Goal: Task Accomplishment & Management: Complete application form

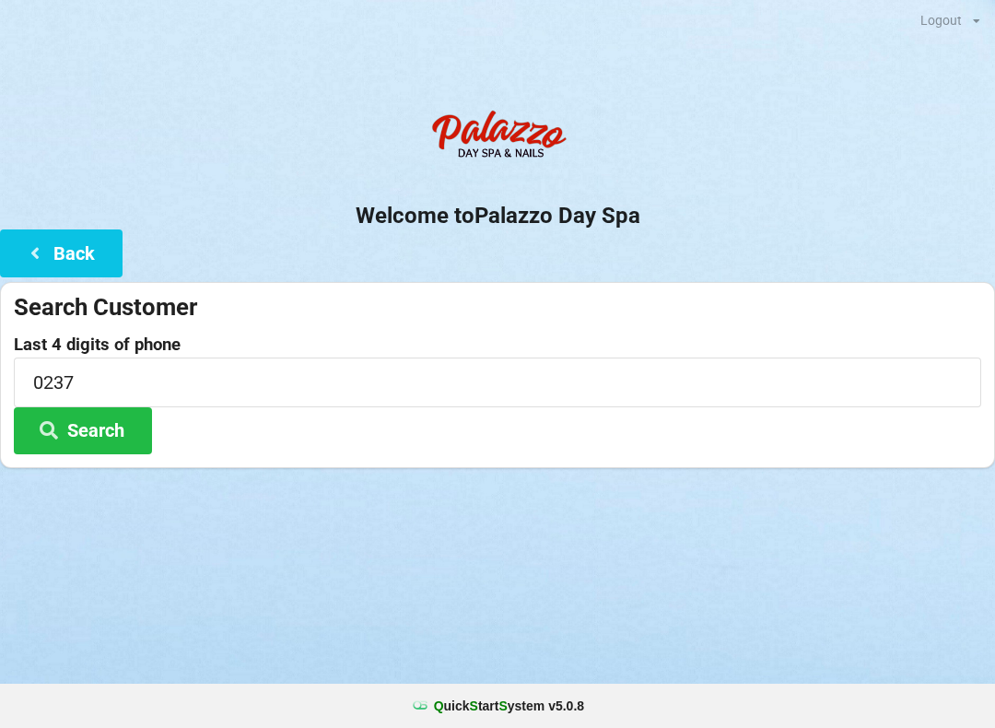
click at [167, 382] on input "0237" at bounding box center [497, 381] width 967 height 49
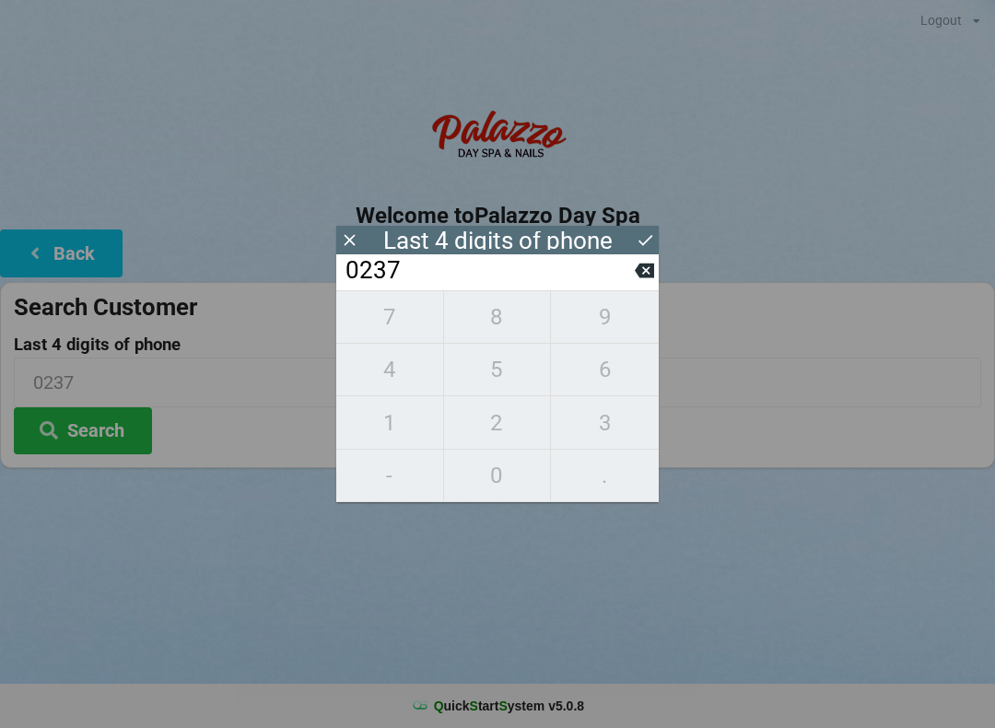
click at [632, 286] on input "0237" at bounding box center [489, 270] width 291 height 29
click at [634, 286] on input "0237" at bounding box center [489, 270] width 291 height 29
click at [633, 286] on input "0237" at bounding box center [489, 270] width 291 height 29
click at [635, 283] on button at bounding box center [644, 270] width 19 height 25
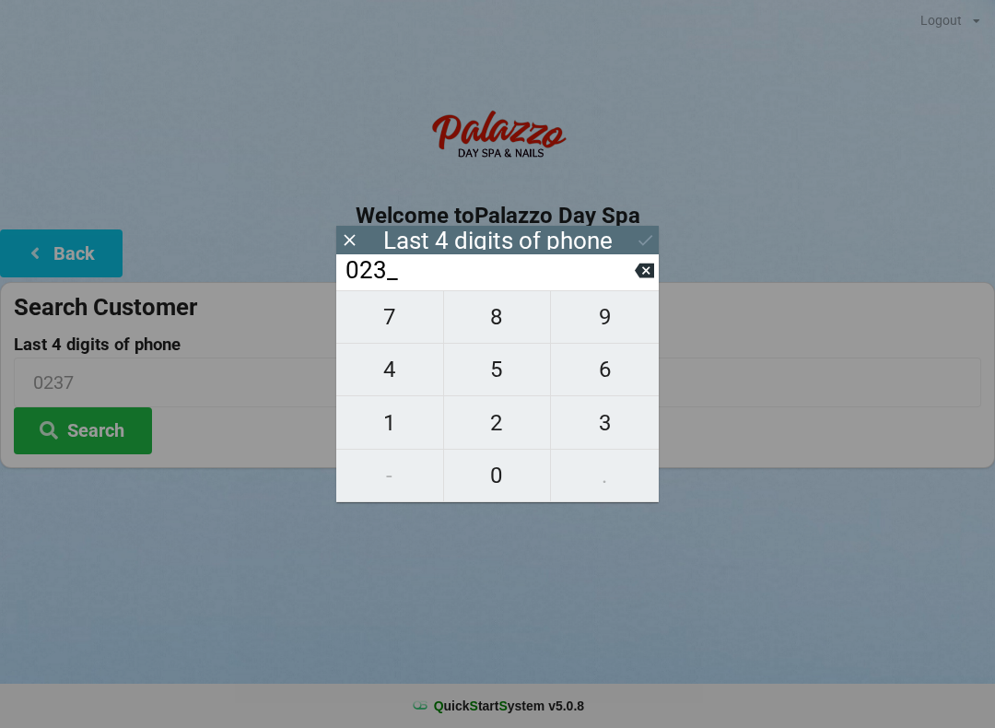
click at [634, 286] on input "023_" at bounding box center [489, 270] width 291 height 29
click at [638, 283] on button at bounding box center [644, 270] width 19 height 25
click at [632, 286] on input "02__" at bounding box center [489, 270] width 291 height 29
click at [643, 283] on button at bounding box center [644, 270] width 19 height 25
click at [642, 283] on button at bounding box center [644, 270] width 19 height 25
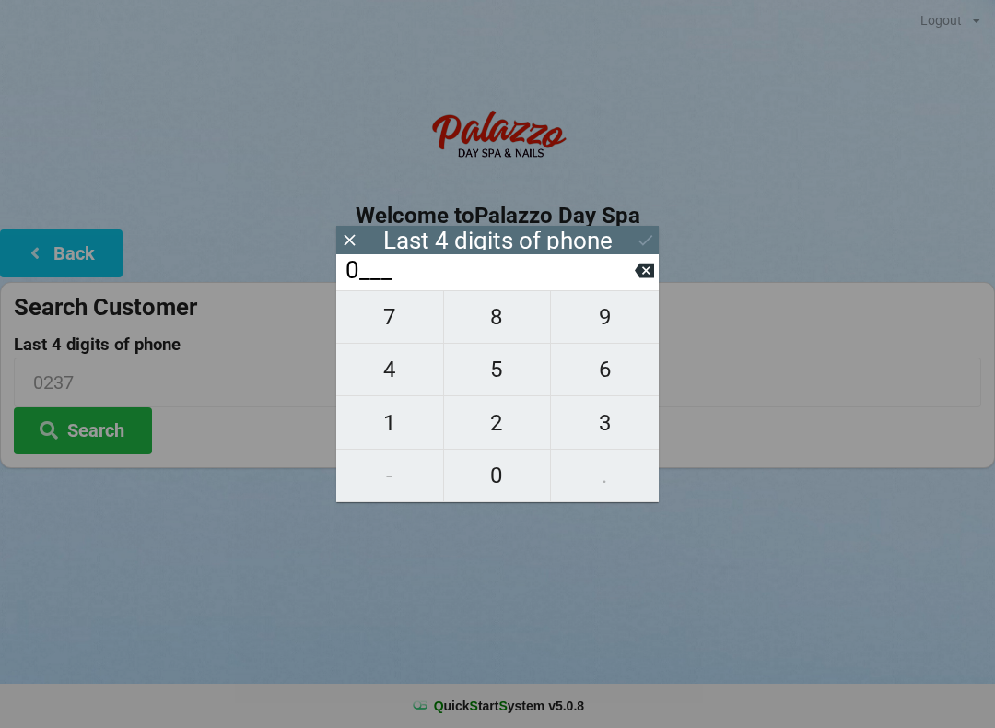
type input "____"
click at [634, 286] on input "____" at bounding box center [489, 270] width 291 height 29
click at [497, 326] on span "8" at bounding box center [497, 317] width 107 height 39
type input "8___"
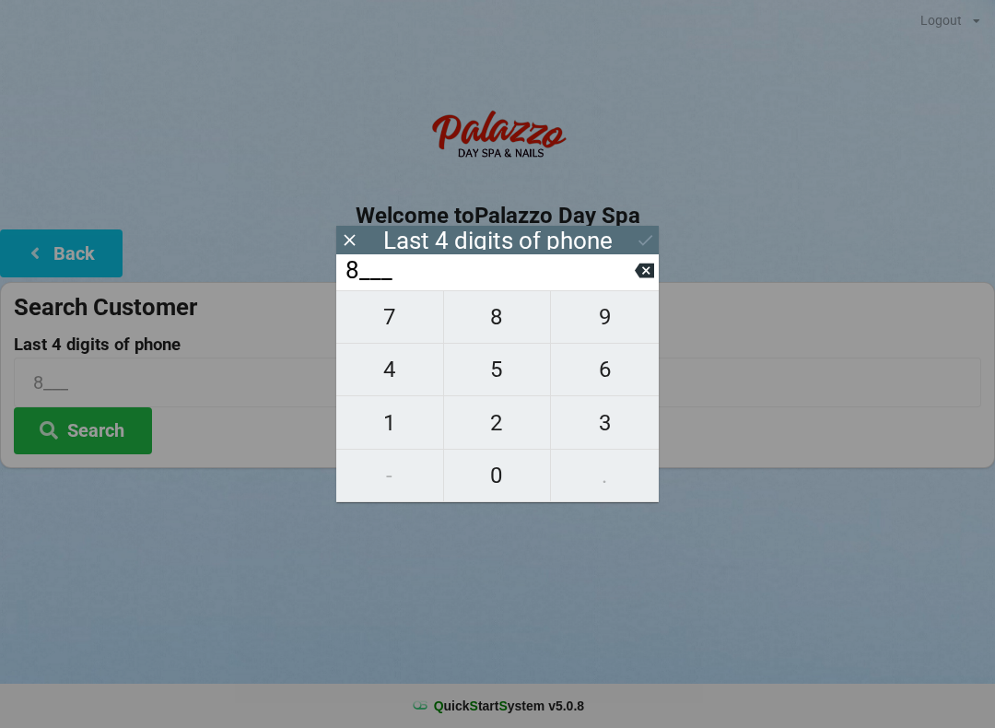
click at [383, 439] on span "1" at bounding box center [389, 423] width 107 height 39
type input "81__"
click at [616, 436] on span "3" at bounding box center [605, 423] width 108 height 39
type input "813_"
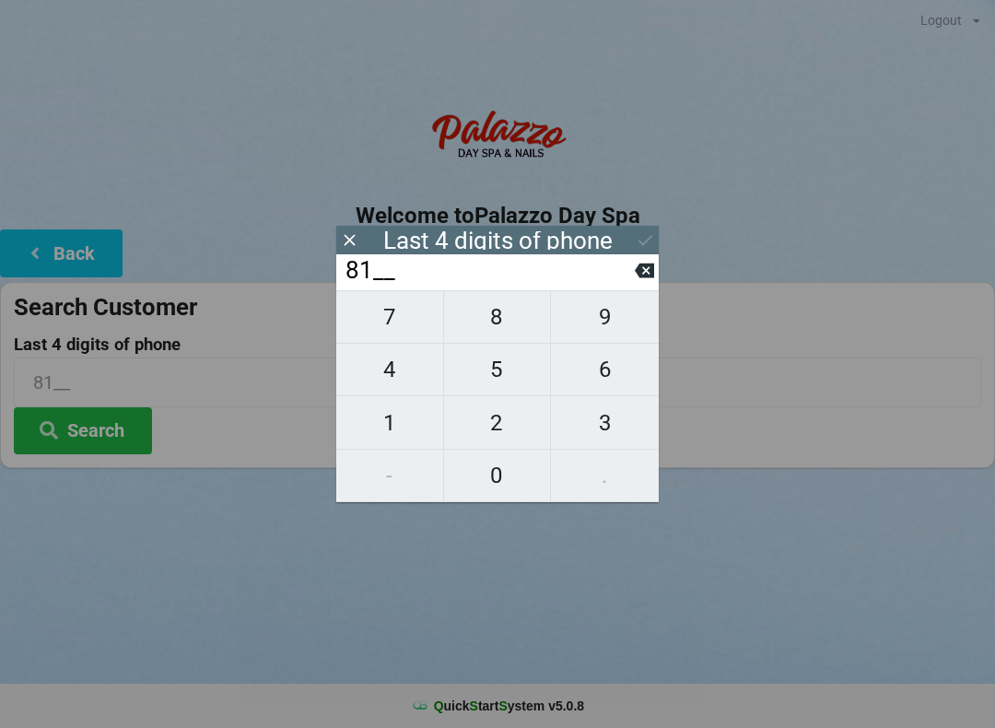
type input "813_"
click at [495, 324] on span "8" at bounding box center [497, 317] width 107 height 39
type input "8138"
click at [481, 275] on input "8138" at bounding box center [489, 270] width 291 height 29
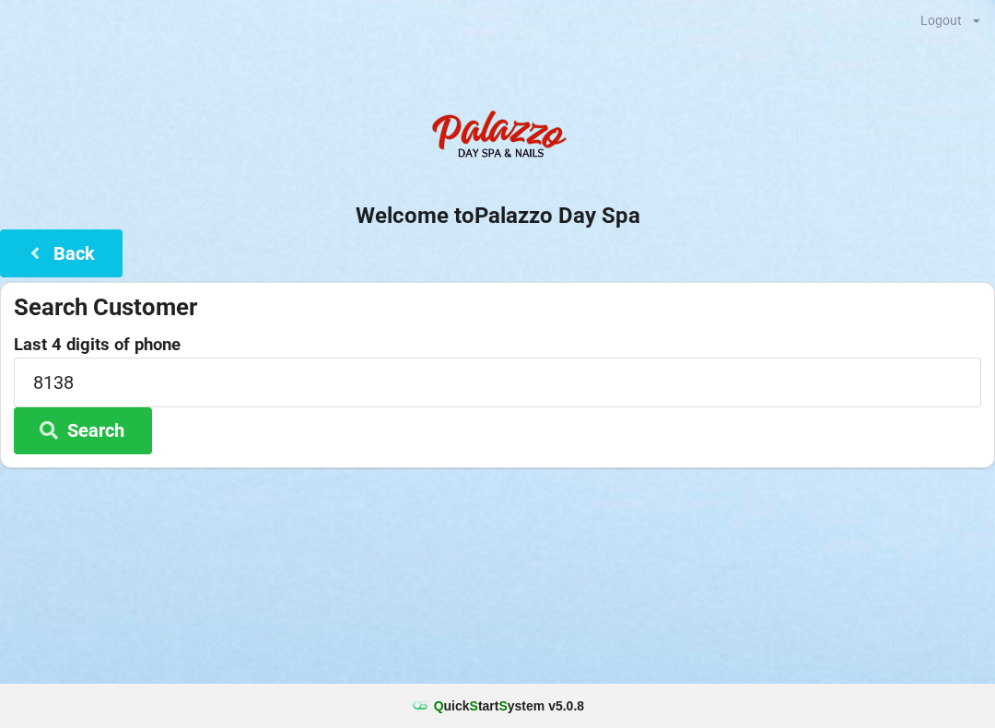
click at [430, 582] on div "Logout Logout Sign-In Welcome to Palazzo Day Spa Back Search Customer Last 4 di…" at bounding box center [497, 364] width 995 height 728
click at [116, 432] on button "Search" at bounding box center [83, 430] width 138 height 47
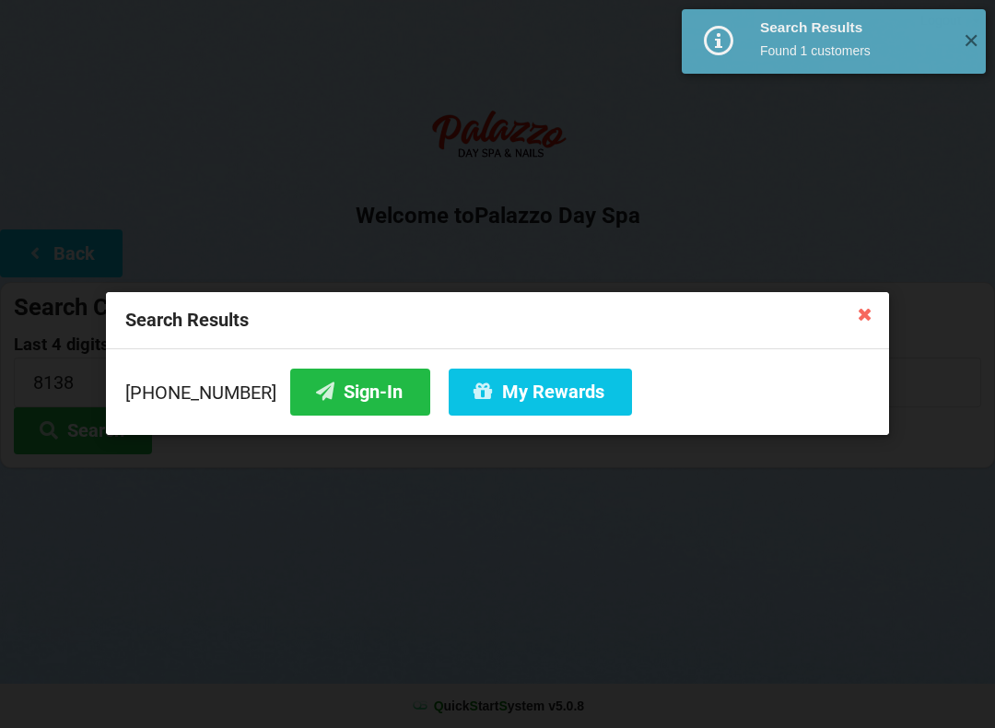
click at [342, 398] on button "Sign-In" at bounding box center [360, 392] width 140 height 47
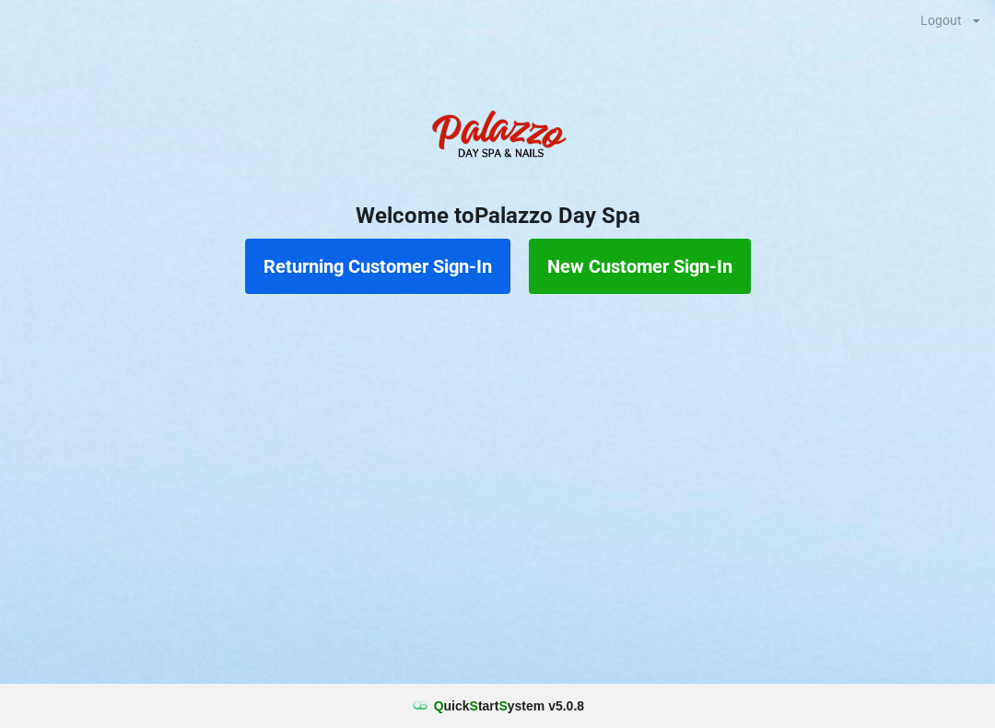
click at [390, 264] on button "Returning Customer Sign-In" at bounding box center [377, 266] width 265 height 55
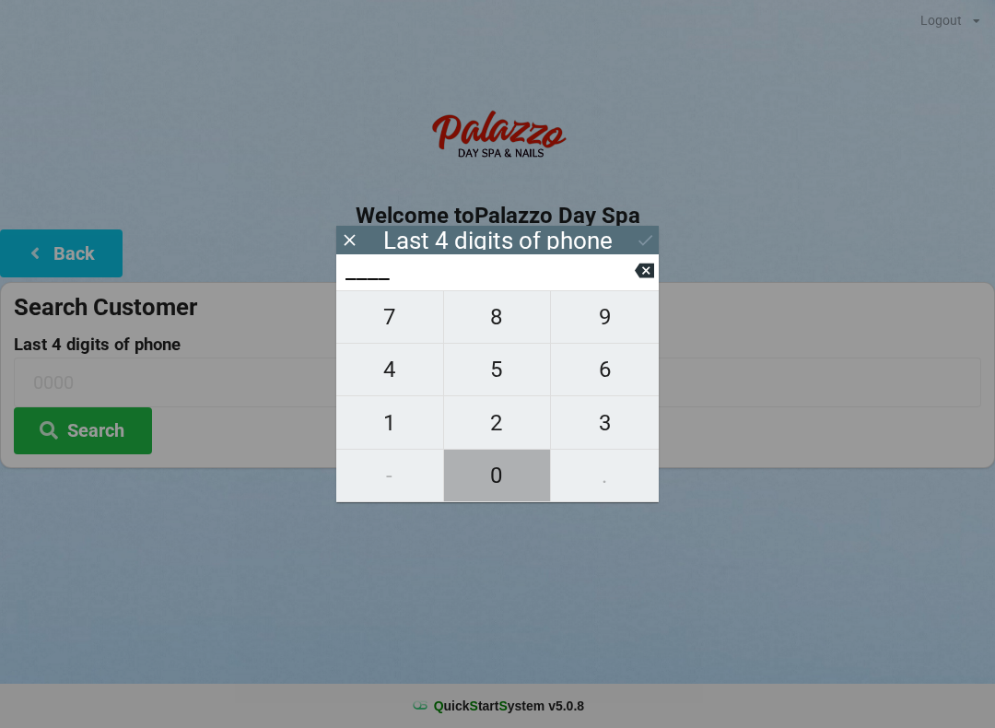
click at [484, 478] on span "0" at bounding box center [497, 475] width 107 height 39
type input "0___"
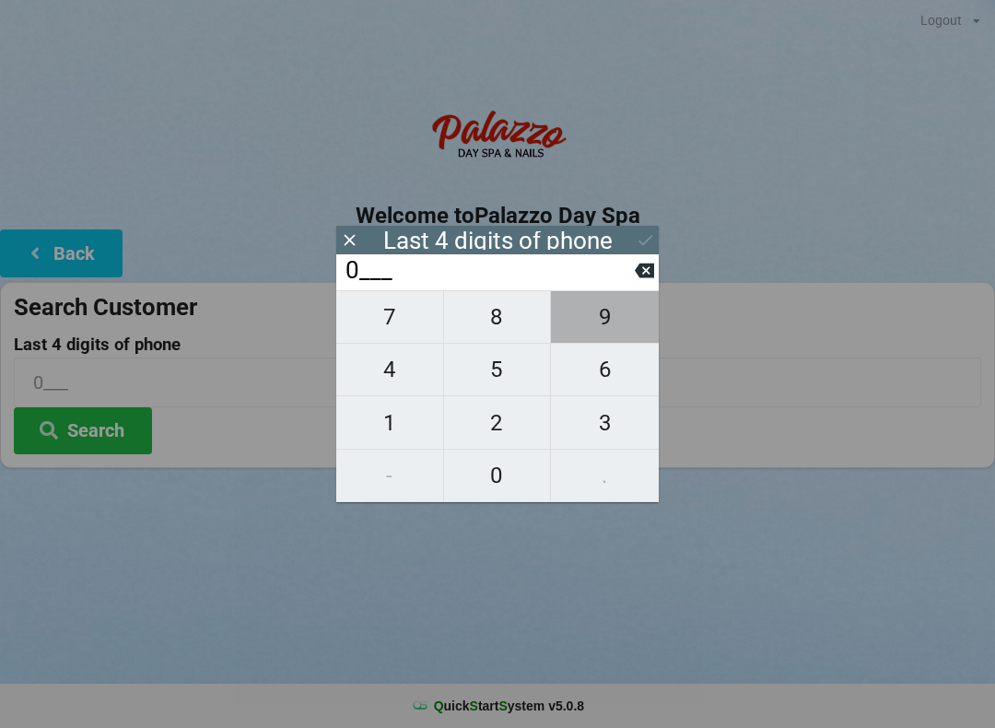
click at [607, 336] on span "9" at bounding box center [605, 317] width 108 height 39
type input "09__"
click at [641, 270] on icon at bounding box center [644, 271] width 19 height 15
click at [642, 274] on icon at bounding box center [644, 271] width 19 height 15
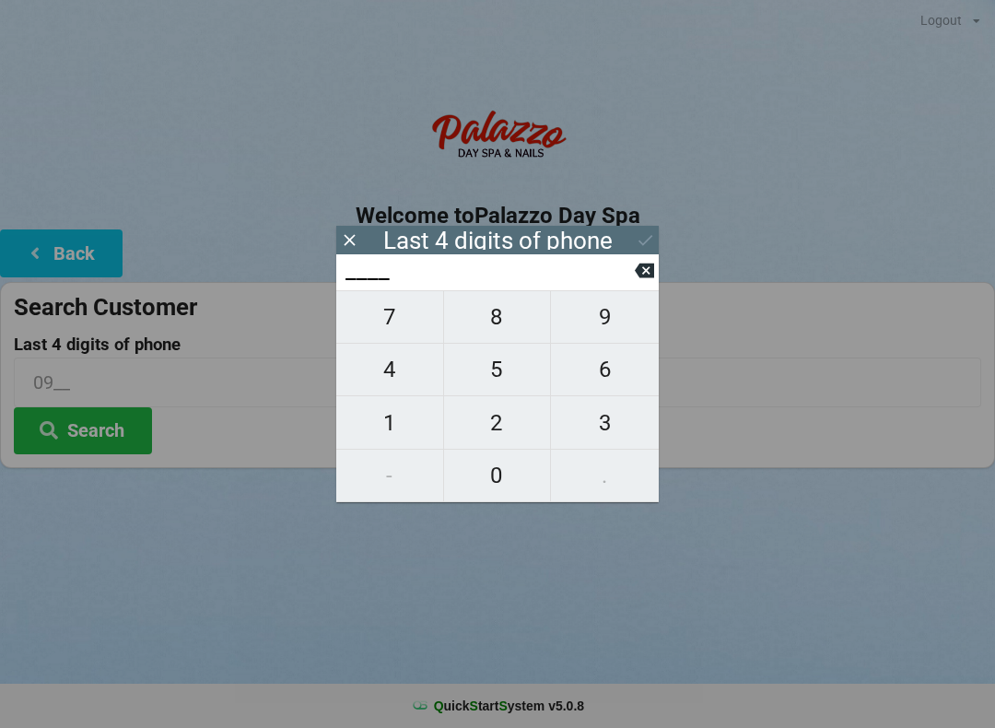
click at [642, 268] on icon at bounding box center [644, 270] width 19 height 19
click at [502, 422] on span "2" at bounding box center [497, 423] width 107 height 39
type input "2___"
click at [489, 436] on span "2" at bounding box center [497, 423] width 107 height 39
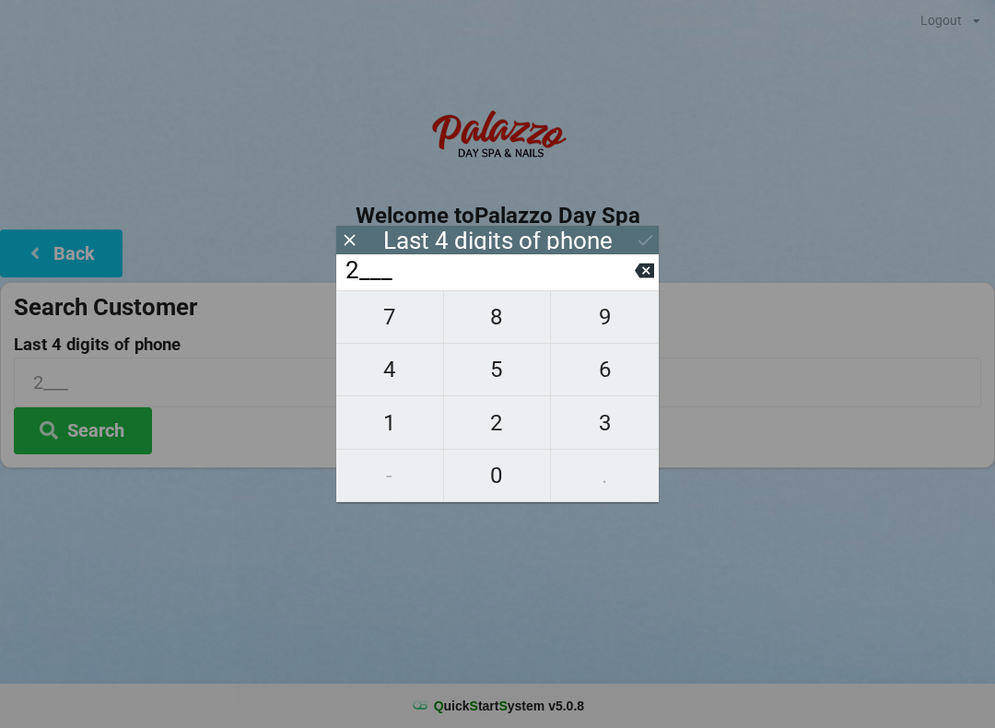
type input "22__"
click at [501, 476] on span "0" at bounding box center [497, 475] width 107 height 39
type input "220_"
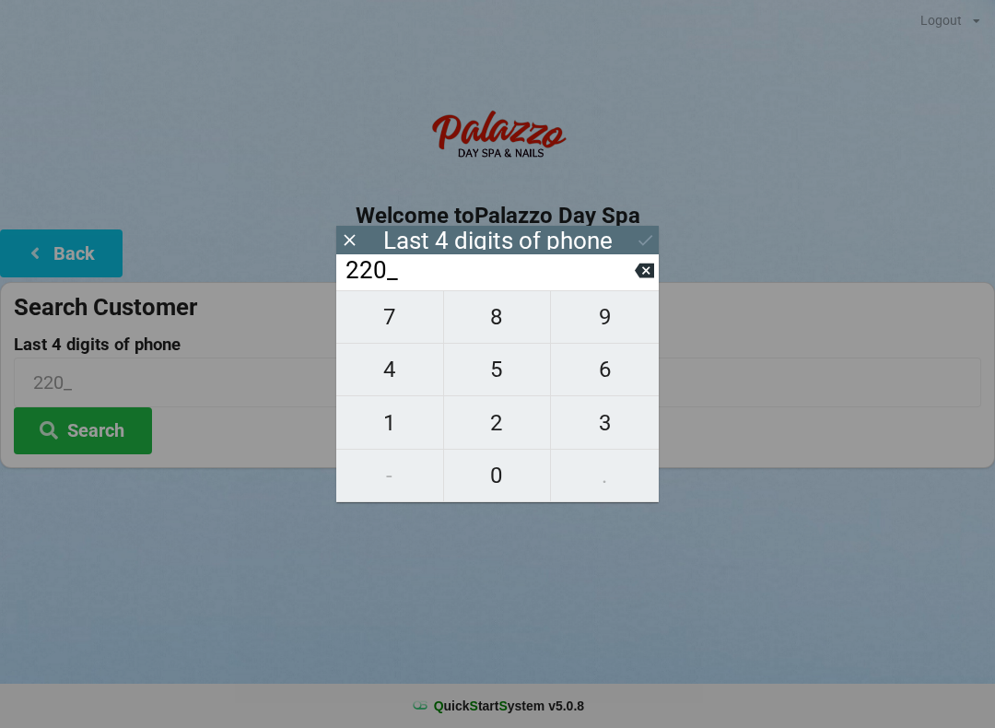
click at [412, 442] on span "1" at bounding box center [389, 423] width 107 height 39
type input "2201"
click at [627, 282] on input "2201" at bounding box center [489, 270] width 291 height 29
click at [638, 273] on icon at bounding box center [644, 271] width 19 height 15
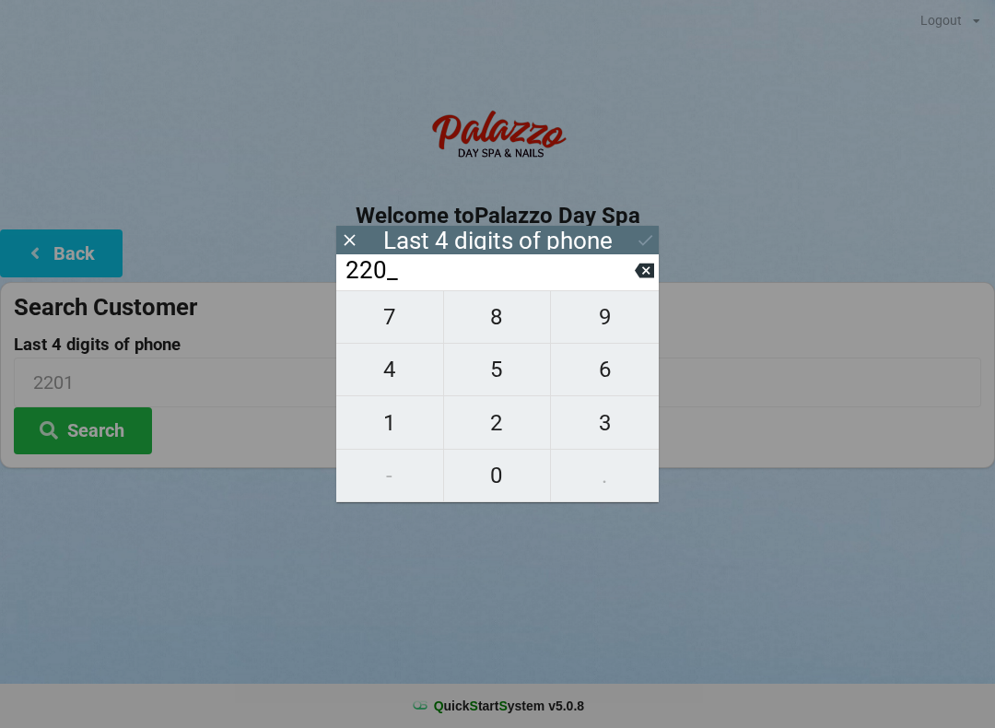
click at [389, 327] on span "7" at bounding box center [389, 317] width 107 height 39
type input "2207"
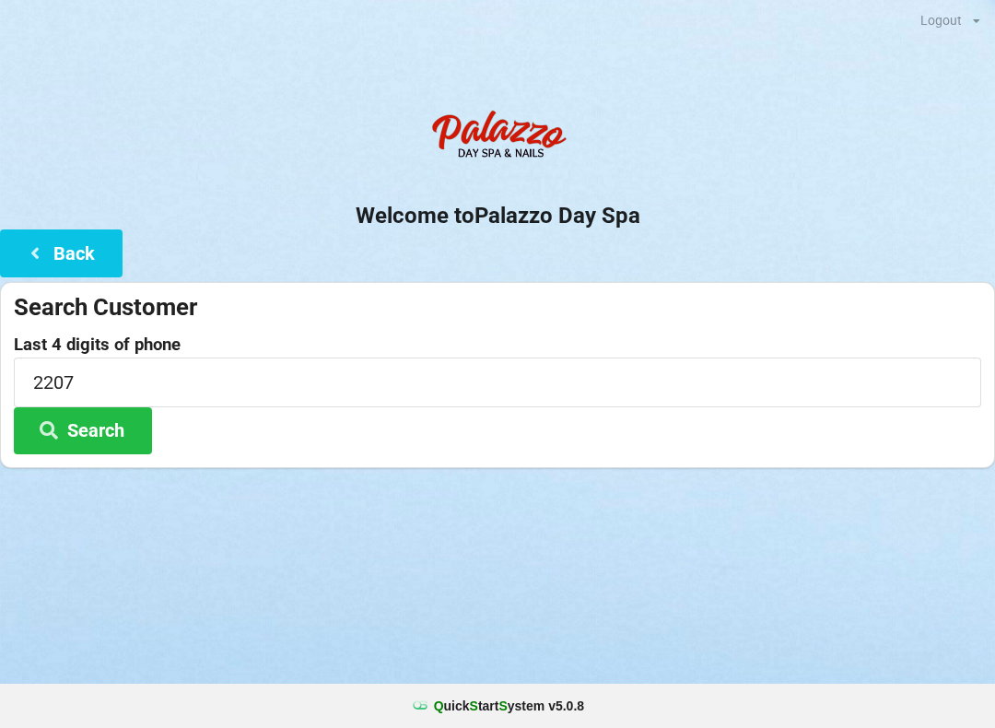
click at [834, 526] on div "Logout Logout Sign-In Welcome to Palazzo Day Spa Back Search Customer Last 4 di…" at bounding box center [497, 364] width 995 height 728
click at [103, 416] on button "Search" at bounding box center [83, 430] width 138 height 47
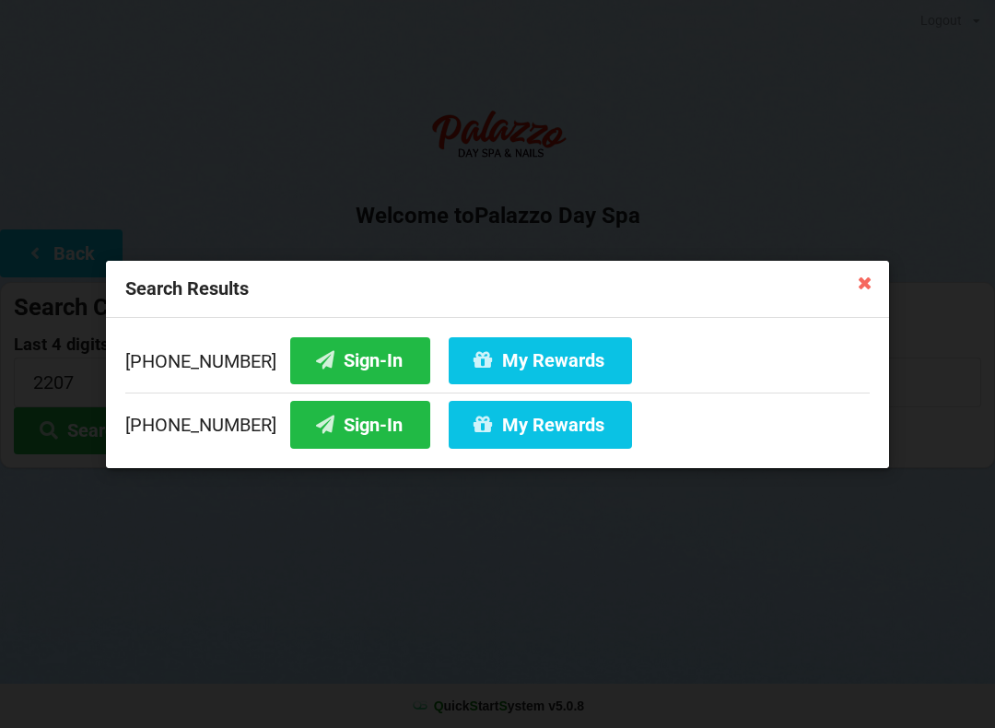
click at [553, 348] on button "My Rewards" at bounding box center [540, 359] width 183 height 47
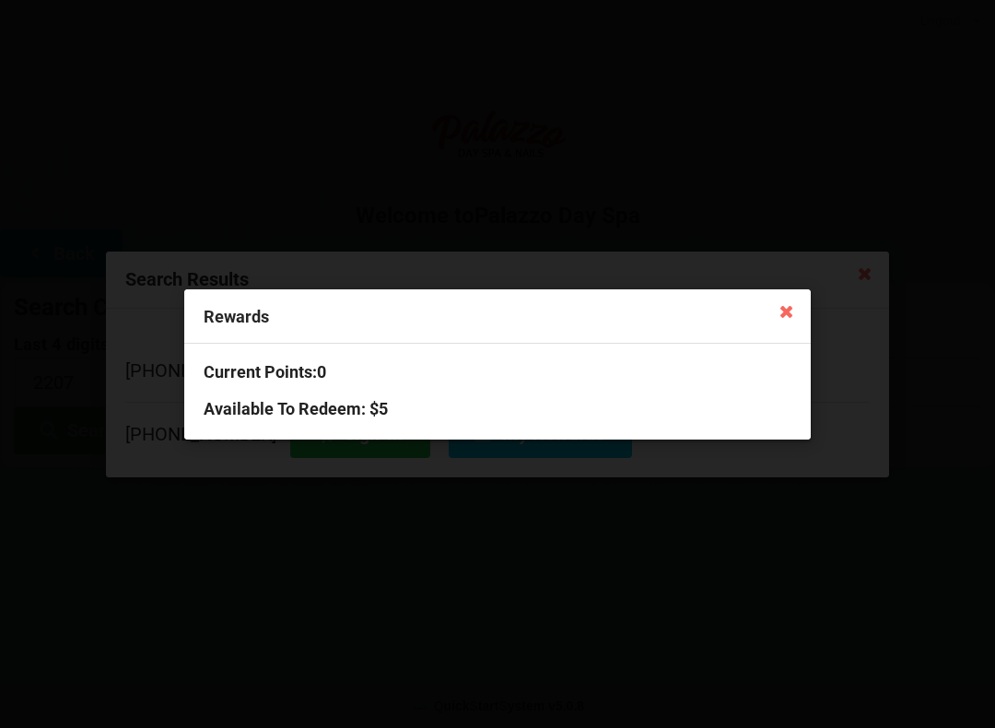
click at [679, 430] on div "Current Points: 0 Available To Redeem : $5" at bounding box center [497, 391] width 627 height 95
click at [532, 407] on h3 "Available To Redeem : $5" at bounding box center [498, 408] width 588 height 21
click at [331, 387] on div "Current Points: 0 Available To Redeem : $5" at bounding box center [497, 391] width 627 height 95
click at [777, 302] on icon at bounding box center [786, 310] width 29 height 29
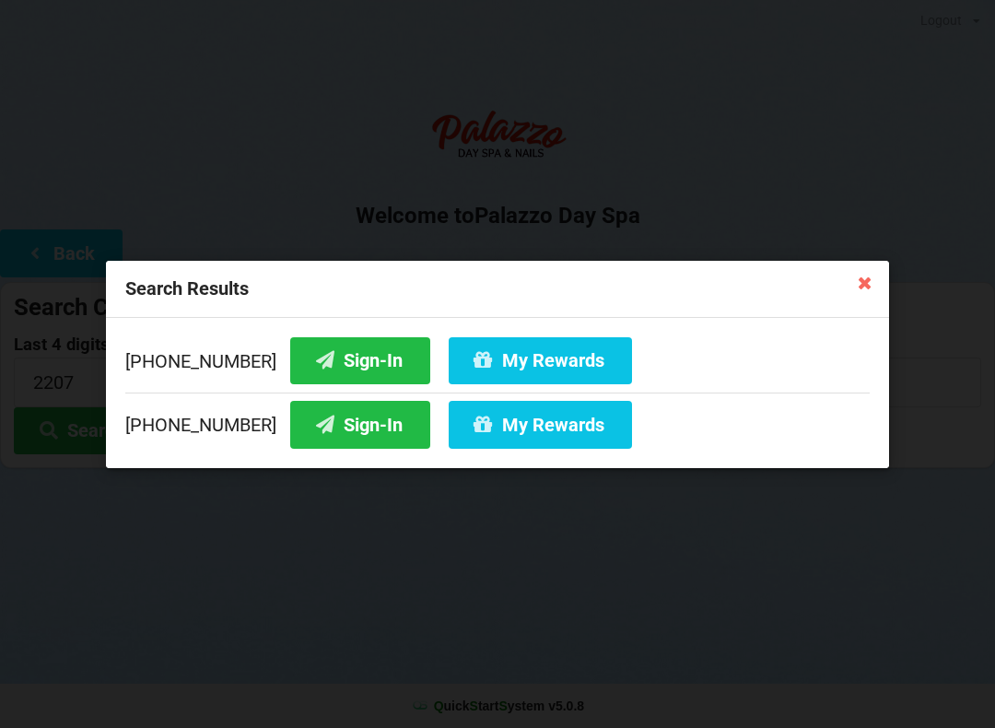
click at [351, 354] on button "Sign-In" at bounding box center [360, 359] width 140 height 47
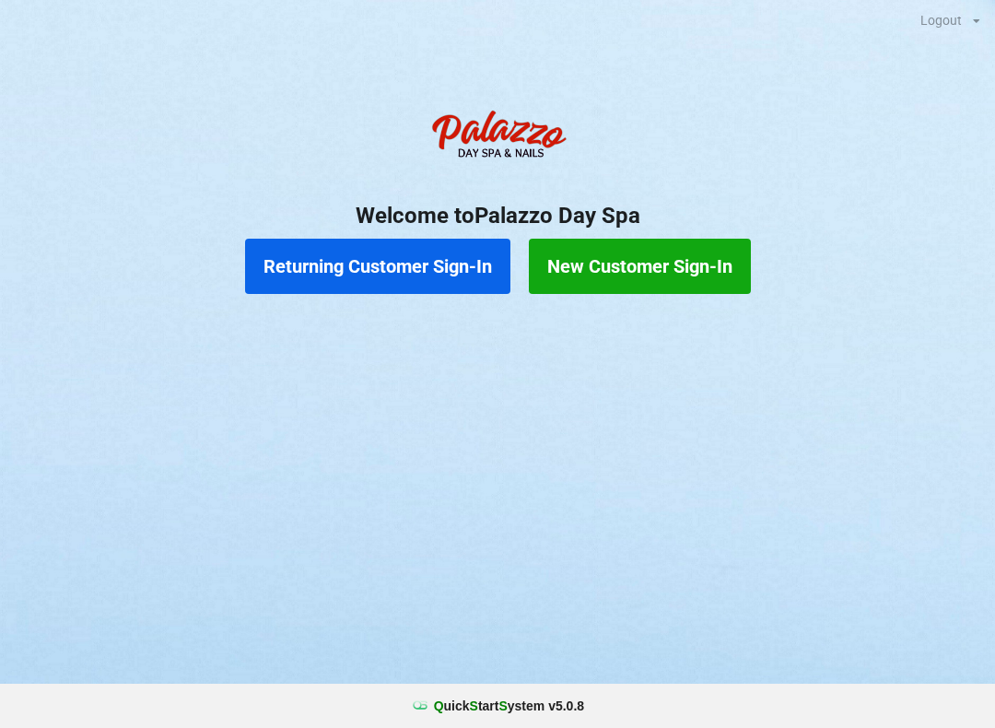
click at [377, 275] on button "Returning Customer Sign-In" at bounding box center [377, 266] width 265 height 55
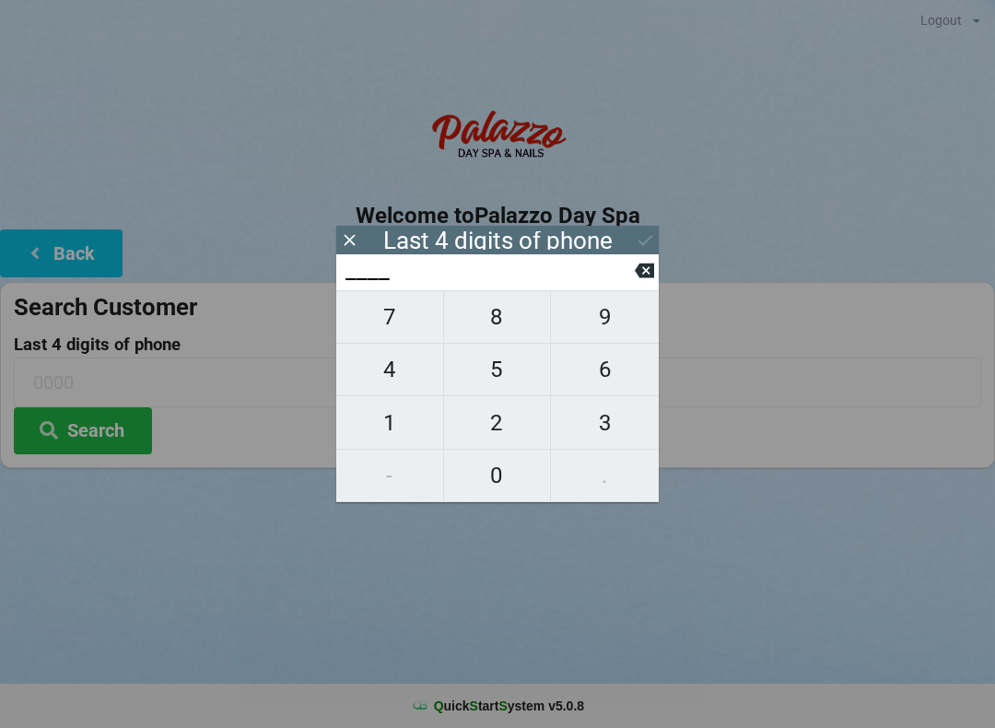
click at [503, 419] on span "2" at bounding box center [497, 423] width 107 height 39
type input "2___"
click at [509, 415] on span "2" at bounding box center [497, 423] width 107 height 39
type input "22__"
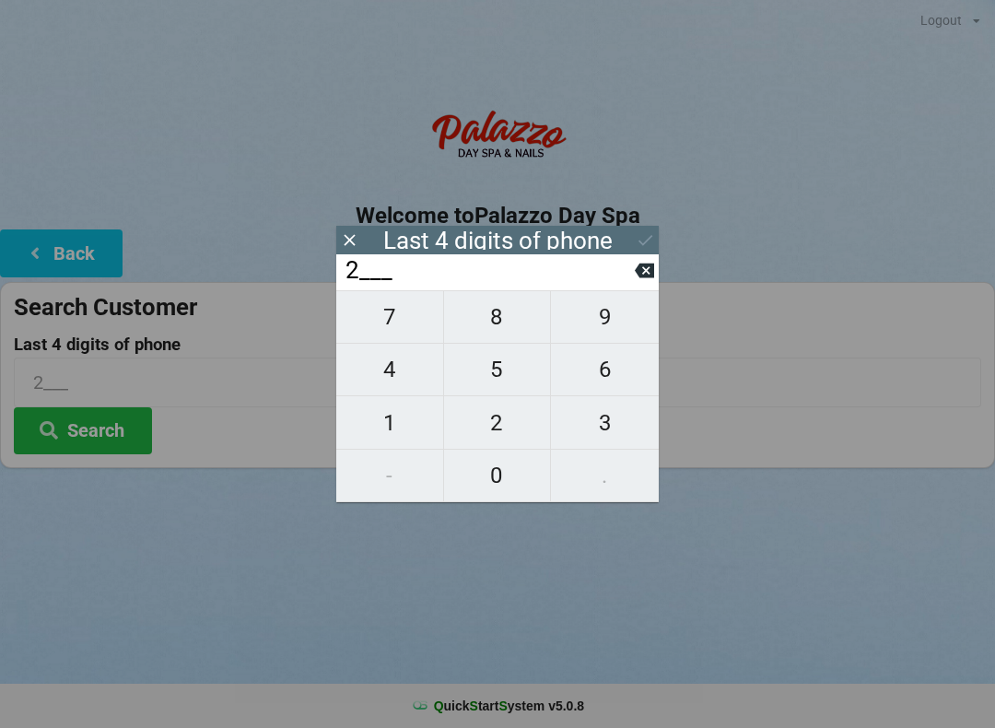
type input "22__"
click at [510, 475] on span "0" at bounding box center [497, 475] width 107 height 39
type input "220_"
click at [399, 322] on span "7" at bounding box center [389, 317] width 107 height 39
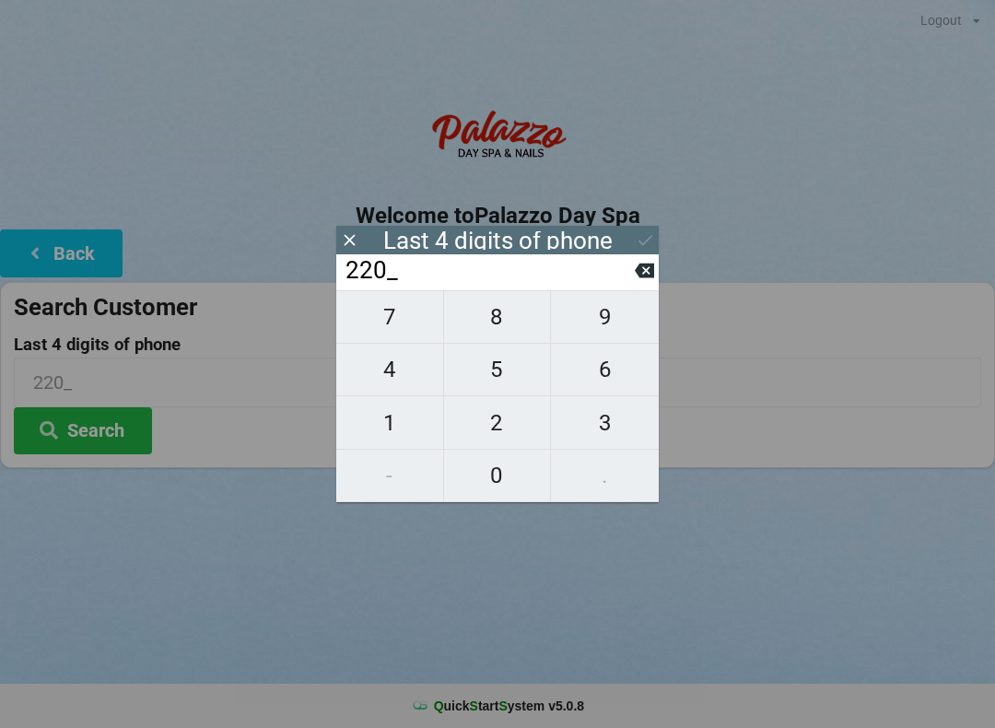
type input "2207"
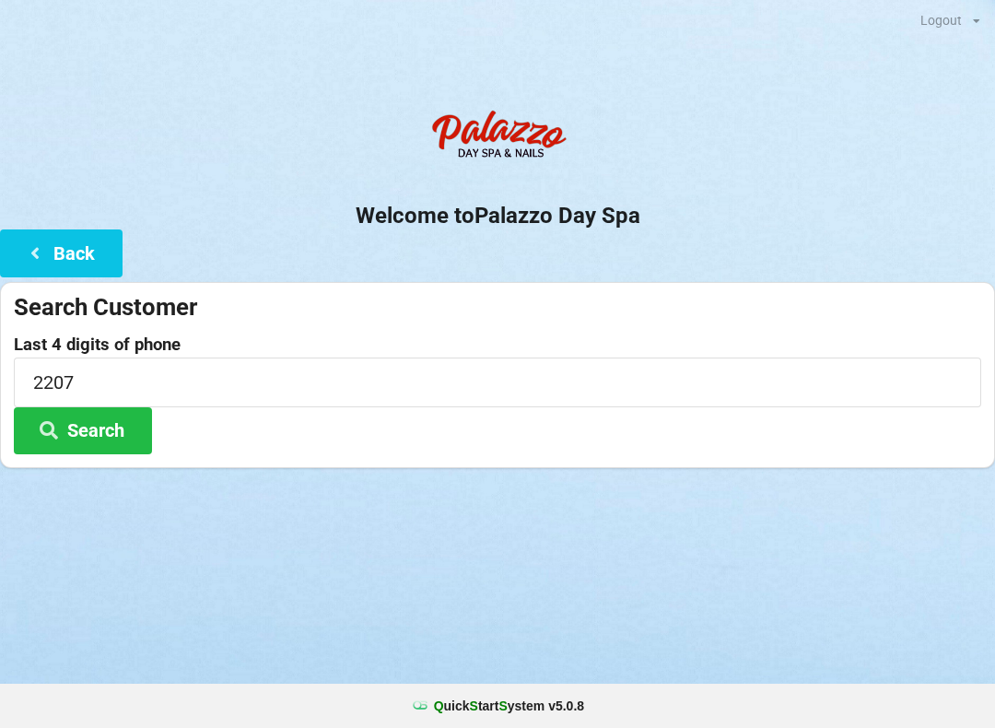
click at [57, 430] on icon at bounding box center [49, 429] width 22 height 16
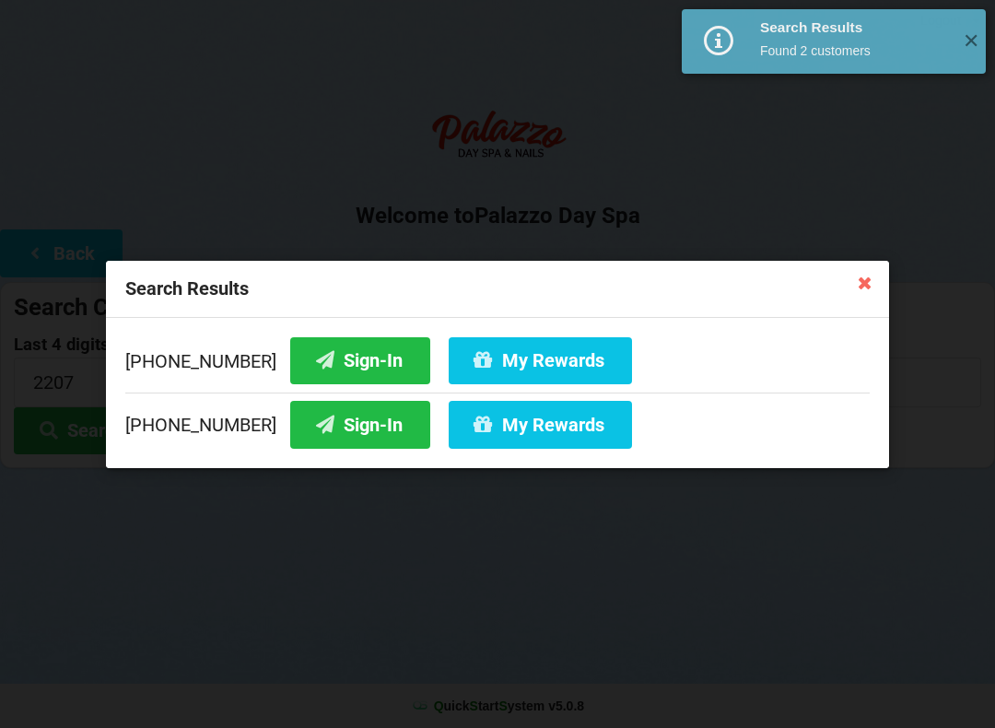
click at [476, 359] on button "My Rewards" at bounding box center [540, 359] width 183 height 47
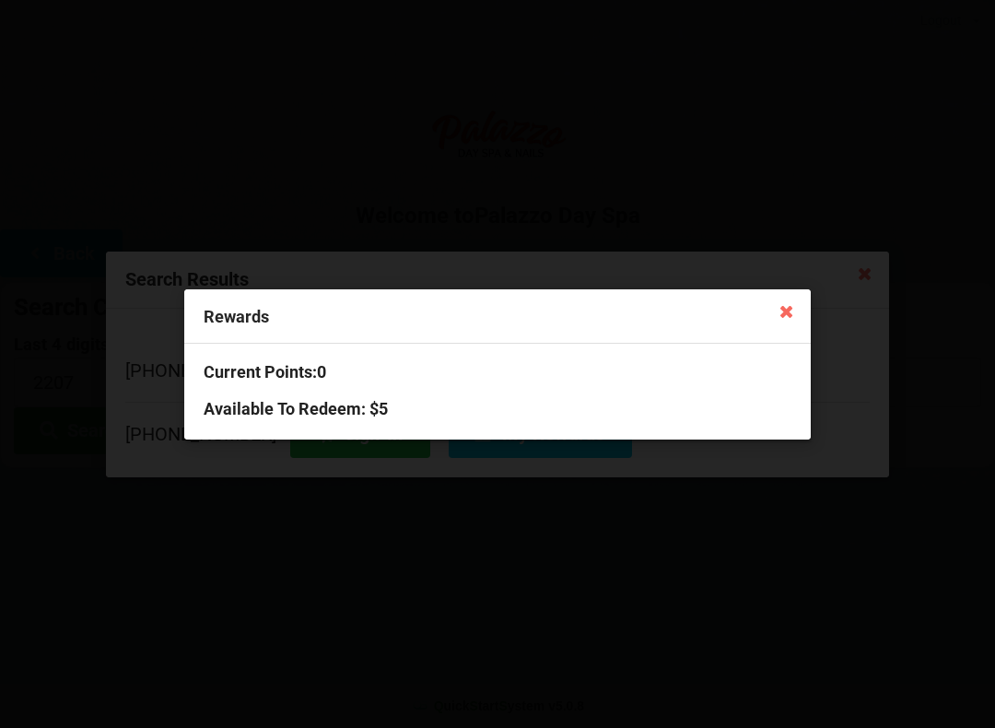
click at [786, 313] on icon at bounding box center [786, 310] width 29 height 29
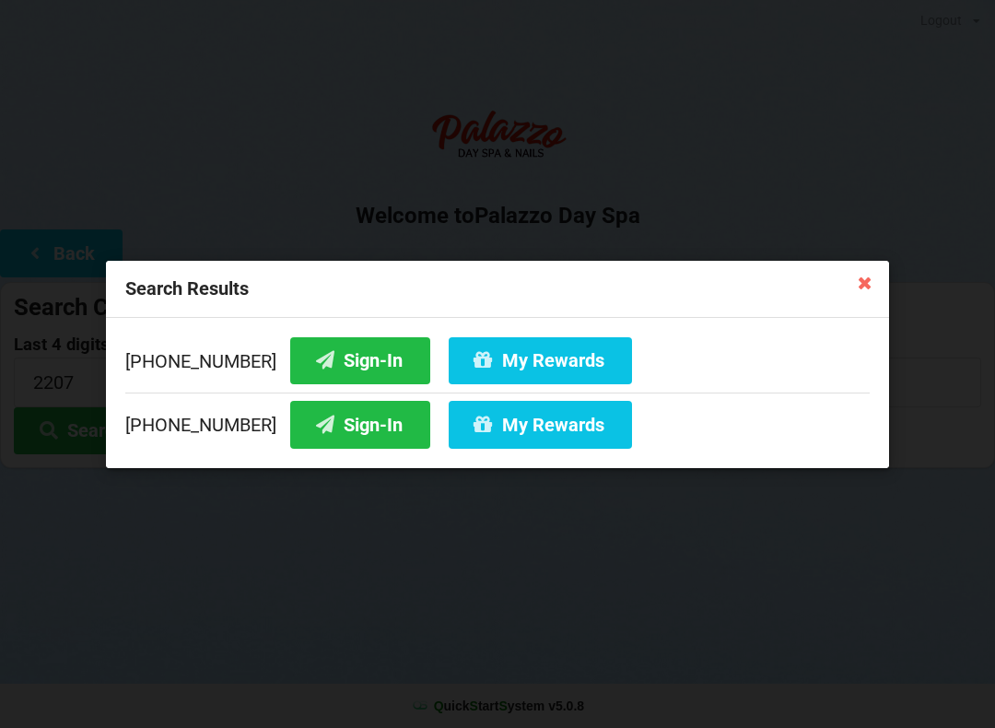
click at [524, 351] on button "My Rewards" at bounding box center [540, 359] width 183 height 47
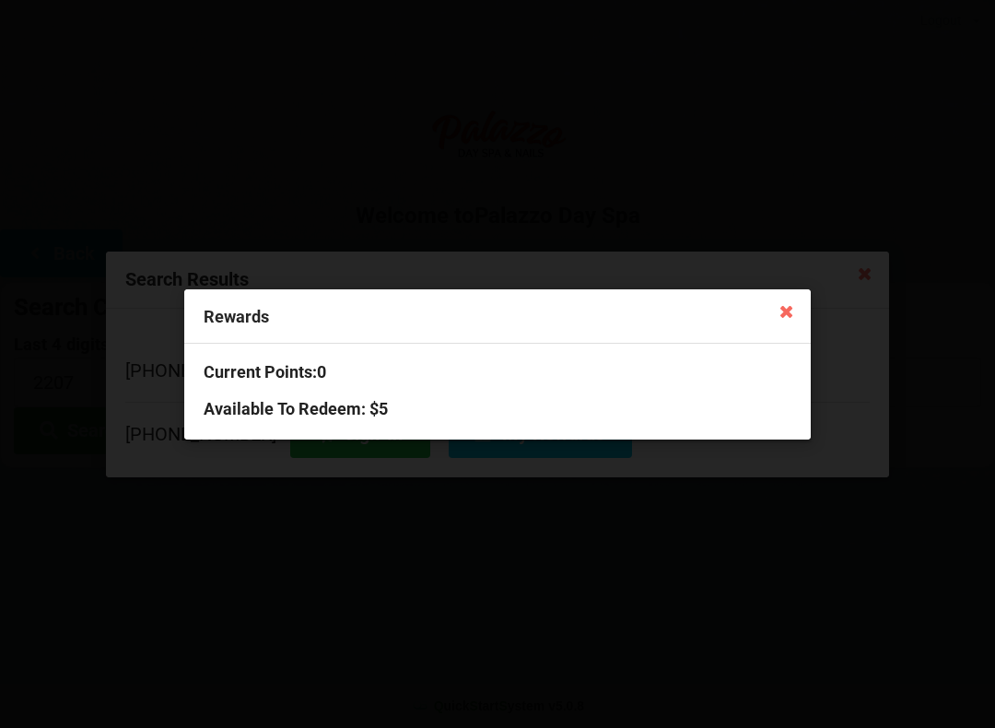
click at [789, 315] on icon at bounding box center [786, 310] width 29 height 29
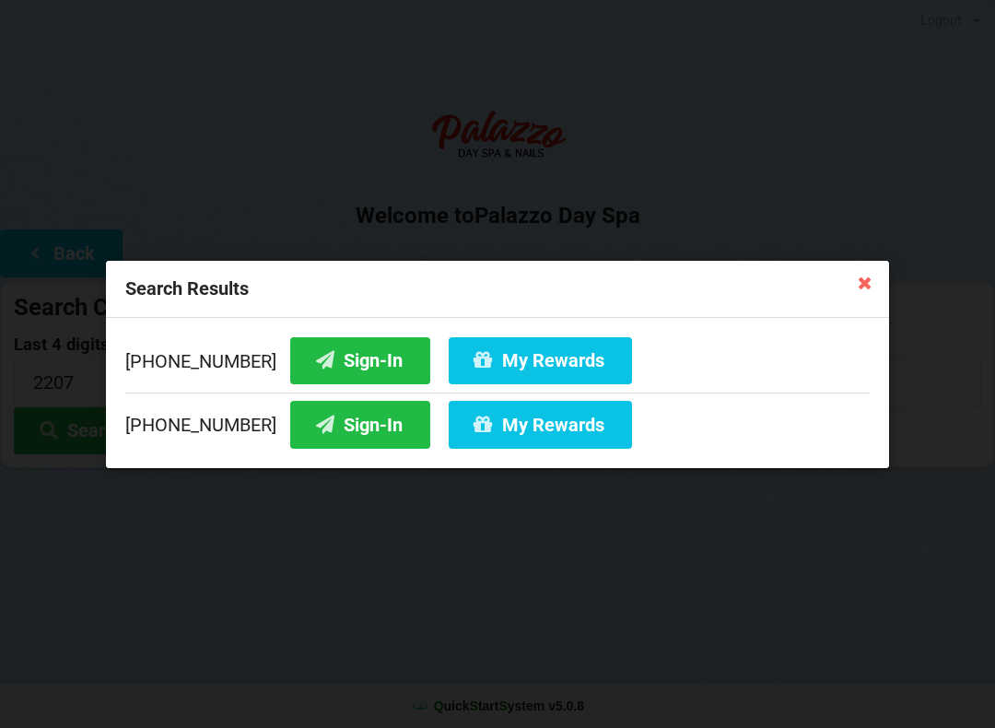
click at [359, 666] on div "Search Results [PHONE_NUMBER] Sign-In My Rewards [PHONE_NUMBER] Sign-In My Rewa…" at bounding box center [497, 364] width 995 height 728
click at [540, 416] on button "My Rewards" at bounding box center [540, 424] width 183 height 47
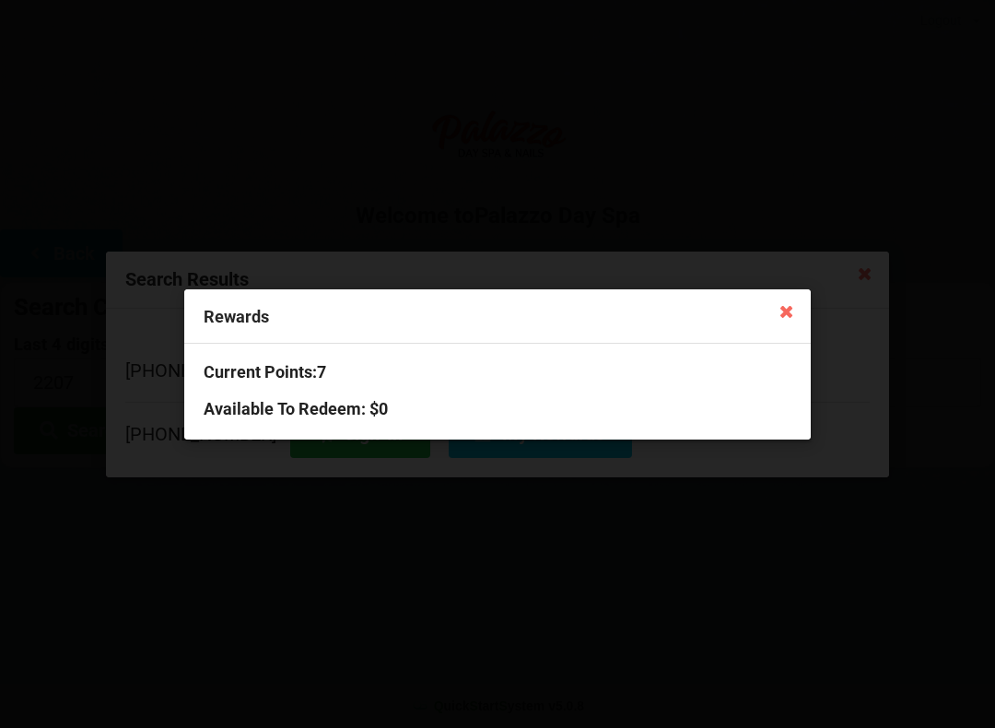
click at [790, 310] on icon at bounding box center [786, 310] width 29 height 29
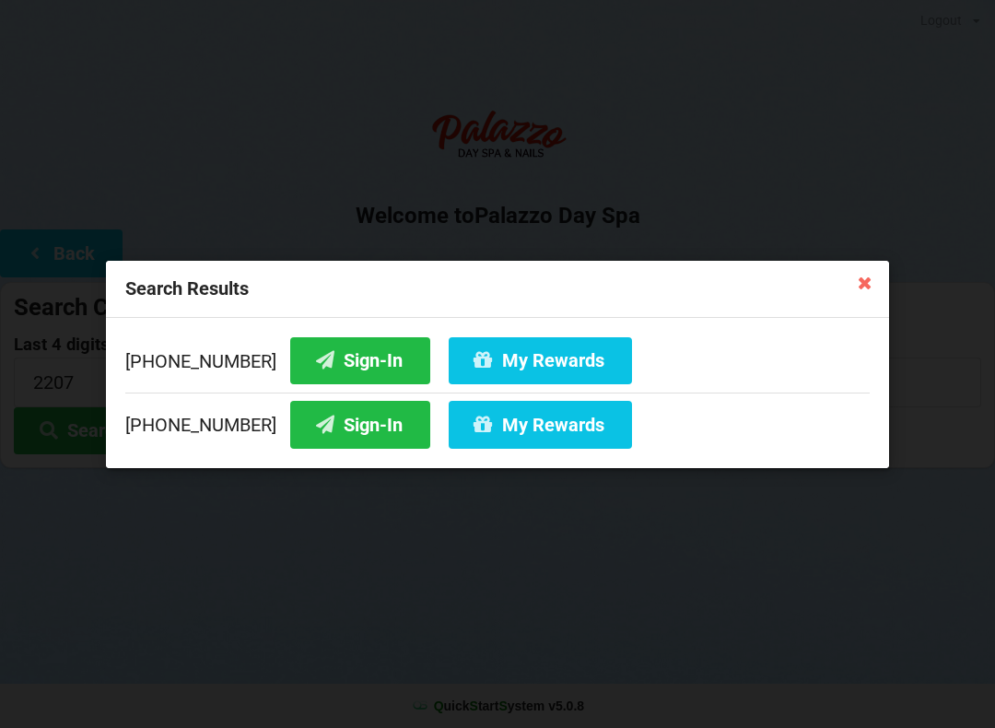
click at [873, 284] on icon at bounding box center [864, 281] width 29 height 29
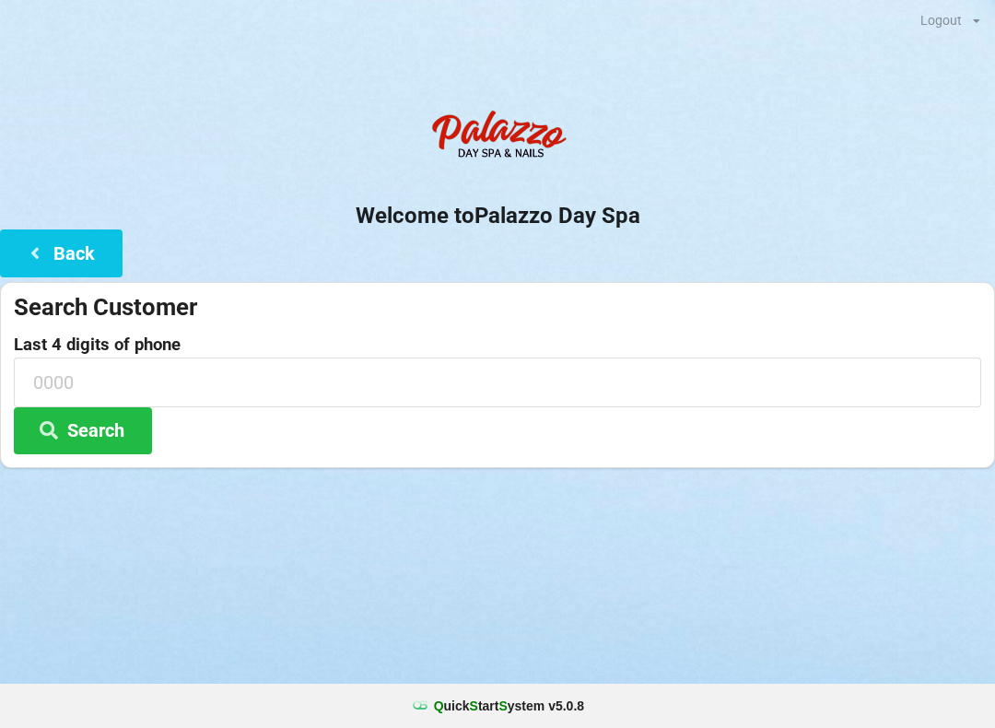
click at [204, 385] on input at bounding box center [497, 381] width 967 height 49
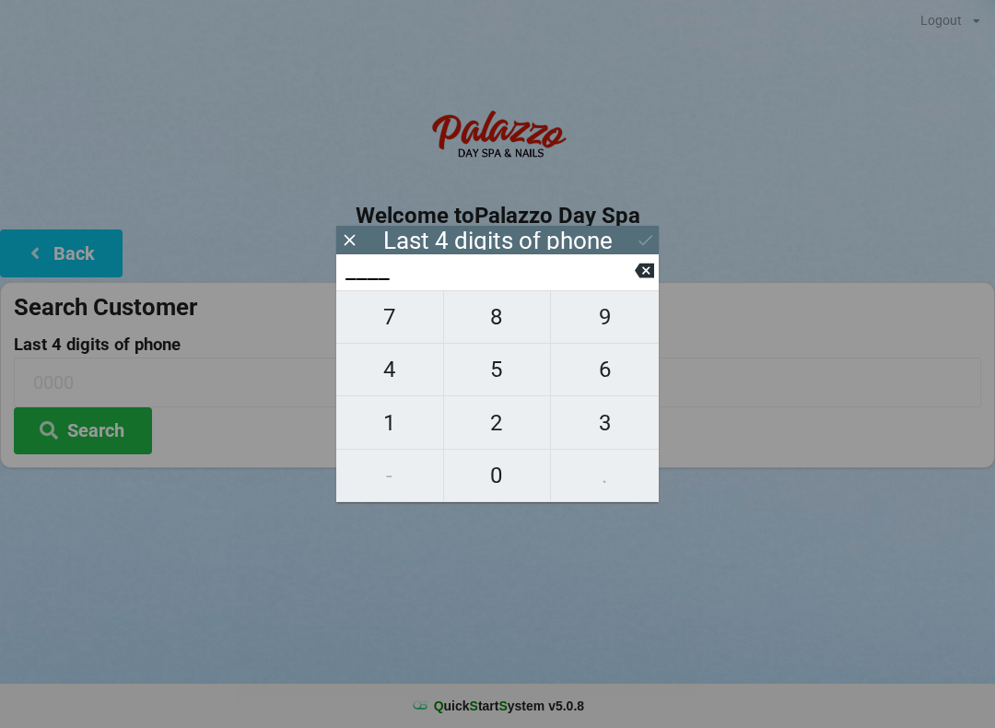
click at [499, 387] on span "5" at bounding box center [497, 369] width 107 height 39
type input "5___"
click at [485, 331] on span "8" at bounding box center [497, 317] width 107 height 39
type input "58__"
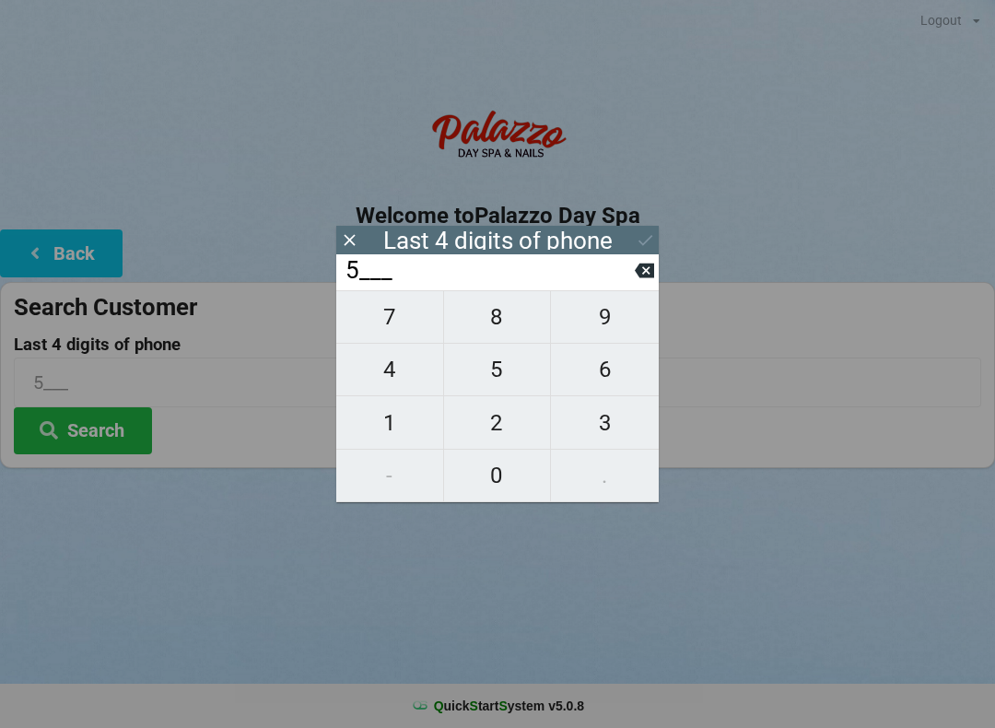
type input "58__"
click at [618, 379] on span "6" at bounding box center [605, 369] width 108 height 39
type input "586_"
click at [512, 325] on span "8" at bounding box center [497, 317] width 107 height 39
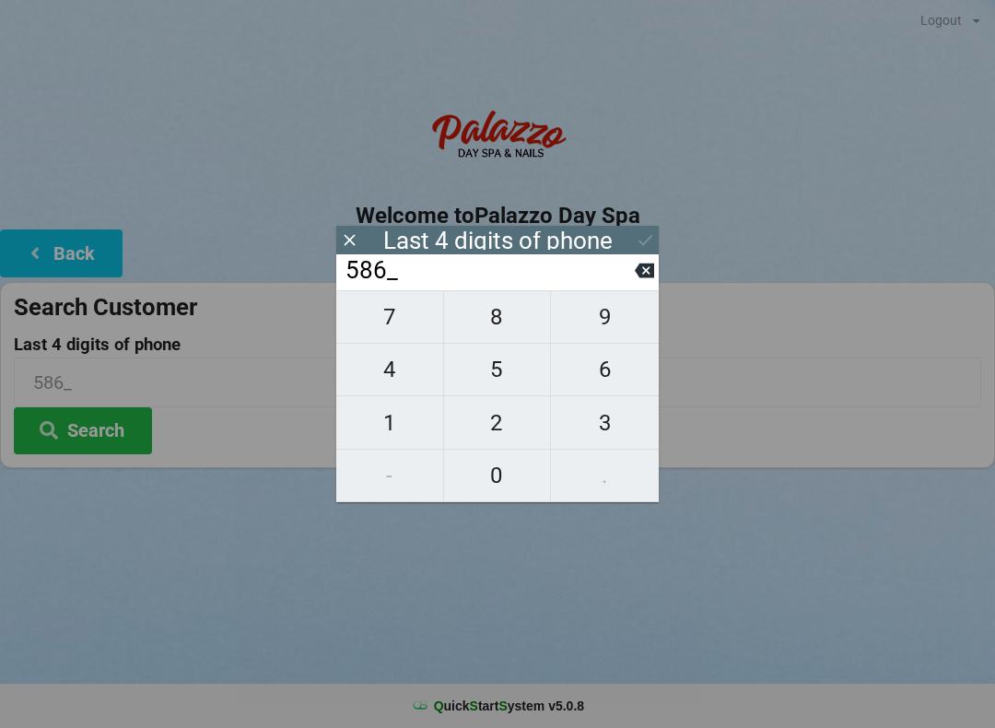
type input "5868"
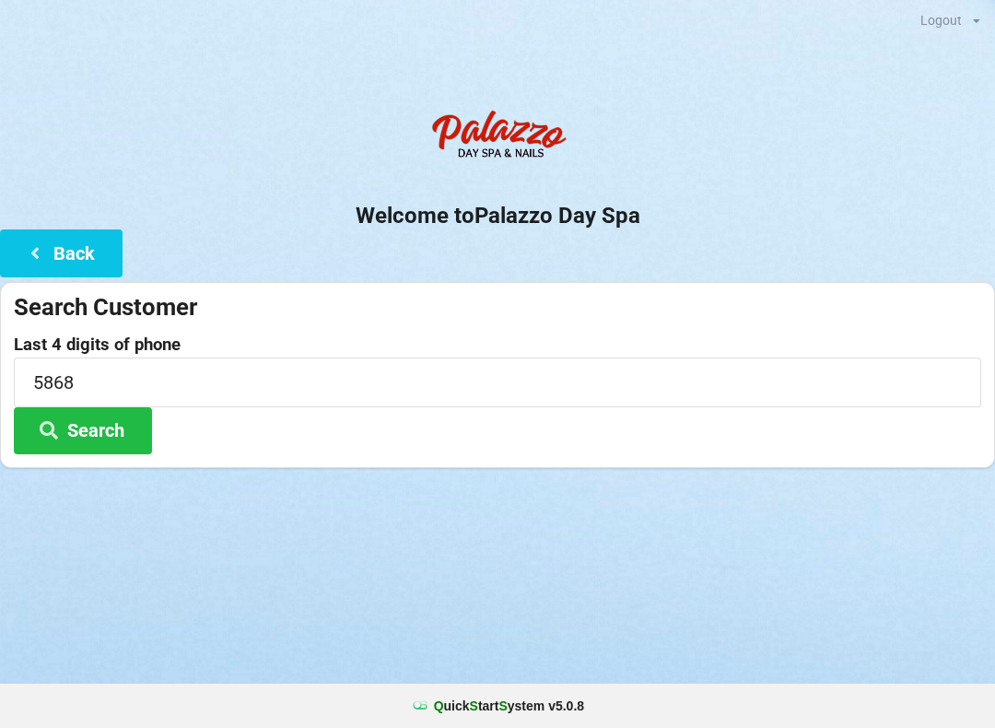
click at [237, 528] on div "Logout Logout Sign-In Welcome to Palazzo Day Spa Back Search Customer Last 4 di…" at bounding box center [497, 364] width 995 height 728
click at [117, 432] on button "Search" at bounding box center [83, 430] width 138 height 47
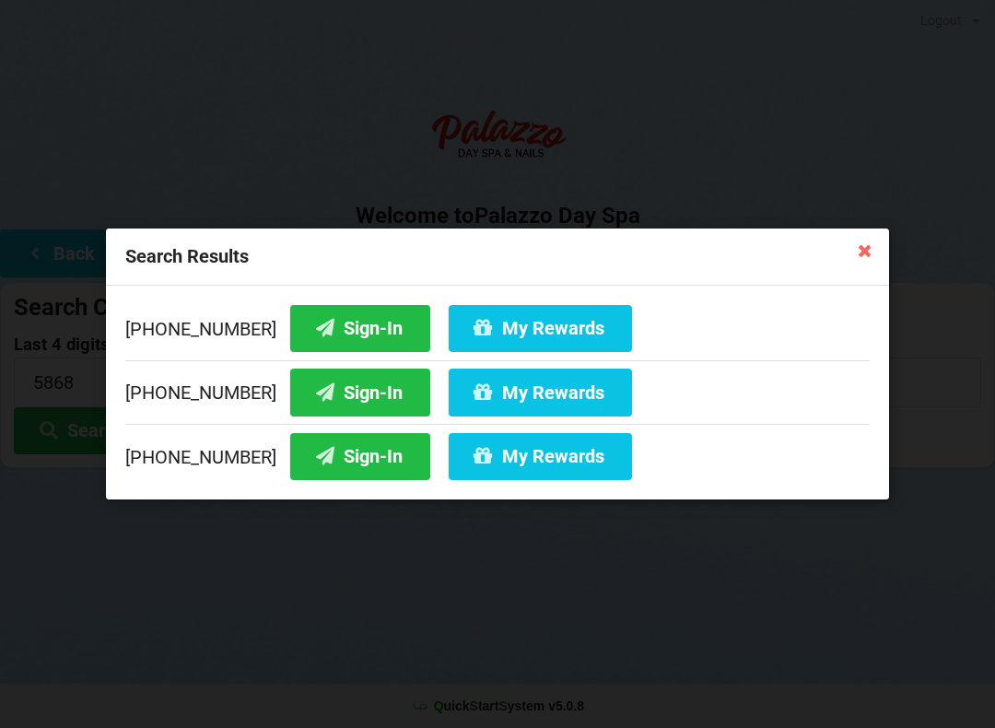
click at [335, 326] on button "Sign-In" at bounding box center [360, 328] width 140 height 47
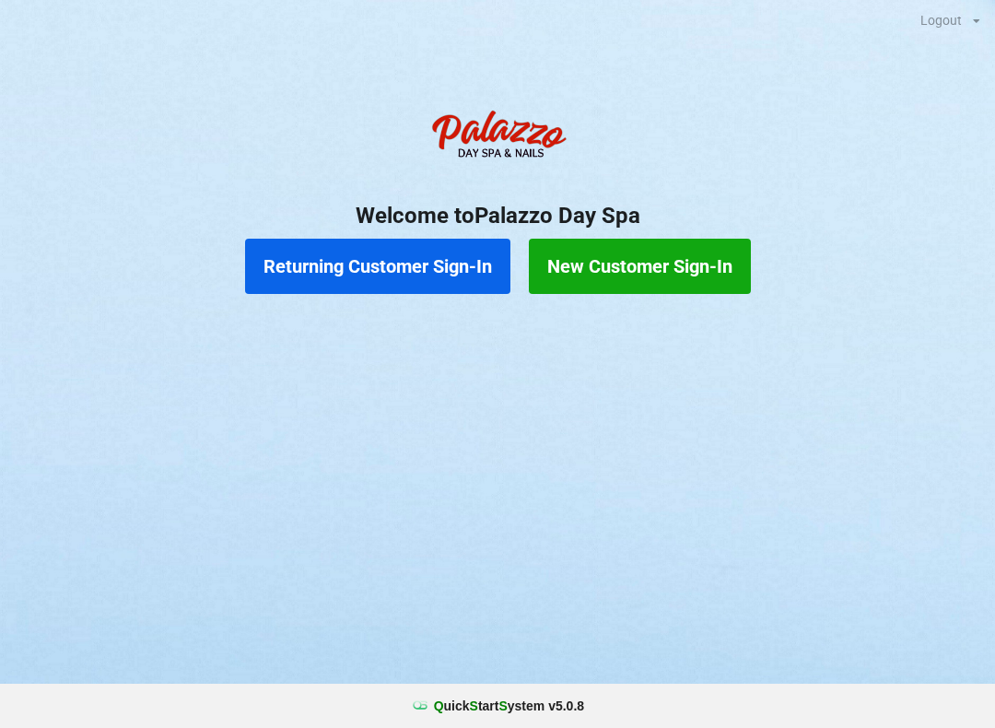
click at [394, 259] on button "Returning Customer Sign-In" at bounding box center [377, 266] width 265 height 55
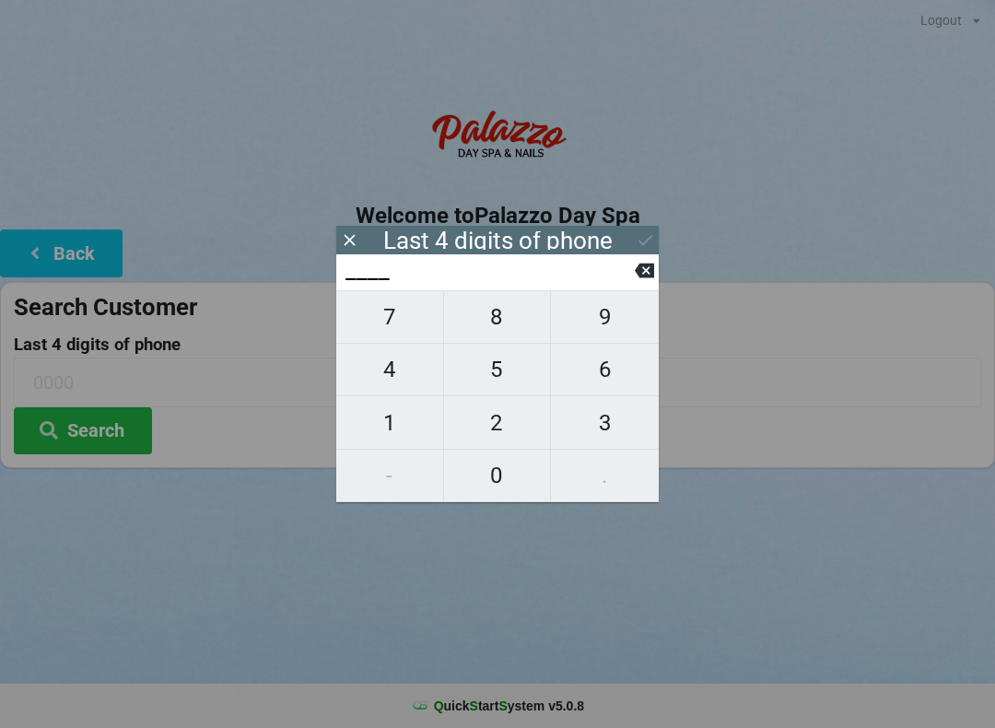
click at [614, 332] on span "9" at bounding box center [605, 317] width 108 height 39
type input "9___"
click at [396, 310] on span "7" at bounding box center [389, 317] width 107 height 39
type input "97__"
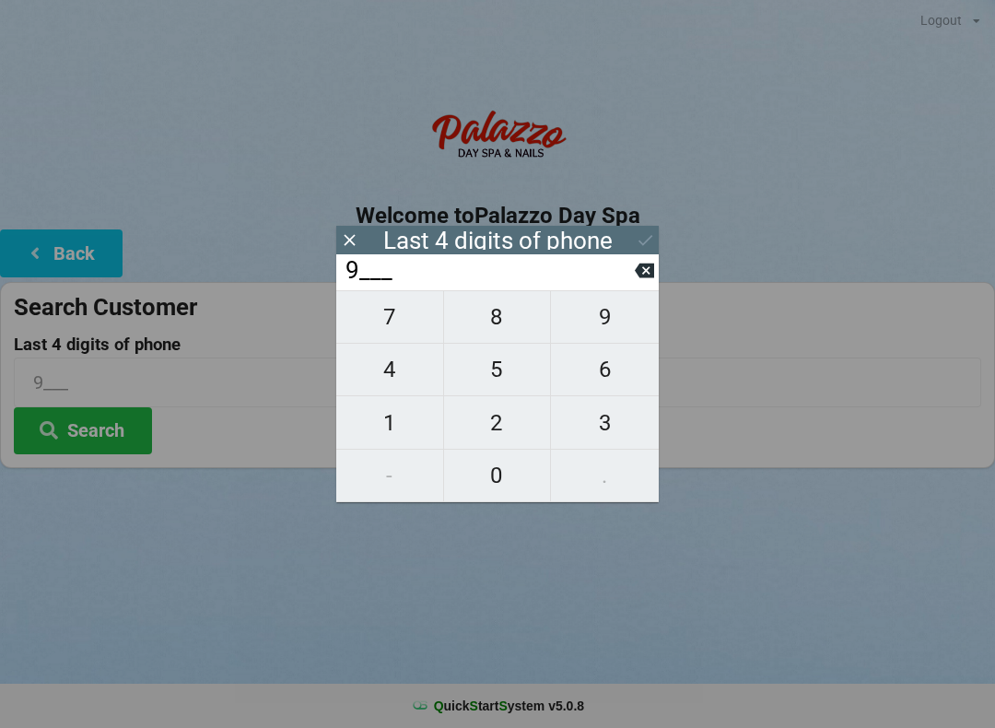
type input "97__"
click at [504, 432] on span "2" at bounding box center [497, 423] width 107 height 39
type input "972_"
click at [505, 322] on span "8" at bounding box center [497, 317] width 107 height 39
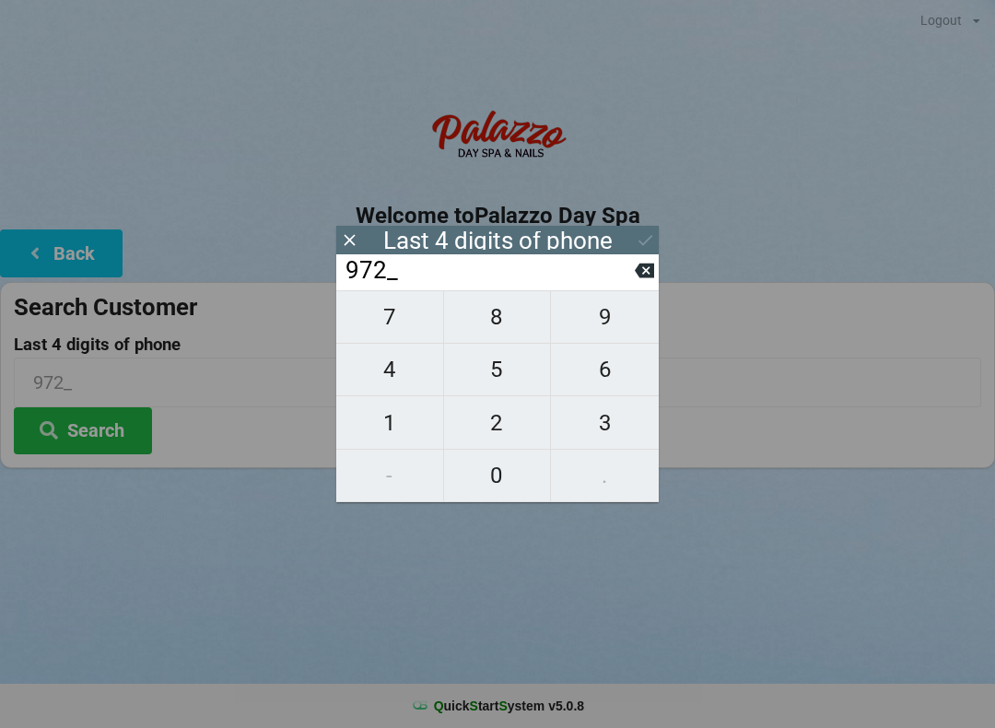
type input "9728"
click at [653, 271] on icon at bounding box center [644, 271] width 19 height 15
click at [498, 331] on span "8" at bounding box center [497, 317] width 107 height 39
type input "9728"
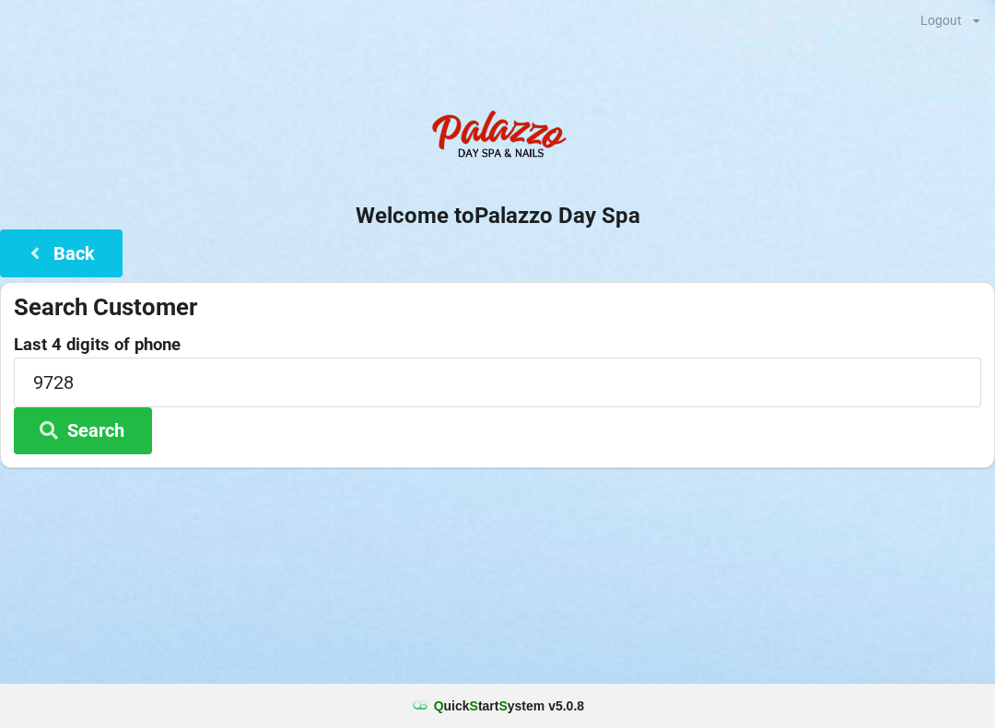
click at [103, 427] on button "Search" at bounding box center [83, 430] width 138 height 47
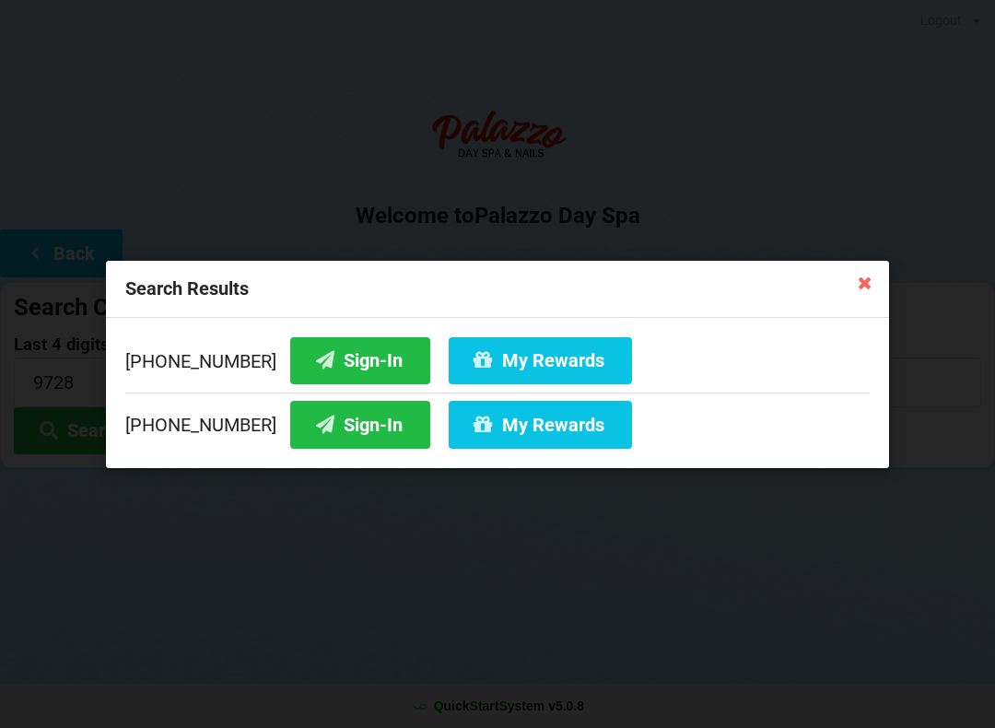
click at [335, 421] on button "Sign-In" at bounding box center [360, 424] width 140 height 47
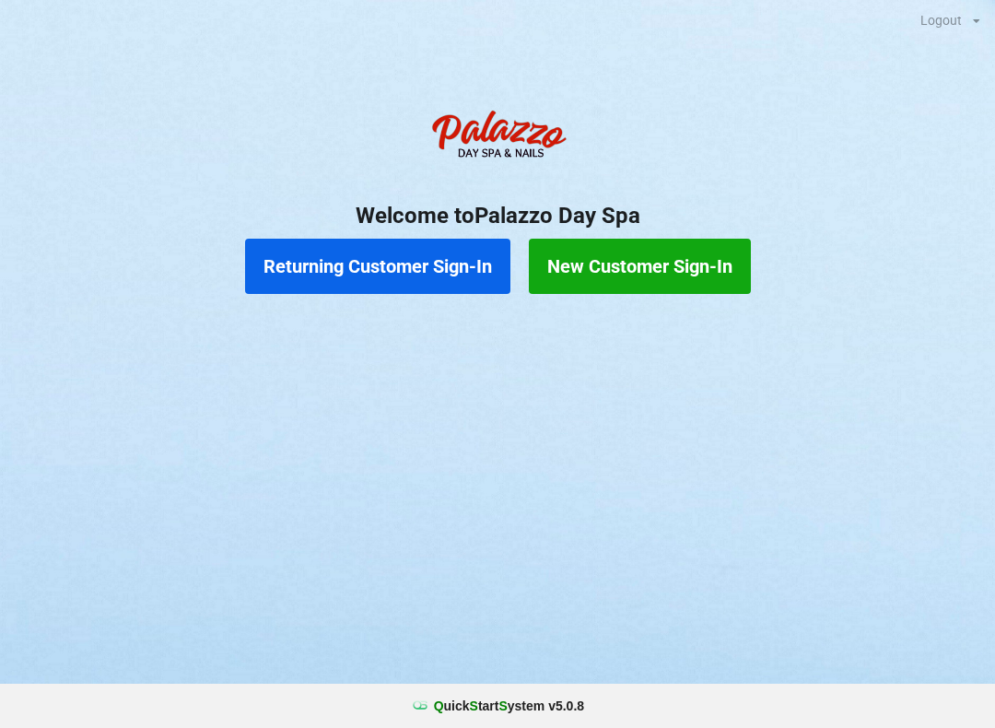
click at [424, 249] on button "Returning Customer Sign-In" at bounding box center [377, 266] width 265 height 55
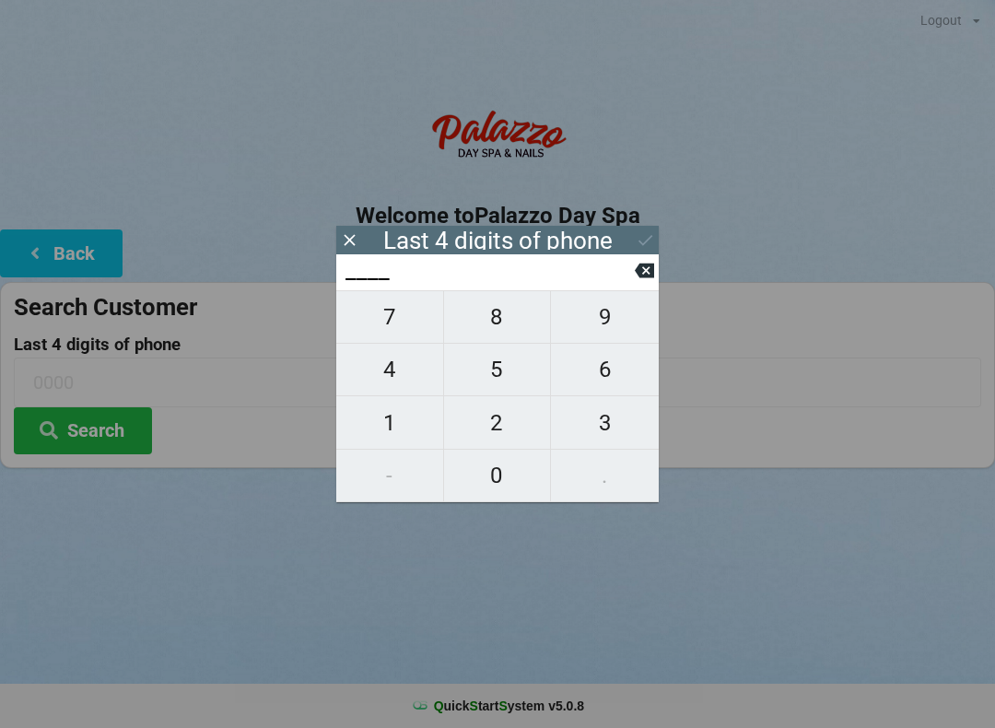
click at [405, 382] on span "4" at bounding box center [389, 369] width 107 height 39
type input "4___"
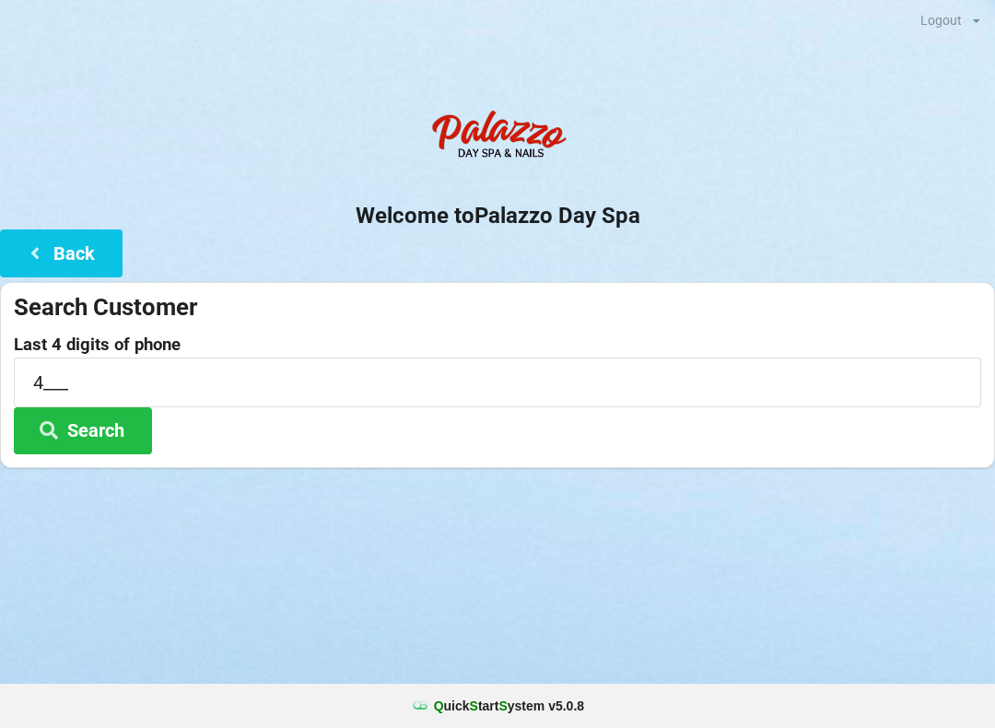
click at [512, 504] on div at bounding box center [497, 491] width 995 height 46
click at [188, 362] on input "4___" at bounding box center [497, 381] width 967 height 49
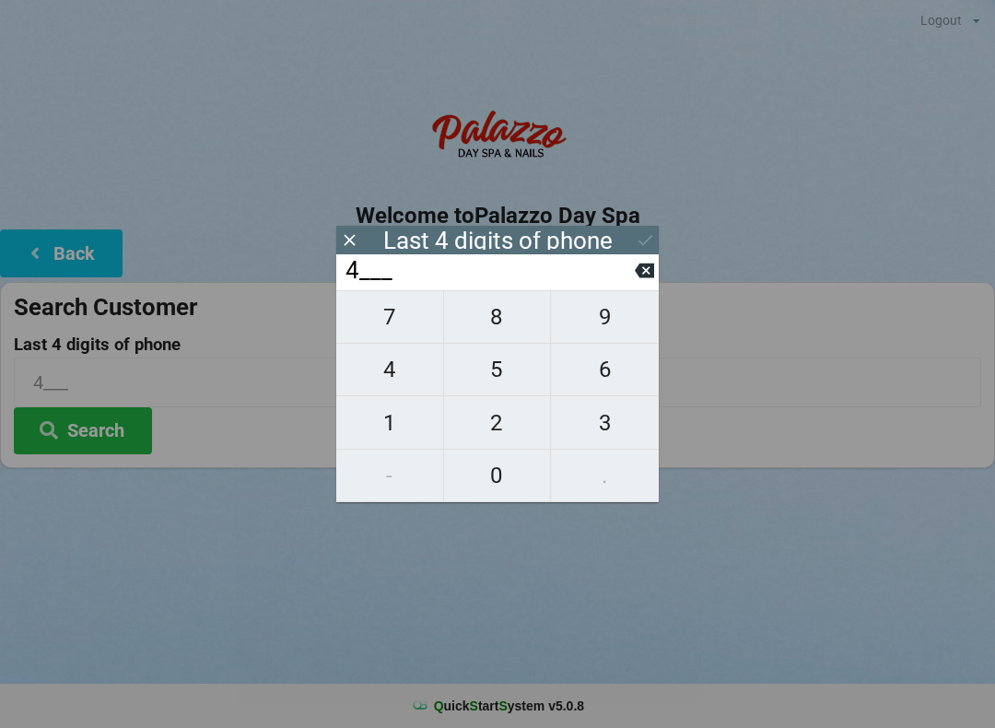
click at [636, 275] on icon at bounding box center [644, 270] width 19 height 19
type input "____"
click at [624, 282] on input "____" at bounding box center [489, 270] width 291 height 29
click at [613, 419] on span "3" at bounding box center [605, 423] width 108 height 39
type input "3___"
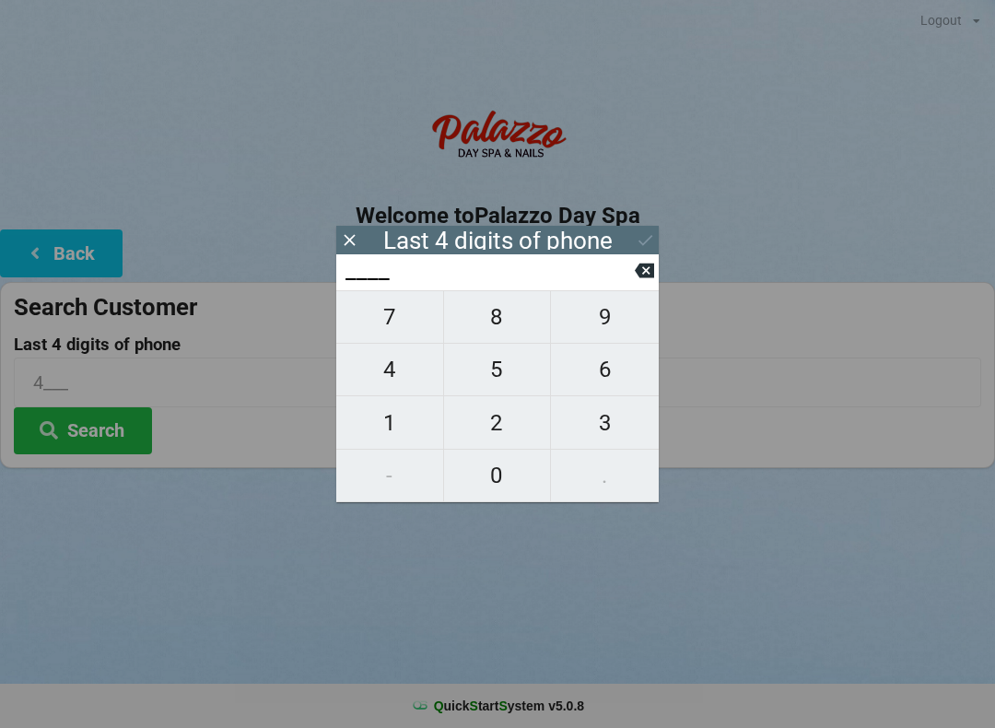
type input "3___"
click at [647, 259] on div "3___" at bounding box center [497, 272] width 322 height 36
click at [603, 316] on span "9" at bounding box center [605, 317] width 108 height 39
type input "39__"
click at [630, 286] on input "39__" at bounding box center [489, 270] width 291 height 29
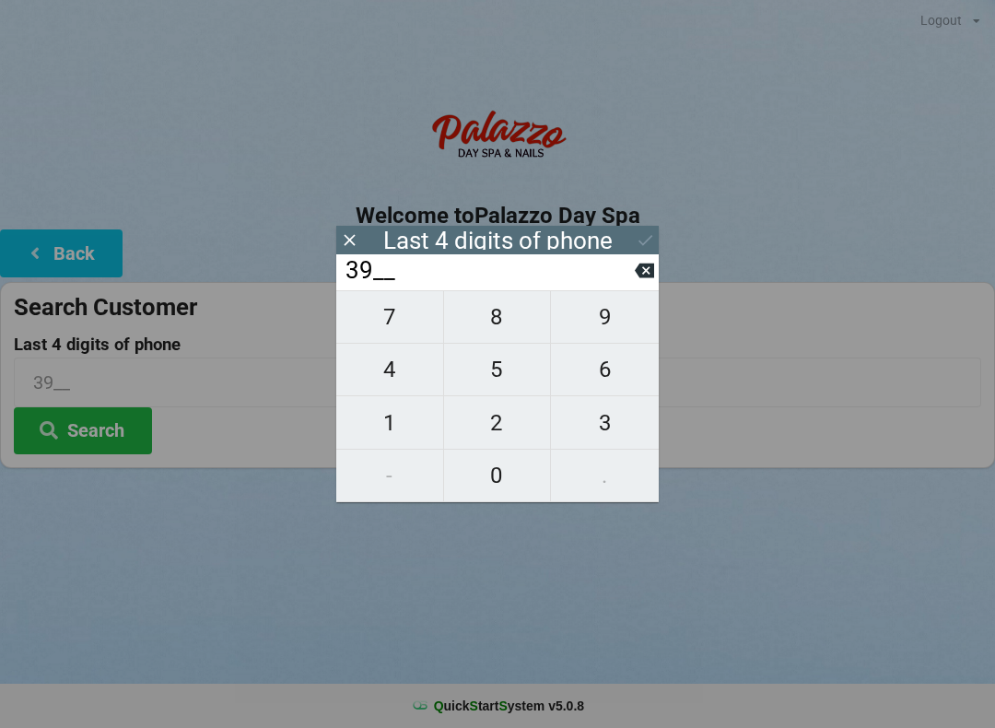
click at [629, 280] on input "39__" at bounding box center [489, 270] width 291 height 29
click at [630, 280] on input "39__" at bounding box center [489, 270] width 291 height 29
click at [630, 279] on input "39__" at bounding box center [489, 270] width 291 height 29
click at [651, 278] on icon at bounding box center [644, 271] width 19 height 15
click at [628, 276] on input "3___" at bounding box center [489, 270] width 291 height 29
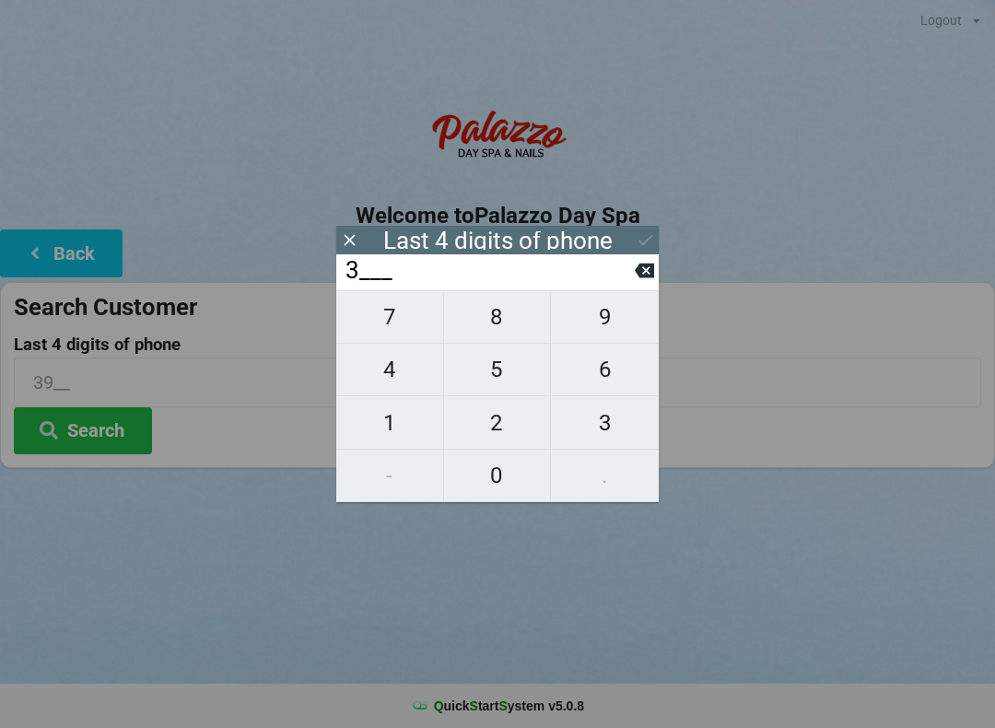
click at [633, 275] on input "3___" at bounding box center [489, 270] width 291 height 29
click at [641, 275] on icon at bounding box center [644, 271] width 19 height 15
type input "____"
click at [606, 327] on span "9" at bounding box center [605, 317] width 108 height 39
type input "9___"
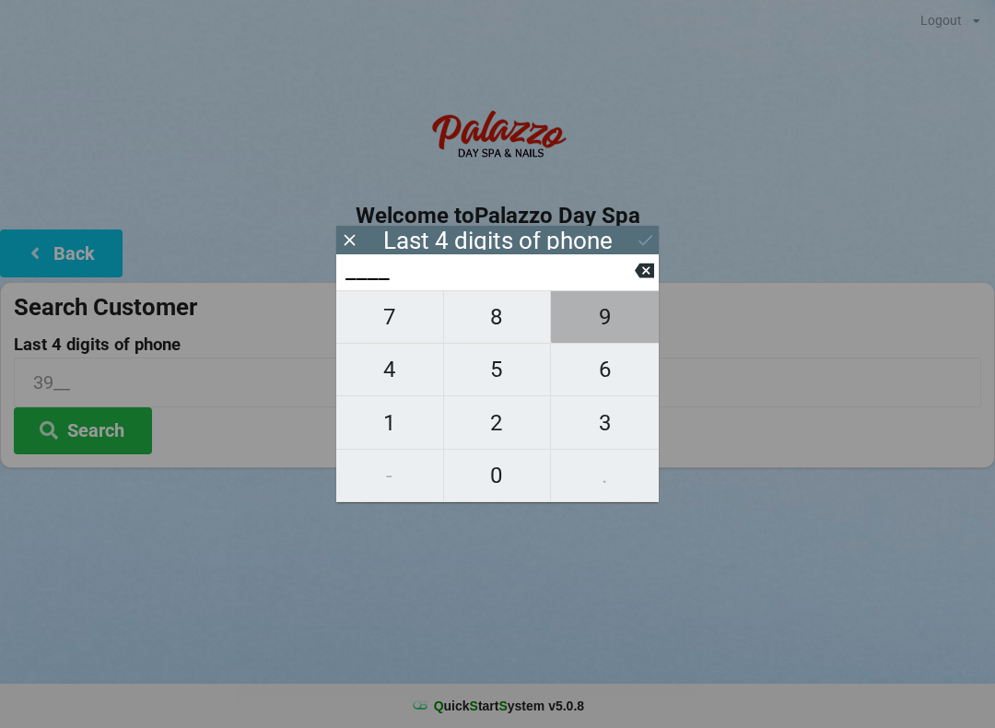
type input "9___"
click at [486, 475] on span "0" at bounding box center [497, 475] width 107 height 39
type input "90__"
click at [502, 374] on span "5" at bounding box center [497, 369] width 107 height 39
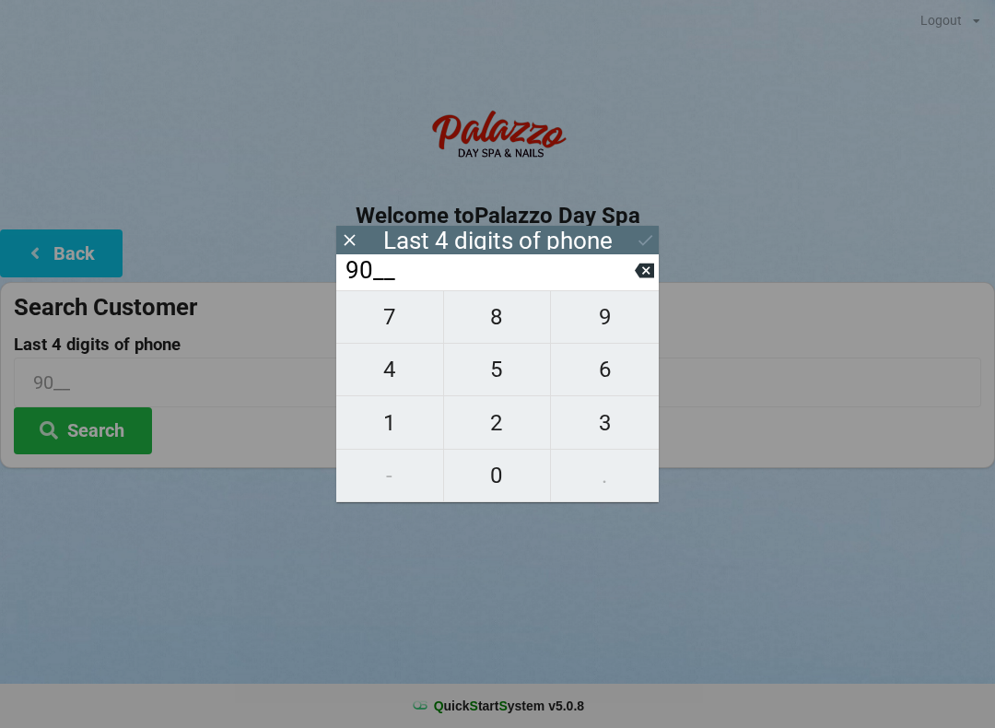
type input "905_"
click at [404, 374] on span "4" at bounding box center [389, 369] width 107 height 39
type input "9054"
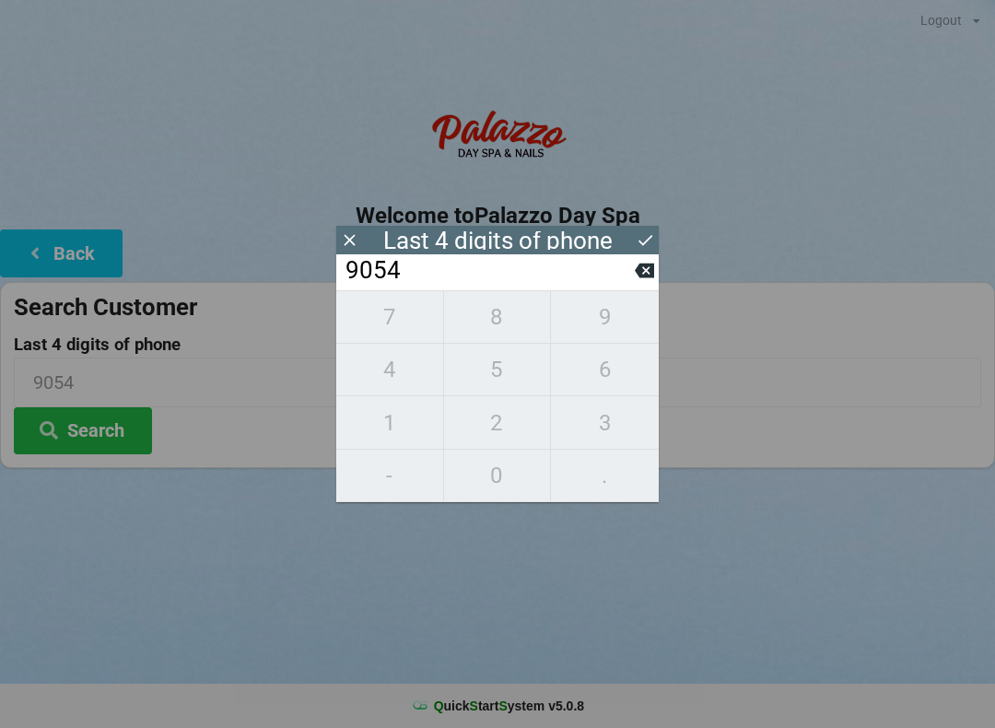
click at [88, 436] on button "Search" at bounding box center [83, 430] width 138 height 47
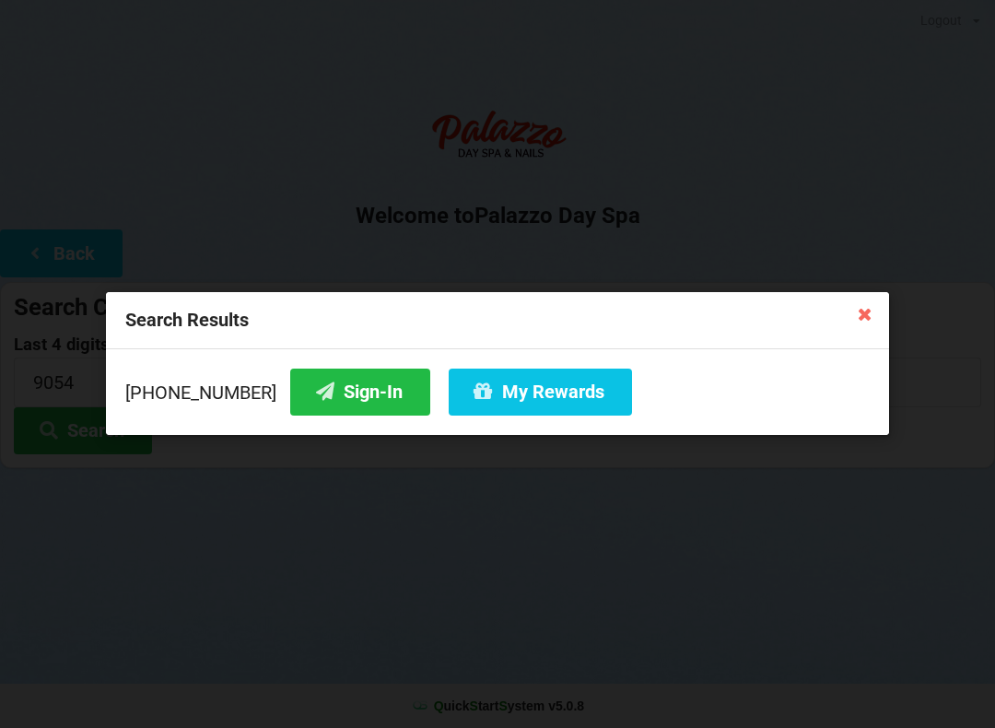
click at [342, 392] on button "Sign-In" at bounding box center [360, 392] width 140 height 47
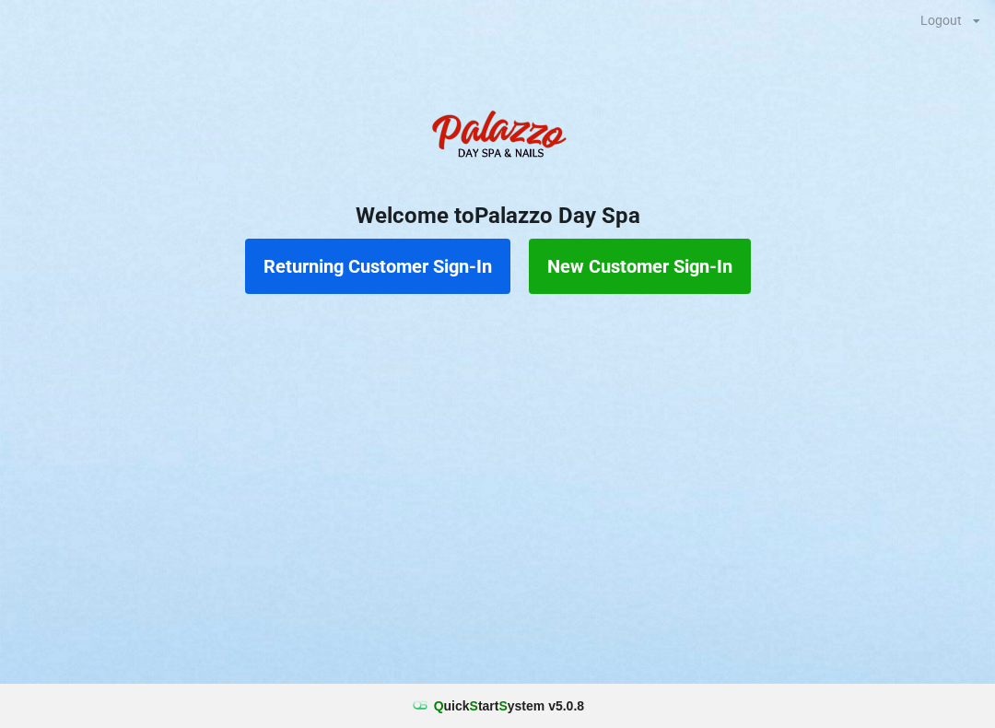
click at [333, 275] on button "Returning Customer Sign-In" at bounding box center [377, 266] width 265 height 55
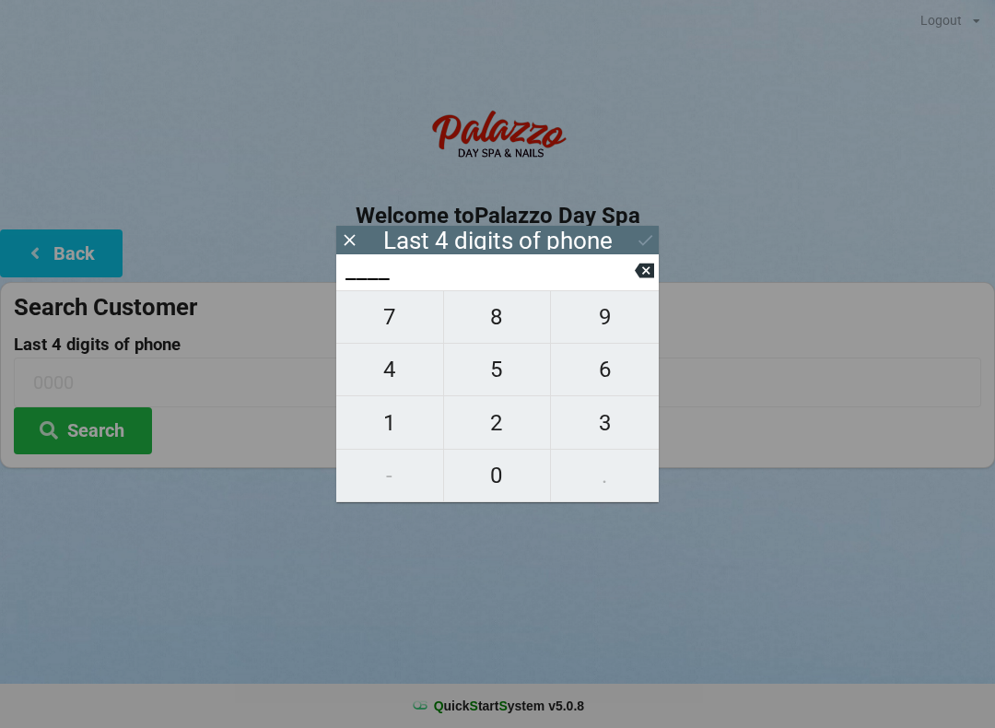
click at [411, 366] on span "4" at bounding box center [389, 369] width 107 height 39
type input "4___"
click at [498, 483] on span "0" at bounding box center [497, 475] width 107 height 39
type input "40__"
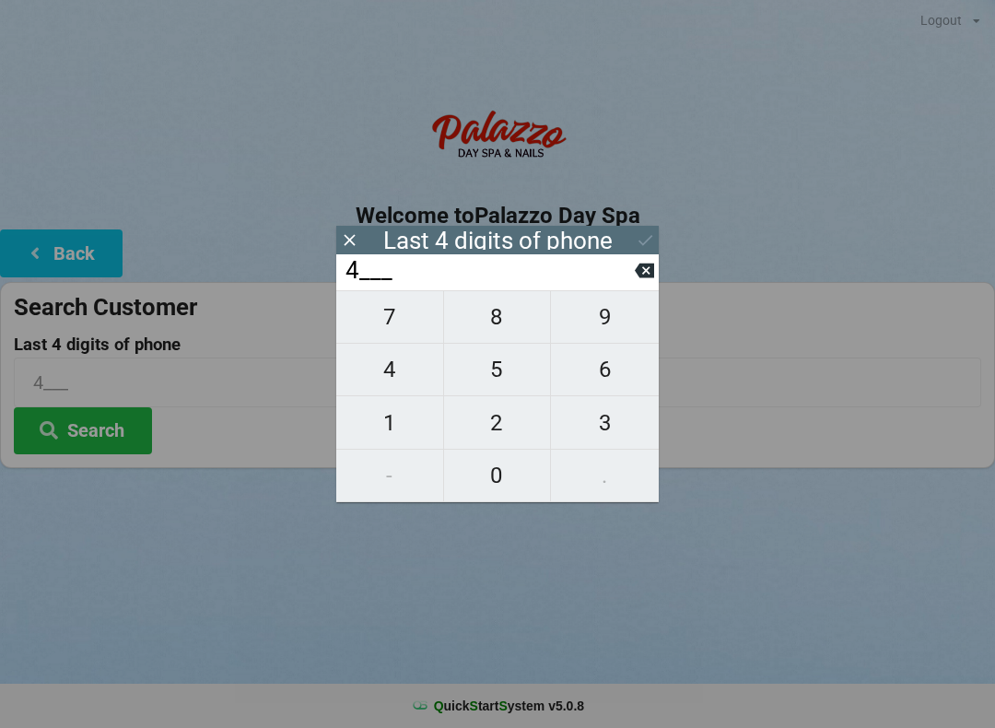
type input "40__"
click at [401, 332] on span "7" at bounding box center [389, 317] width 107 height 39
type input "407_"
click at [502, 431] on span "2" at bounding box center [497, 423] width 107 height 39
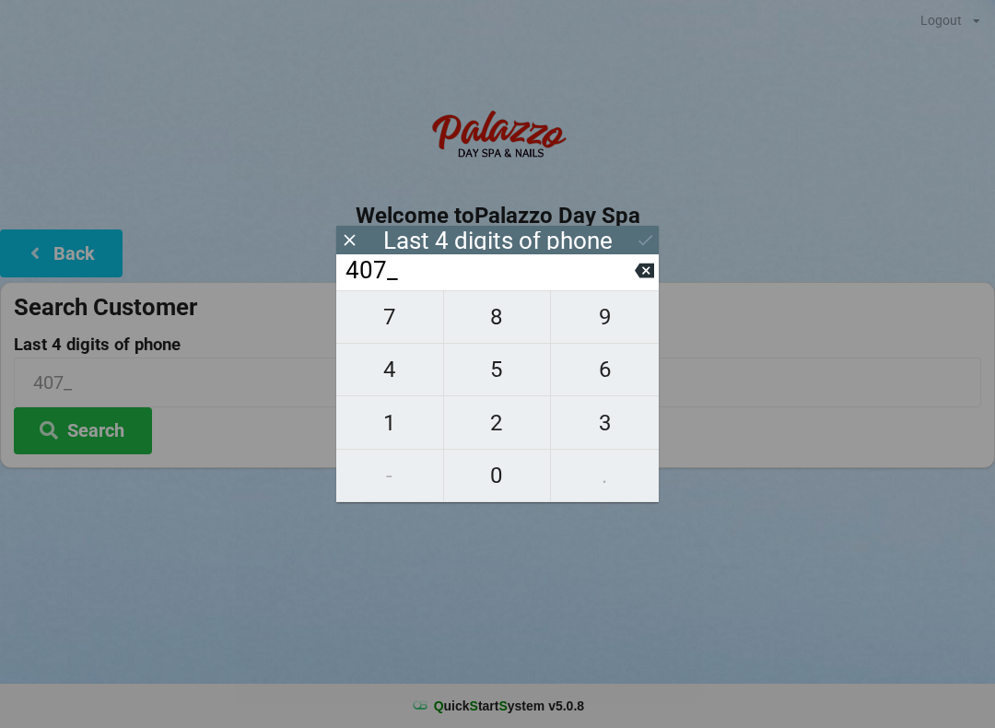
type input "4072"
click at [507, 324] on div "7 8 9 4 5 6 1 2 3 - 0 ." at bounding box center [497, 396] width 322 height 212
click at [494, 385] on div "7 8 9 4 5 6 1 2 3 - 0 ." at bounding box center [497, 396] width 322 height 212
click at [646, 283] on button at bounding box center [644, 270] width 19 height 25
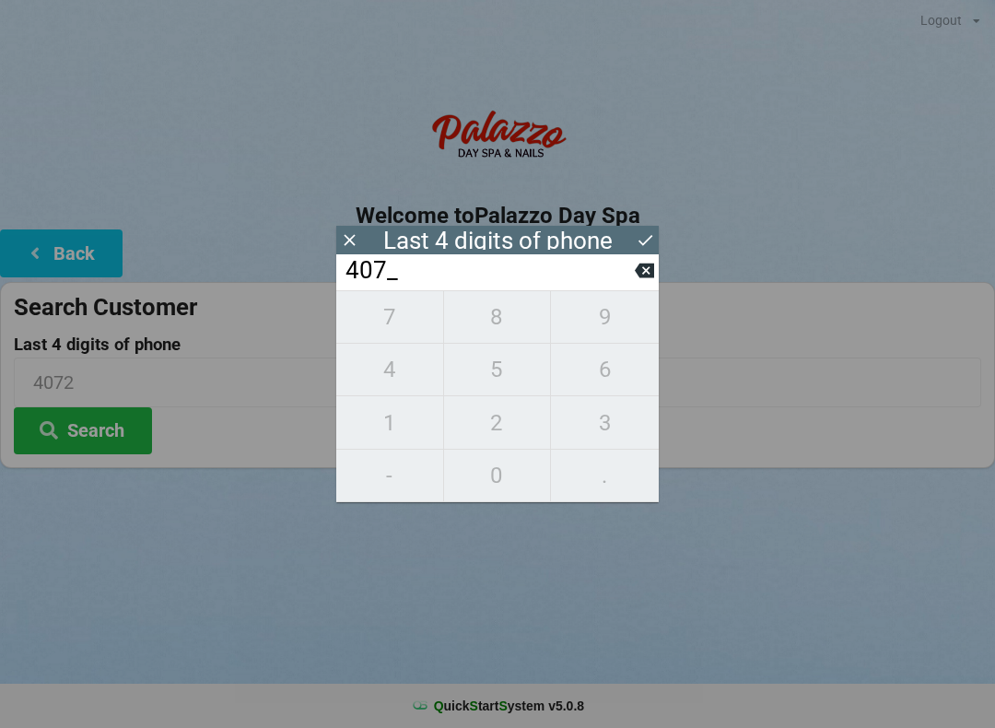
click at [638, 280] on icon at bounding box center [644, 270] width 19 height 19
type input "40__"
click at [632, 286] on input "40__" at bounding box center [489, 270] width 291 height 29
click at [630, 286] on input "40__" at bounding box center [489, 270] width 291 height 29
click at [631, 286] on input "40__" at bounding box center [489, 270] width 291 height 29
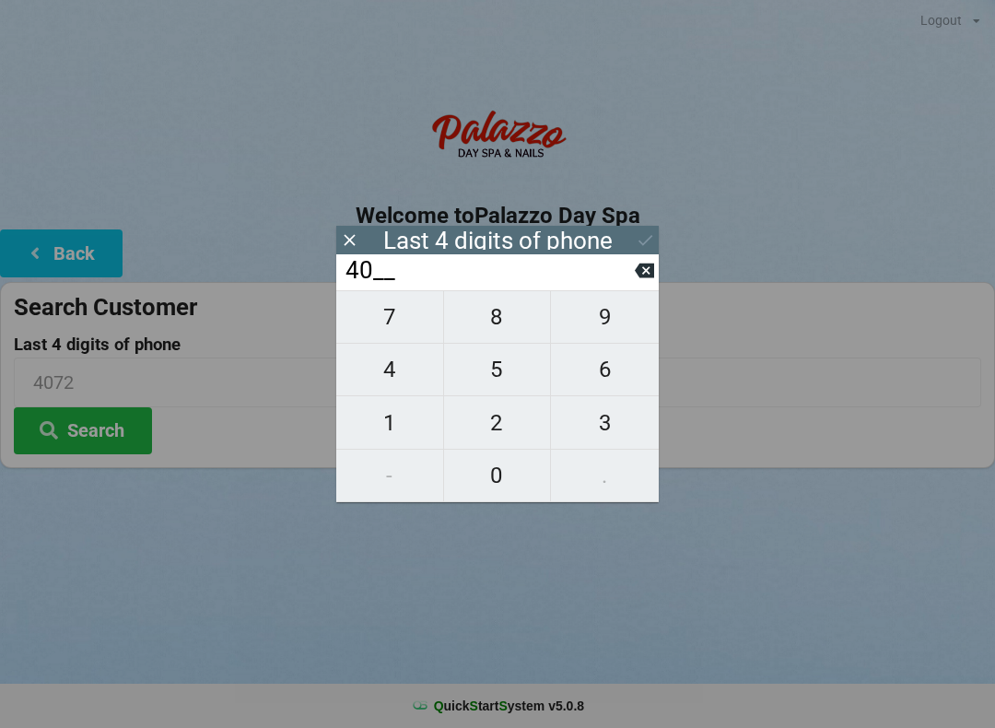
click at [633, 286] on input "40__" at bounding box center [489, 270] width 291 height 29
click at [627, 286] on input "40__" at bounding box center [489, 270] width 291 height 29
click at [630, 286] on input "40__" at bounding box center [489, 270] width 291 height 29
click at [633, 286] on input "40__" at bounding box center [489, 270] width 291 height 29
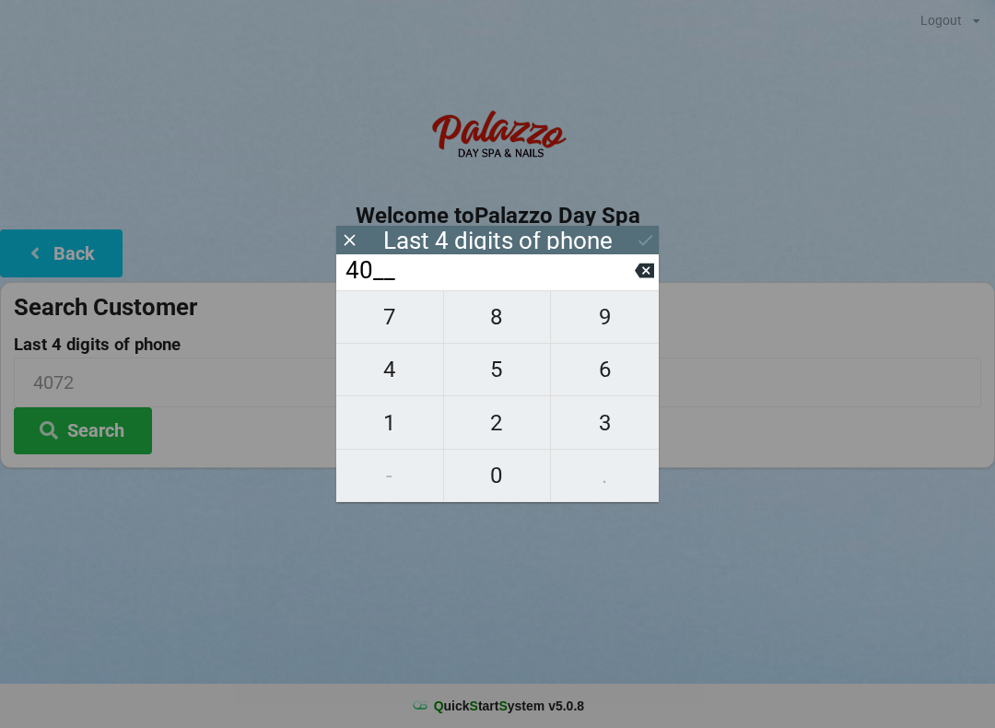
click at [354, 248] on icon at bounding box center [349, 239] width 19 height 19
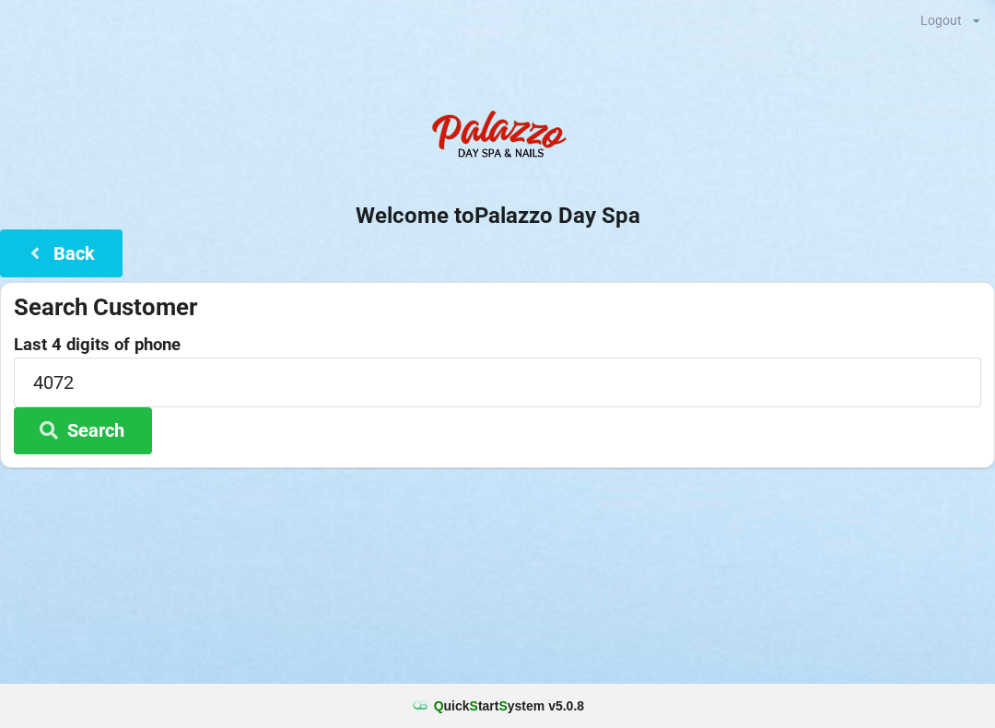
click at [84, 253] on button "Back" at bounding box center [61, 252] width 123 height 47
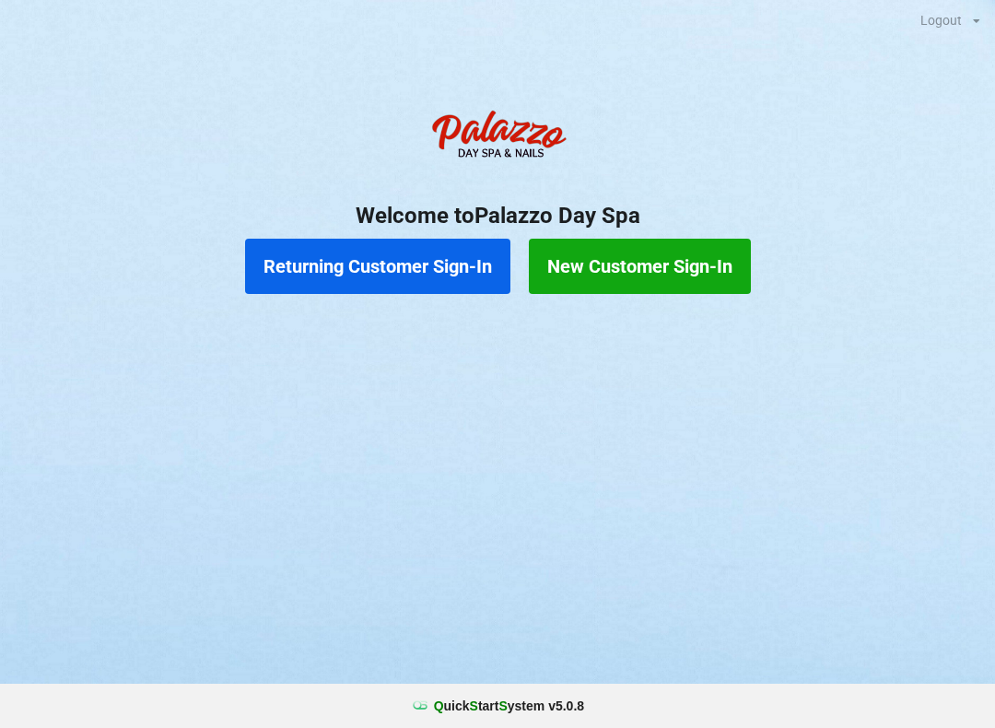
click at [428, 266] on button "Returning Customer Sign-In" at bounding box center [377, 266] width 265 height 55
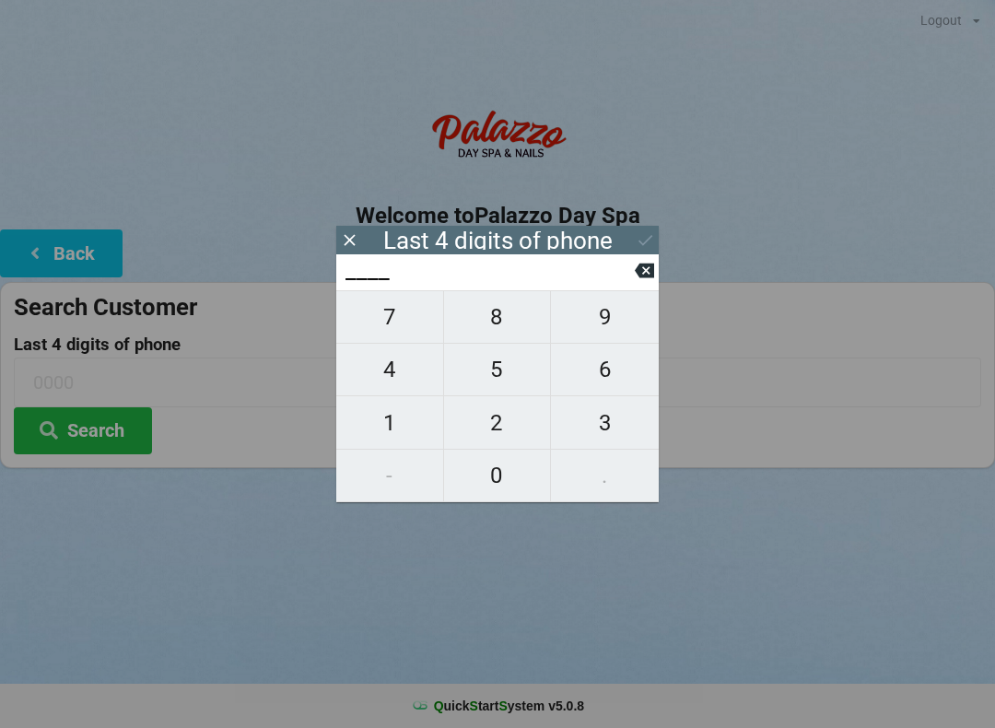
click at [612, 320] on span "9" at bounding box center [605, 317] width 108 height 39
type input "9___"
click at [601, 437] on span "3" at bounding box center [605, 423] width 108 height 39
type input "93__"
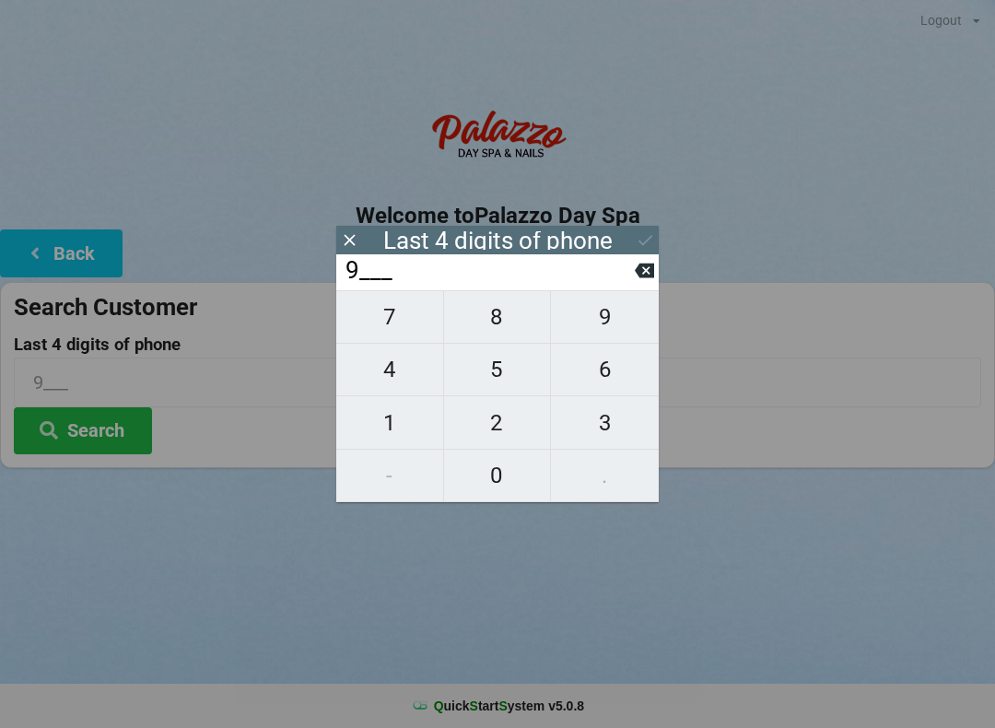
type input "93__"
click at [603, 375] on span "6" at bounding box center [605, 369] width 108 height 39
type input "936_"
click at [491, 373] on span "5" at bounding box center [497, 369] width 107 height 39
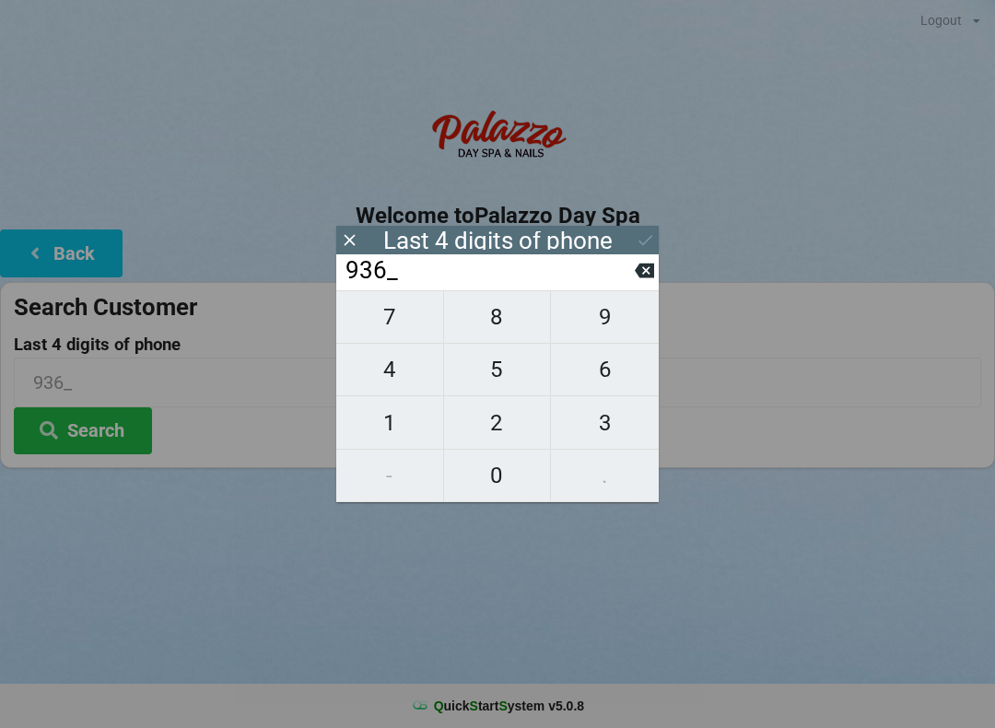
type input "9365"
click at [104, 431] on button "Search" at bounding box center [83, 430] width 138 height 47
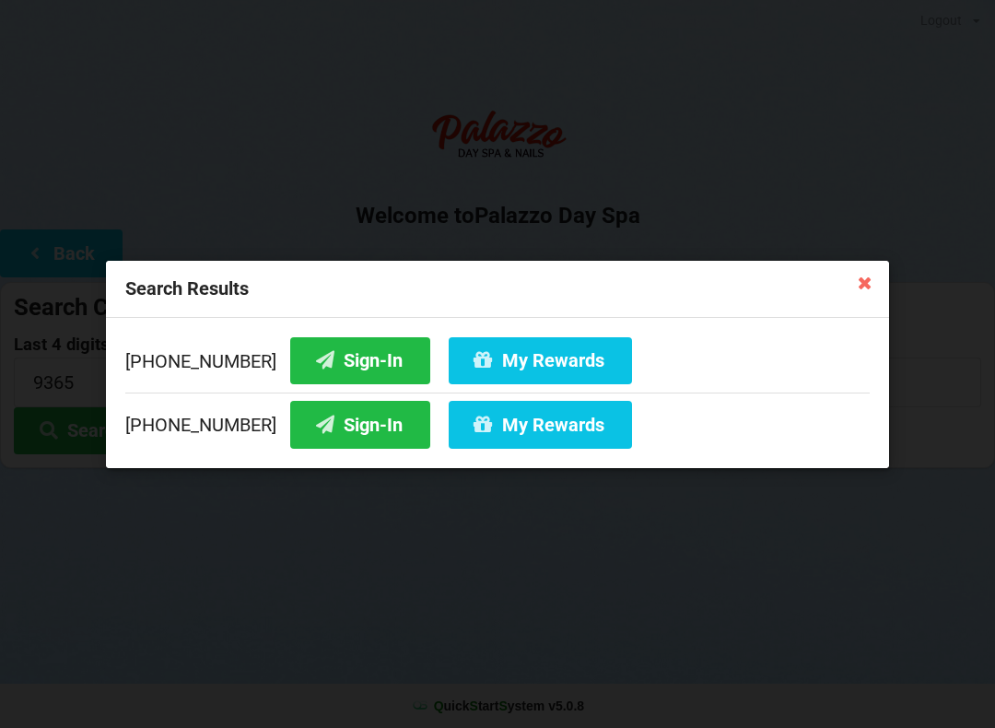
click at [370, 363] on button "Sign-In" at bounding box center [360, 359] width 140 height 47
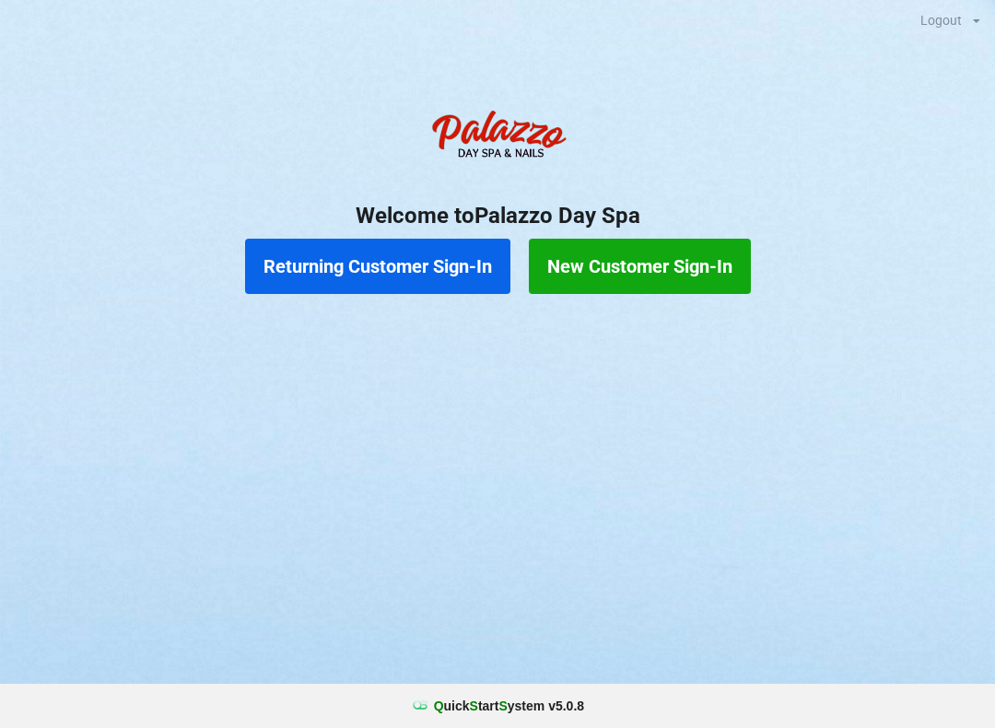
click at [630, 258] on button "New Customer Sign-In" at bounding box center [640, 266] width 222 height 55
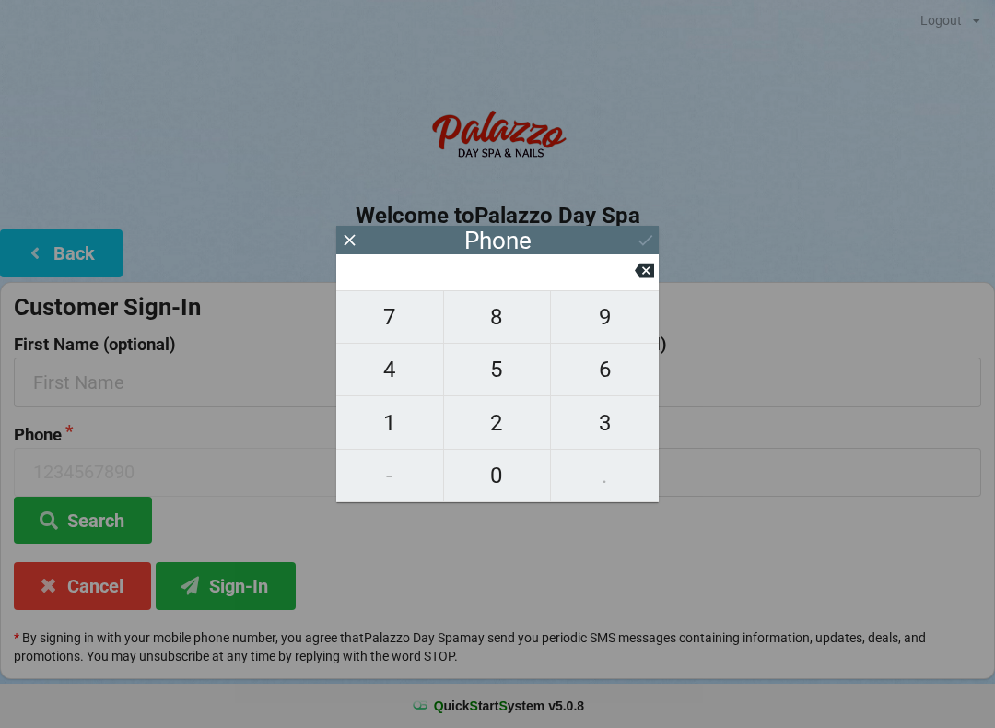
click at [486, 318] on span "8" at bounding box center [497, 317] width 107 height 39
type input "8"
click at [388, 433] on span "1" at bounding box center [389, 423] width 107 height 39
type input "81"
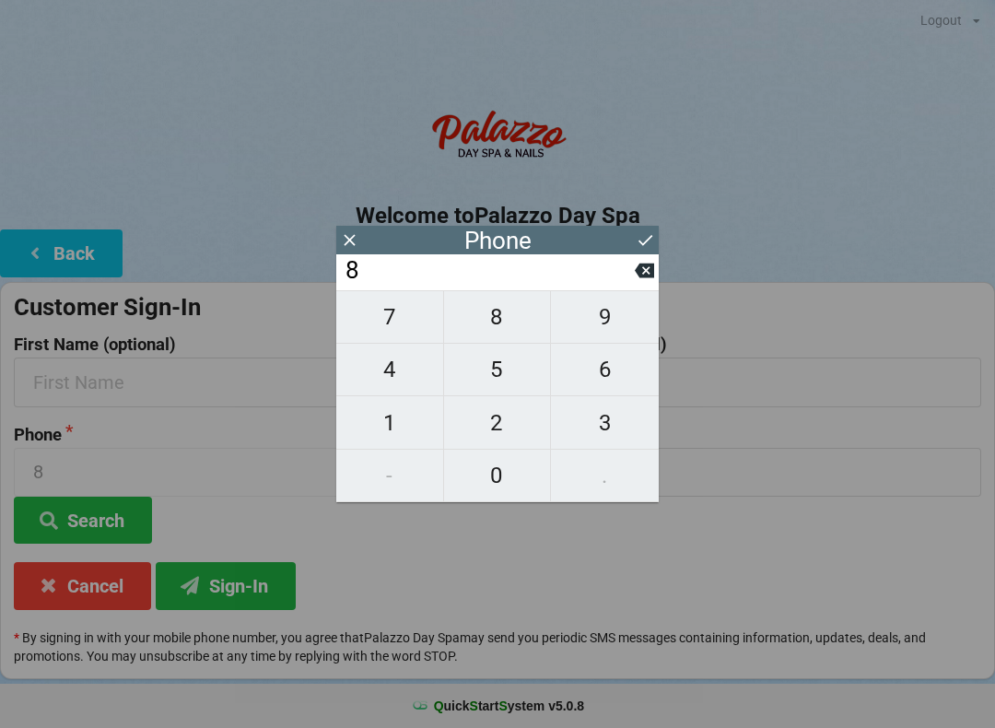
type input "81"
click at [601, 429] on span "3" at bounding box center [605, 423] width 108 height 39
type input "813"
click at [480, 469] on span "0" at bounding box center [497, 475] width 107 height 39
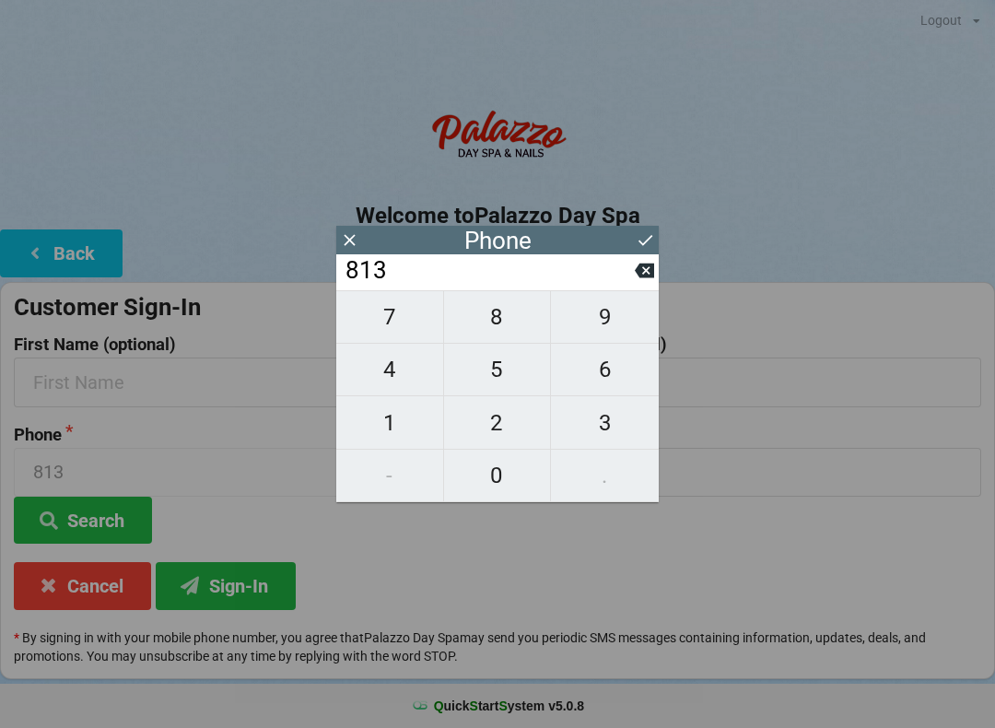
type input "8130"
click at [641, 275] on icon at bounding box center [644, 271] width 19 height 15
click at [388, 373] on span "4" at bounding box center [389, 369] width 107 height 39
type input "8134"
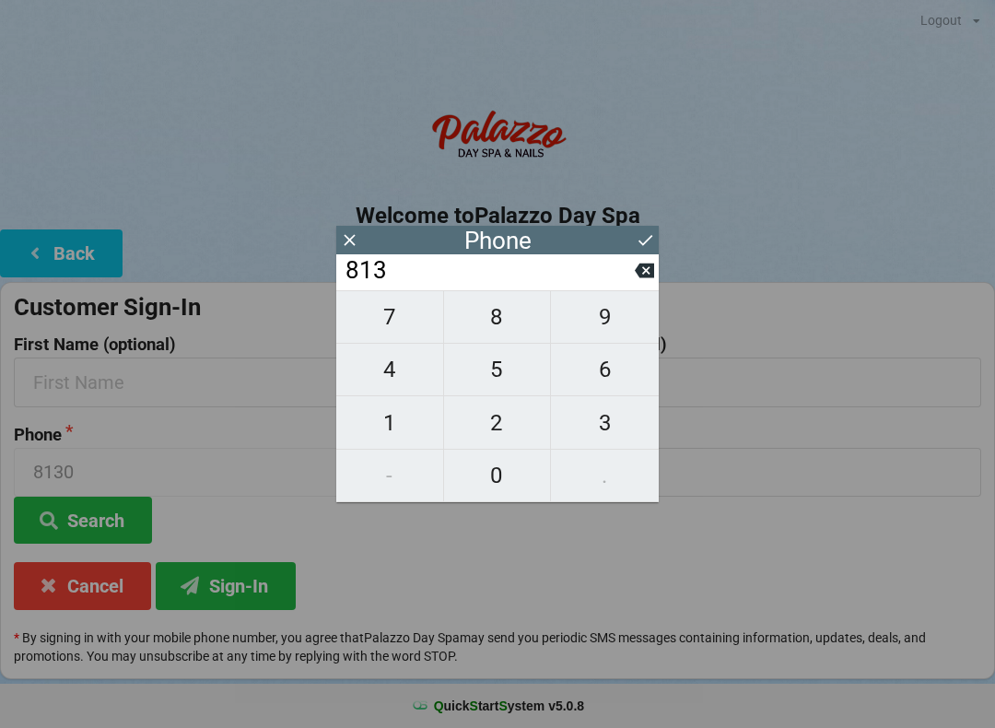
type input "8134"
click at [510, 483] on span "0" at bounding box center [497, 475] width 107 height 39
type input "81340"
click at [388, 371] on span "4" at bounding box center [389, 369] width 107 height 39
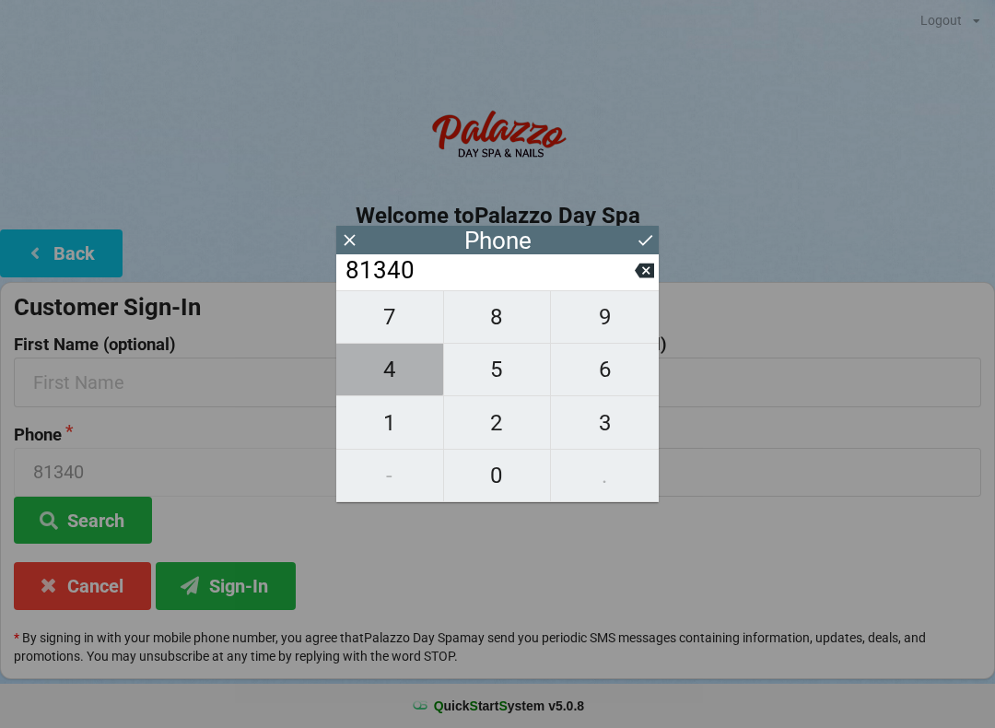
type input "813404"
click at [496, 375] on span "5" at bounding box center [497, 369] width 107 height 39
type input "8134045"
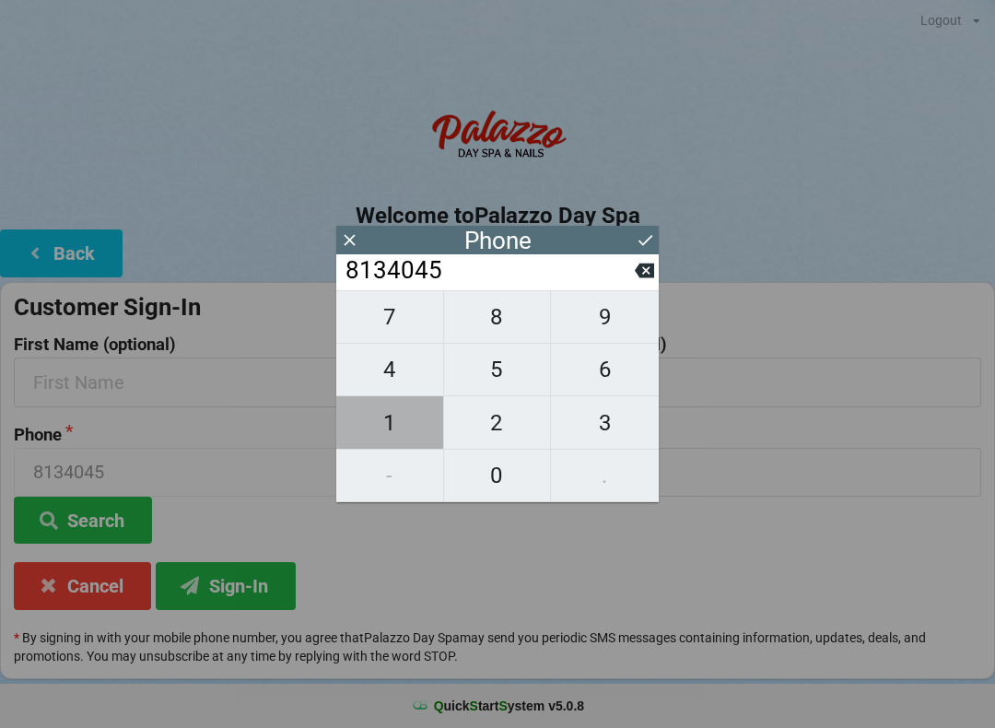
click at [394, 428] on span "1" at bounding box center [389, 423] width 107 height 39
type input "81340451"
click at [503, 323] on span "8" at bounding box center [497, 317] width 107 height 39
type input "813404518"
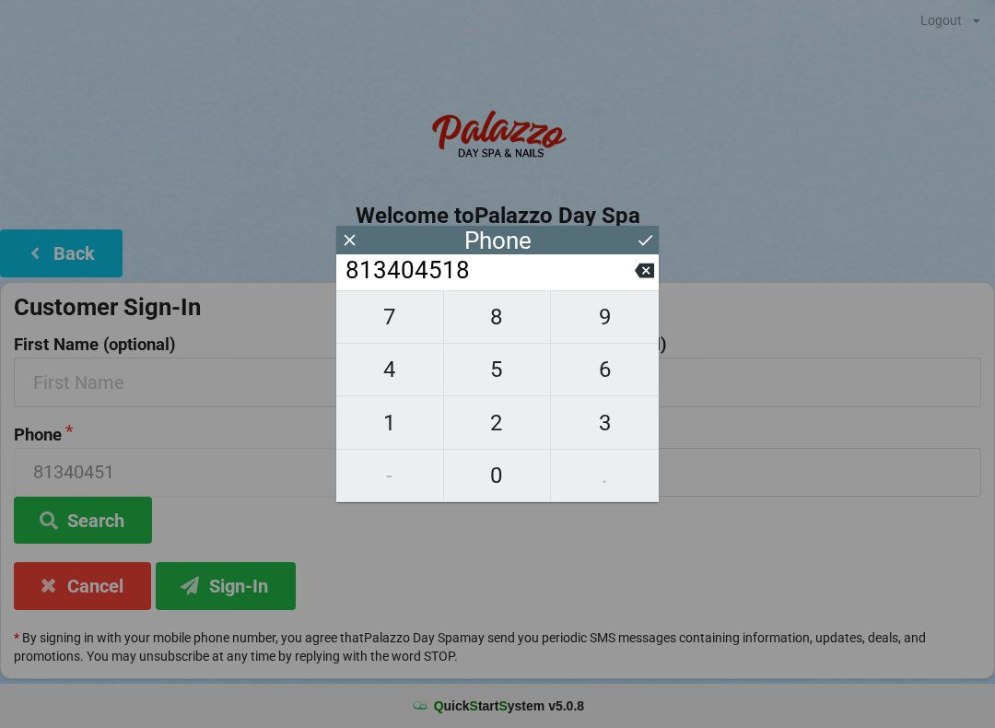
type input "813404518"
click at [612, 387] on span "6" at bounding box center [605, 369] width 108 height 39
type input "8134045186"
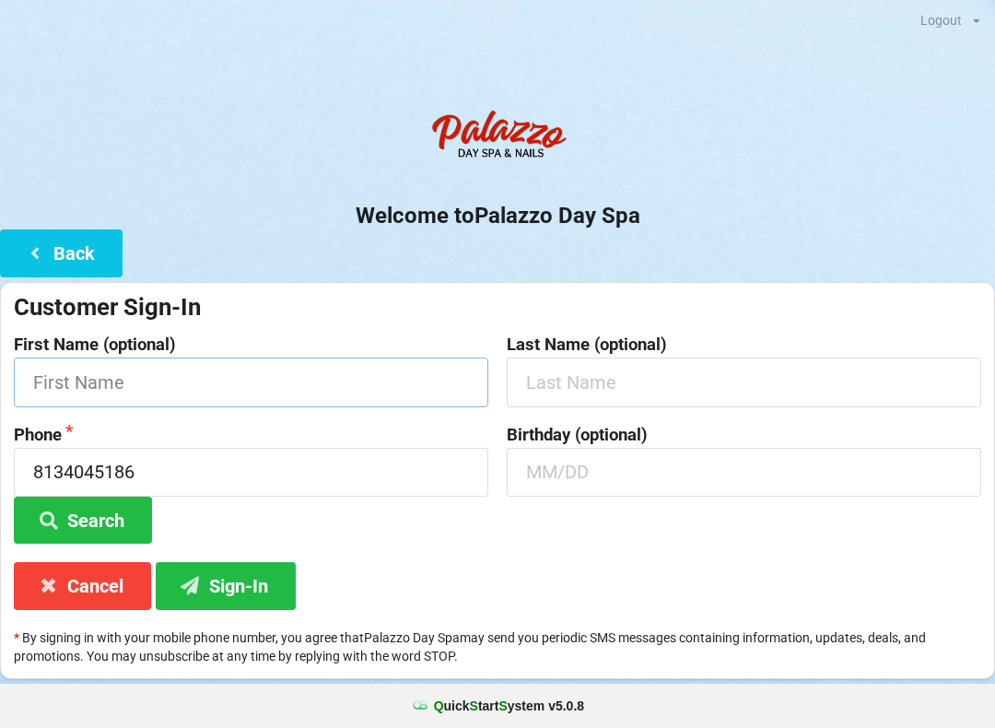
click at [127, 387] on input "text" at bounding box center [251, 381] width 474 height 49
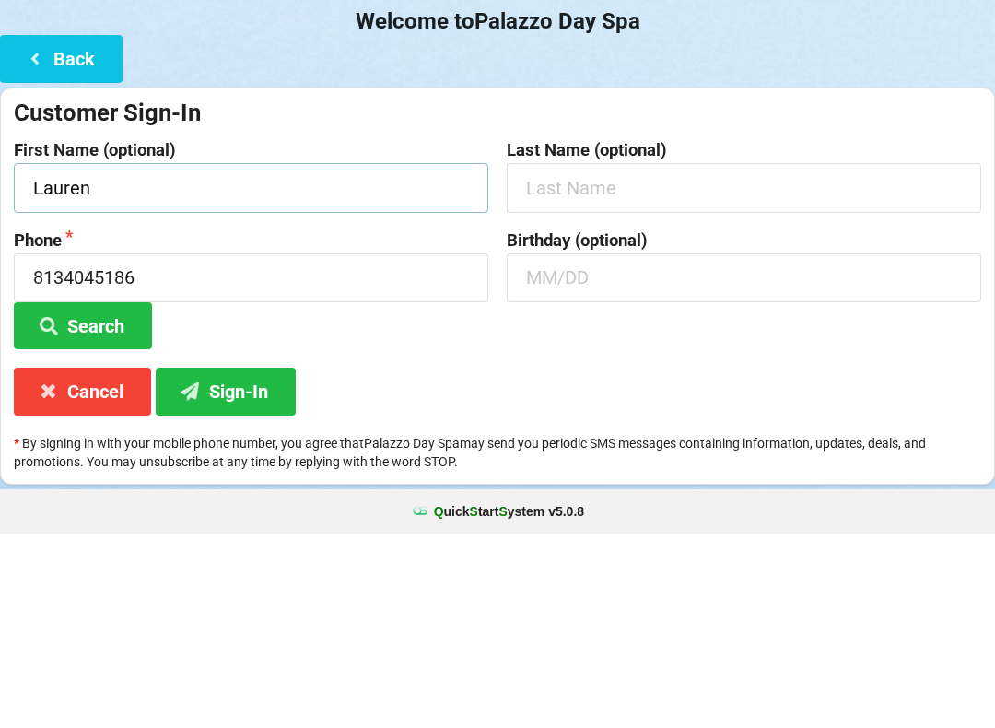
type input "Lauren"
click at [570, 357] on input "text" at bounding box center [744, 381] width 474 height 49
type input "[PERSON_NAME]"
click at [543, 448] on input "text" at bounding box center [744, 472] width 474 height 49
type input "01/27"
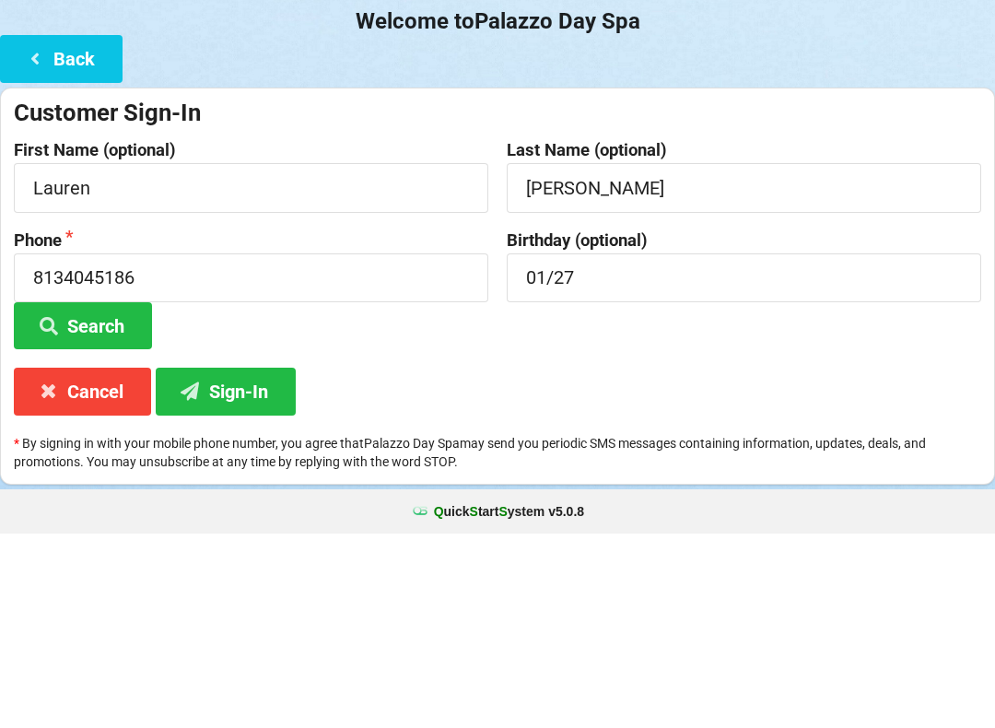
click at [90, 497] on button "Search" at bounding box center [83, 520] width 138 height 47
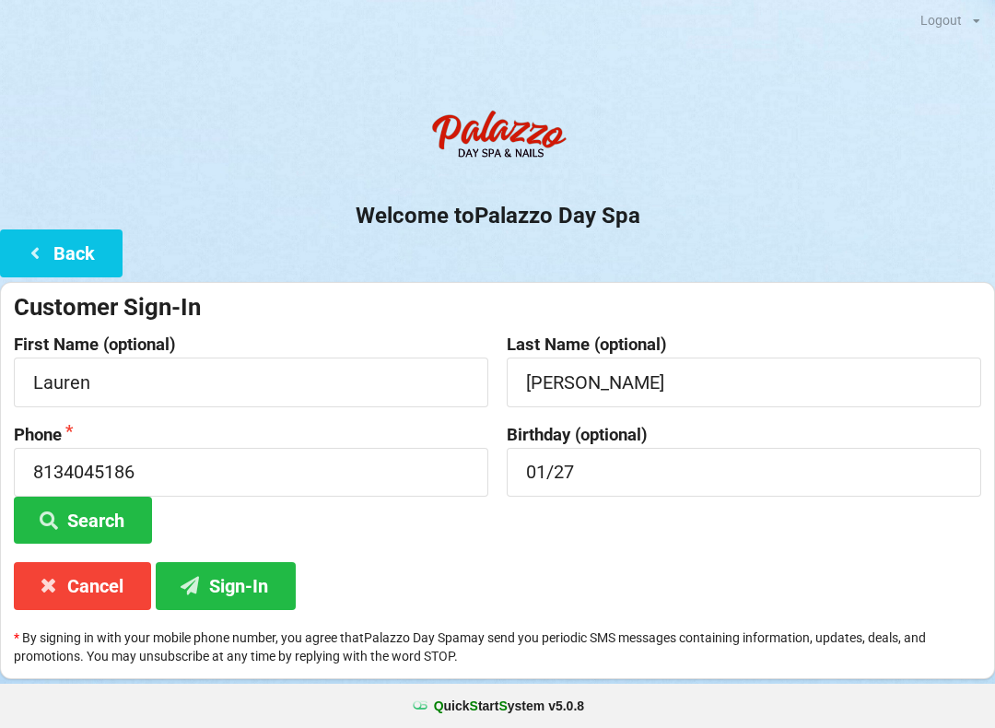
click at [237, 580] on button "Sign-In" at bounding box center [226, 585] width 140 height 47
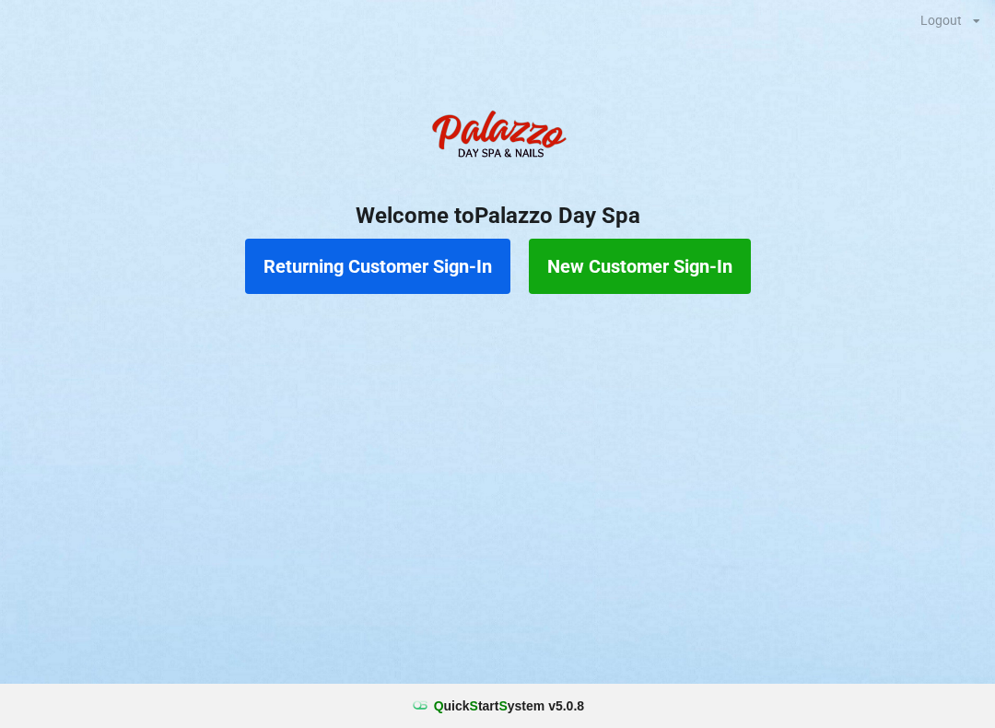
click at [600, 255] on button "New Customer Sign-In" at bounding box center [640, 266] width 222 height 55
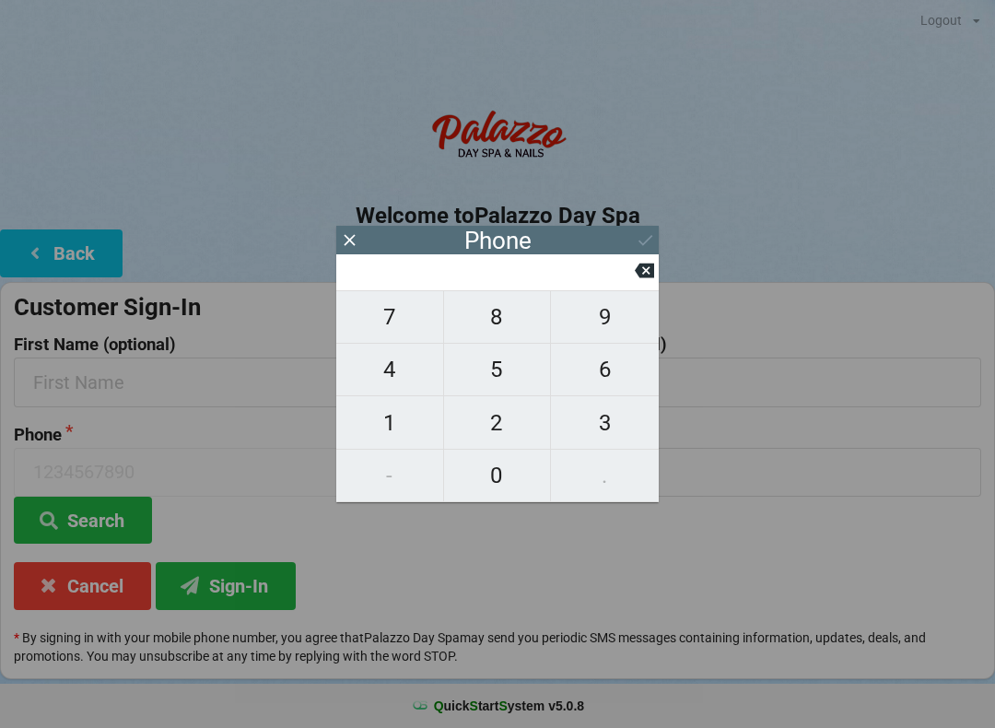
click at [604, 383] on span "6" at bounding box center [605, 369] width 108 height 39
type input "6"
click at [490, 474] on span "0" at bounding box center [497, 475] width 107 height 39
type input "60"
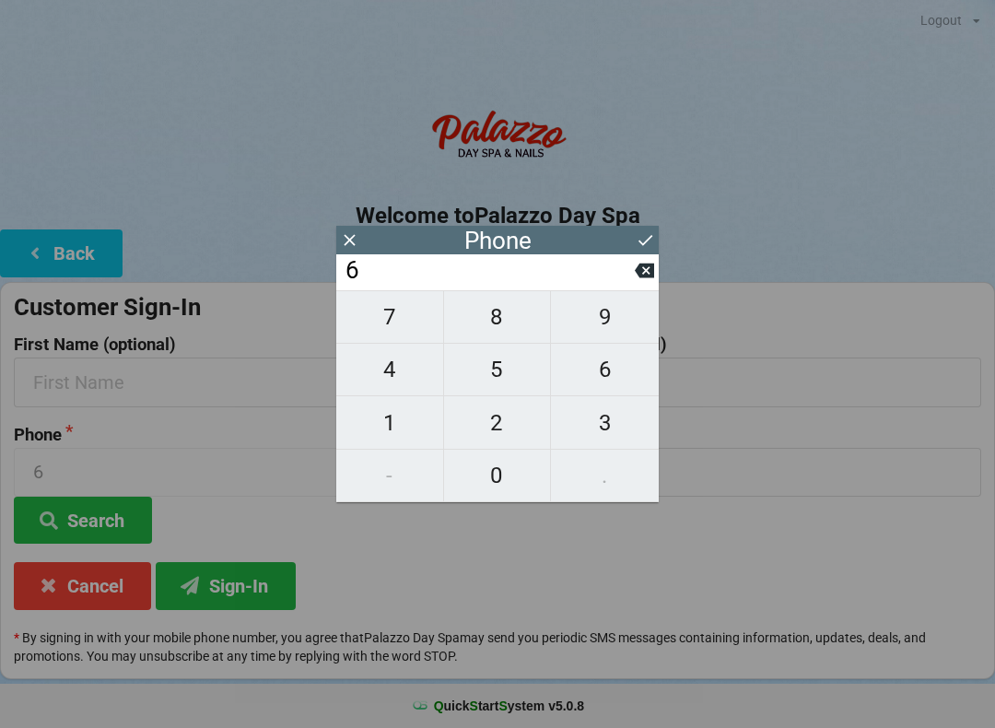
type input "60"
click at [379, 387] on span "4" at bounding box center [389, 369] width 107 height 39
type input "604"
click at [488, 468] on span "0" at bounding box center [497, 475] width 107 height 39
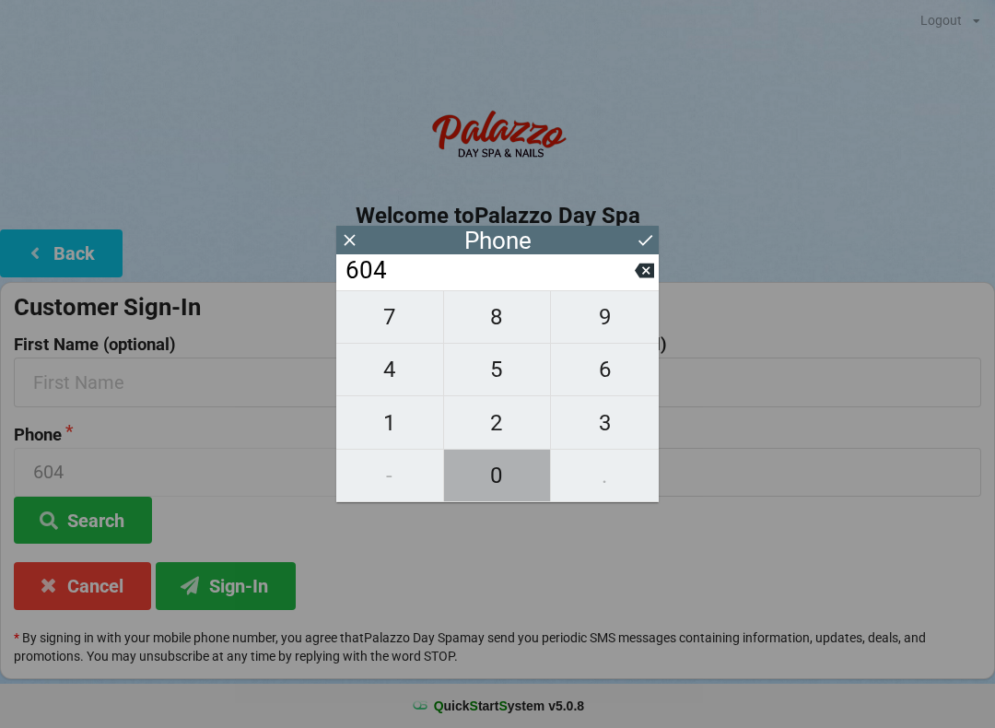
type input "6040"
click at [645, 277] on icon at bounding box center [644, 270] width 19 height 19
click at [643, 280] on icon at bounding box center [644, 270] width 19 height 19
click at [642, 278] on icon at bounding box center [644, 271] width 19 height 15
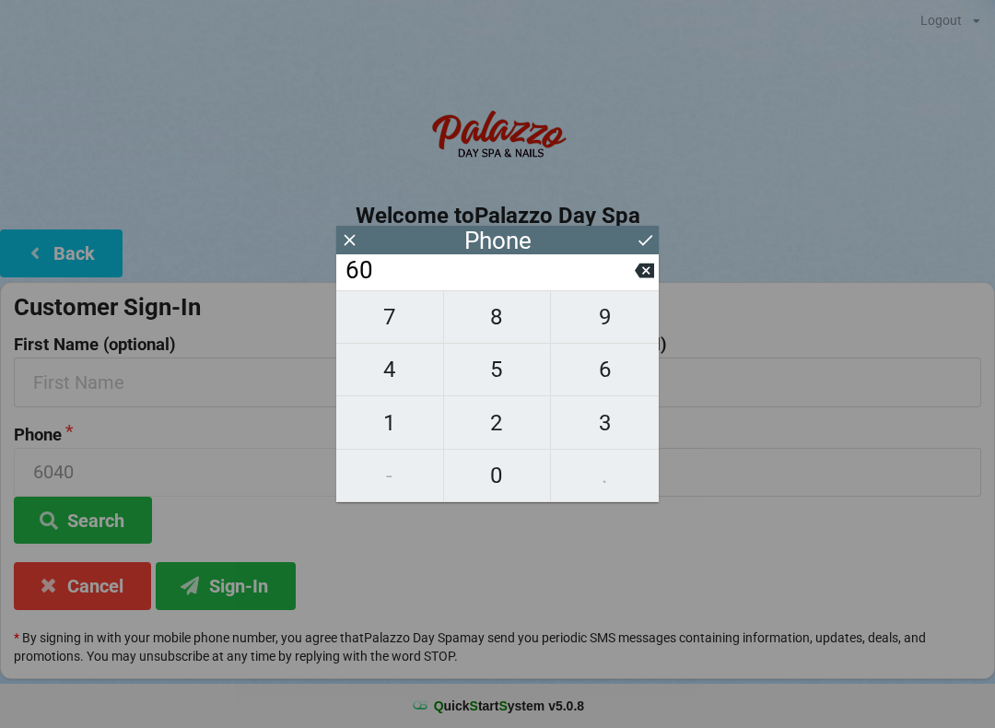
type input "6"
click at [641, 278] on icon at bounding box center [644, 271] width 19 height 15
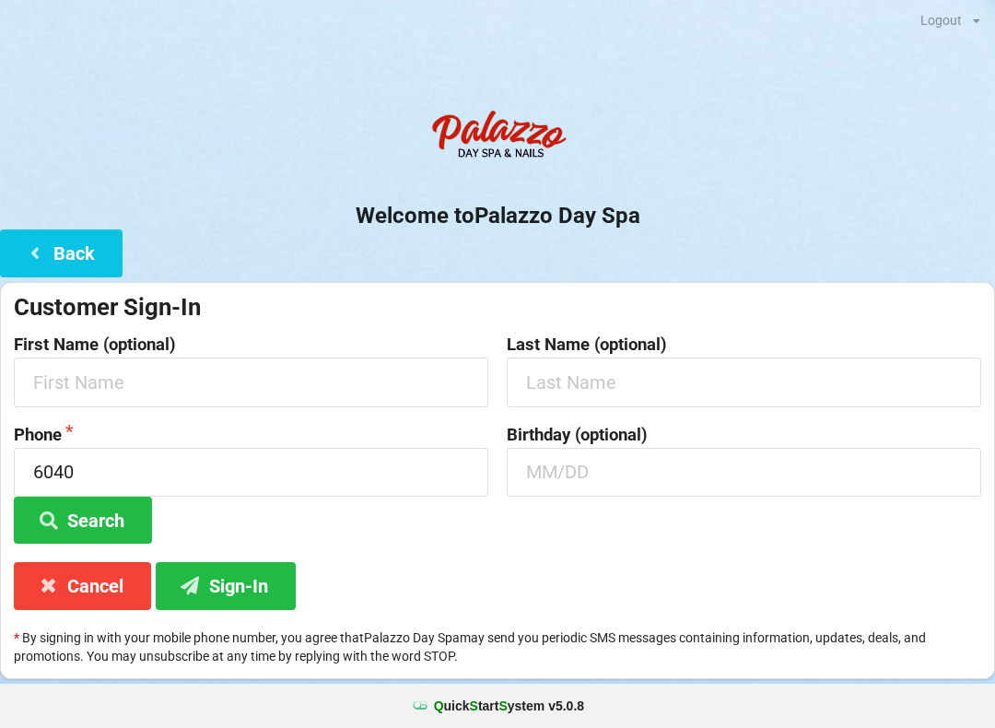
click at [335, 247] on div "Welcome to Palazzo Day Spa Back Customer Sign-In First Name (optional) Last Nam…" at bounding box center [497, 389] width 995 height 579
click at [111, 208] on h2 "Welcome to [GEOGRAPHIC_DATA]" at bounding box center [497, 216] width 995 height 29
click at [93, 237] on button "Back" at bounding box center [61, 252] width 123 height 47
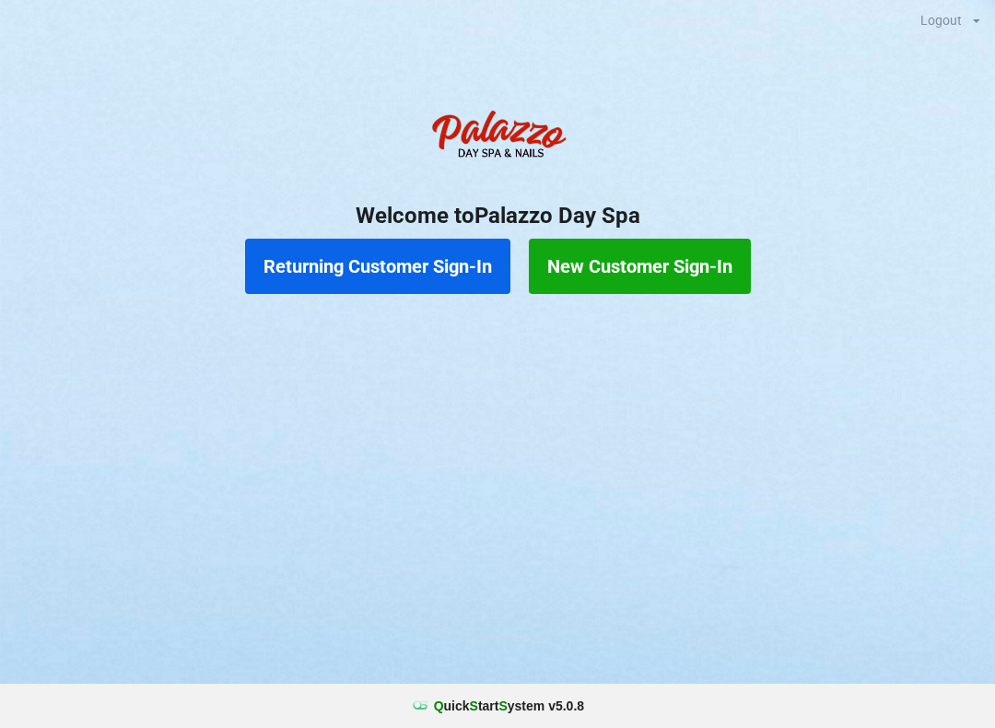
click at [421, 291] on button "Returning Customer Sign-In" at bounding box center [377, 266] width 265 height 55
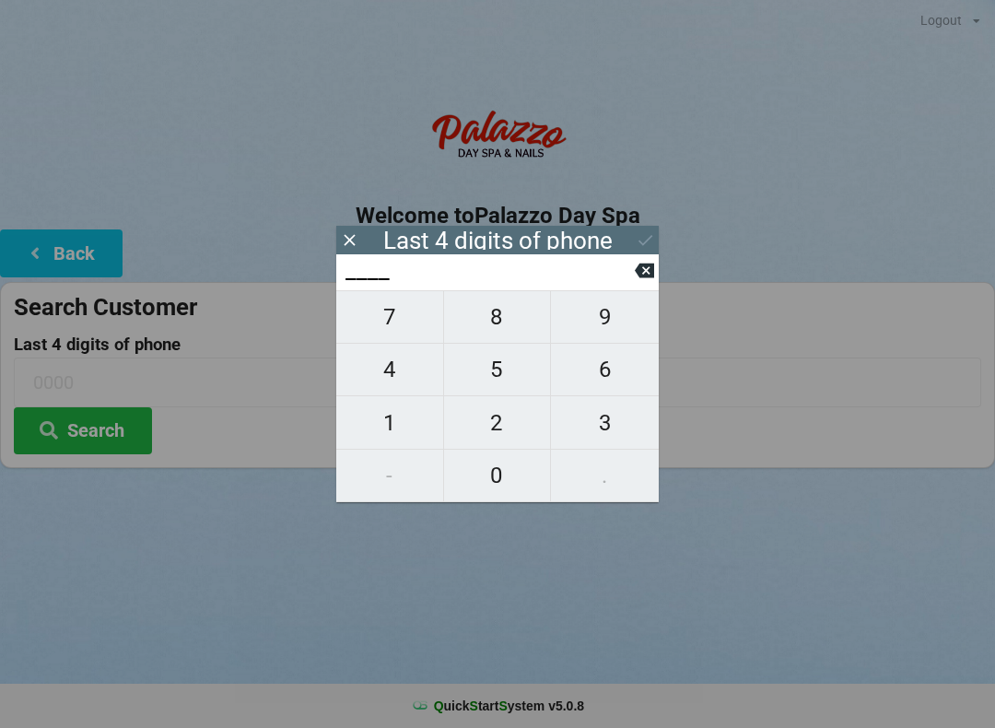
click at [404, 324] on span "7" at bounding box center [389, 317] width 107 height 39
type input "7___"
click at [399, 315] on span "7" at bounding box center [389, 317] width 107 height 39
type input "77__"
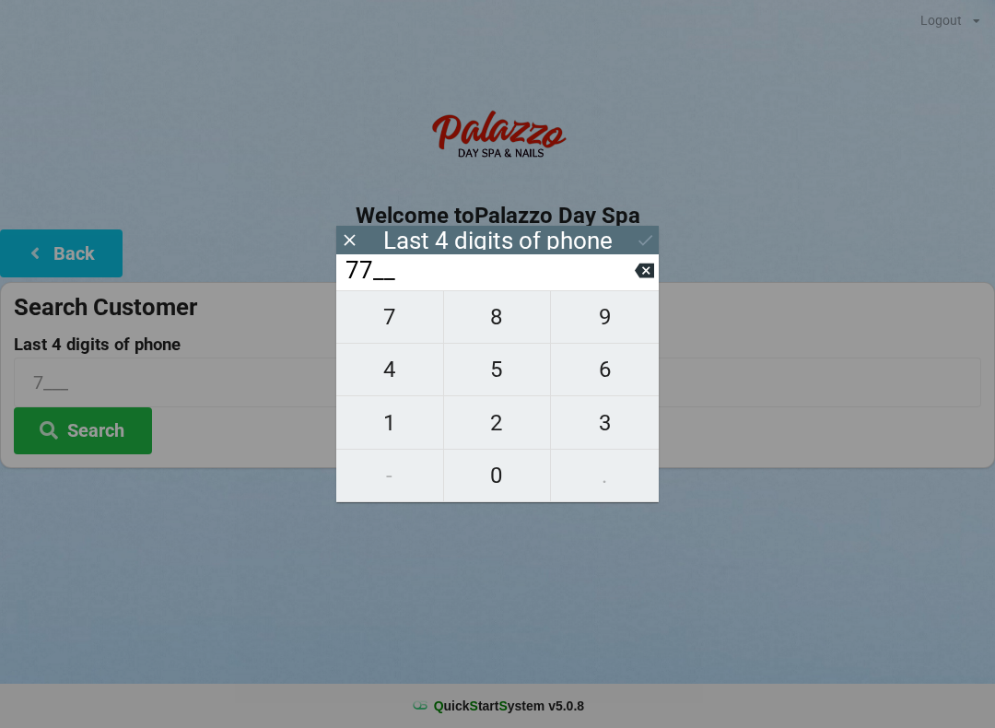
type input "77__"
click at [520, 371] on span "5" at bounding box center [497, 369] width 107 height 39
type input "775_"
click at [648, 278] on icon at bounding box center [644, 270] width 19 height 19
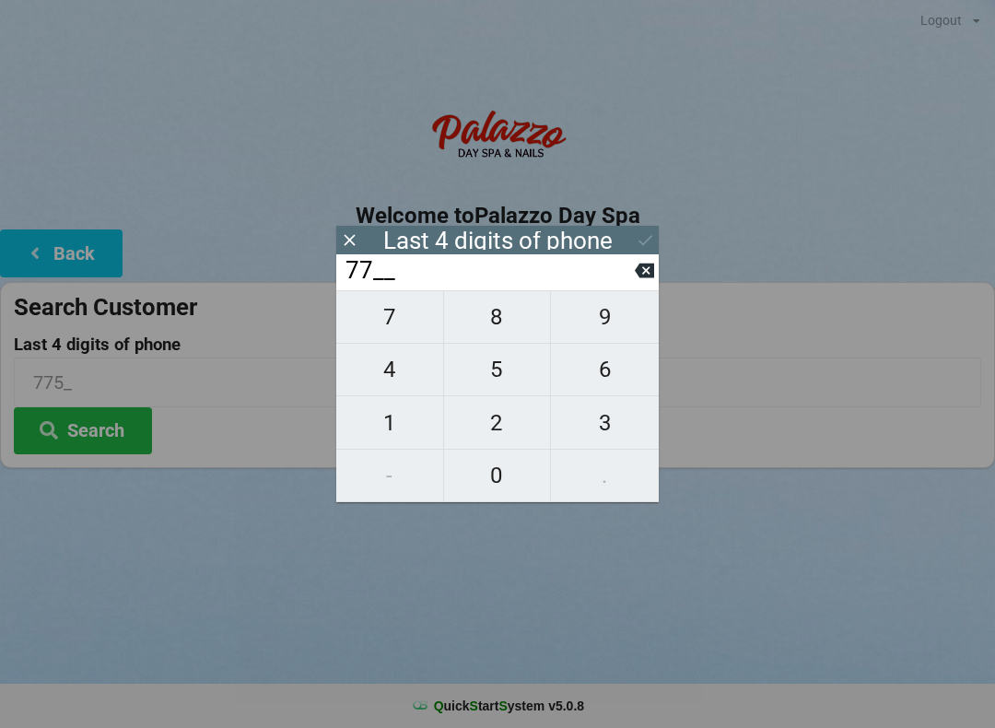
click at [599, 429] on span "3" at bounding box center [605, 423] width 108 height 39
type input "773_"
click at [525, 369] on span "5" at bounding box center [497, 369] width 107 height 39
type input "7735"
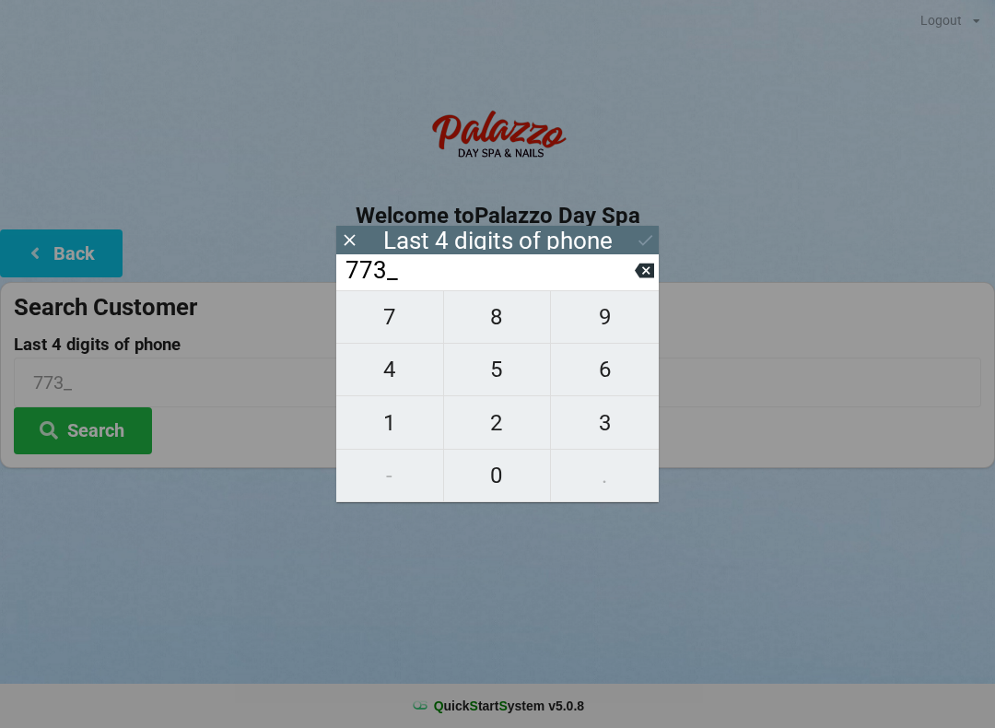
type input "7735"
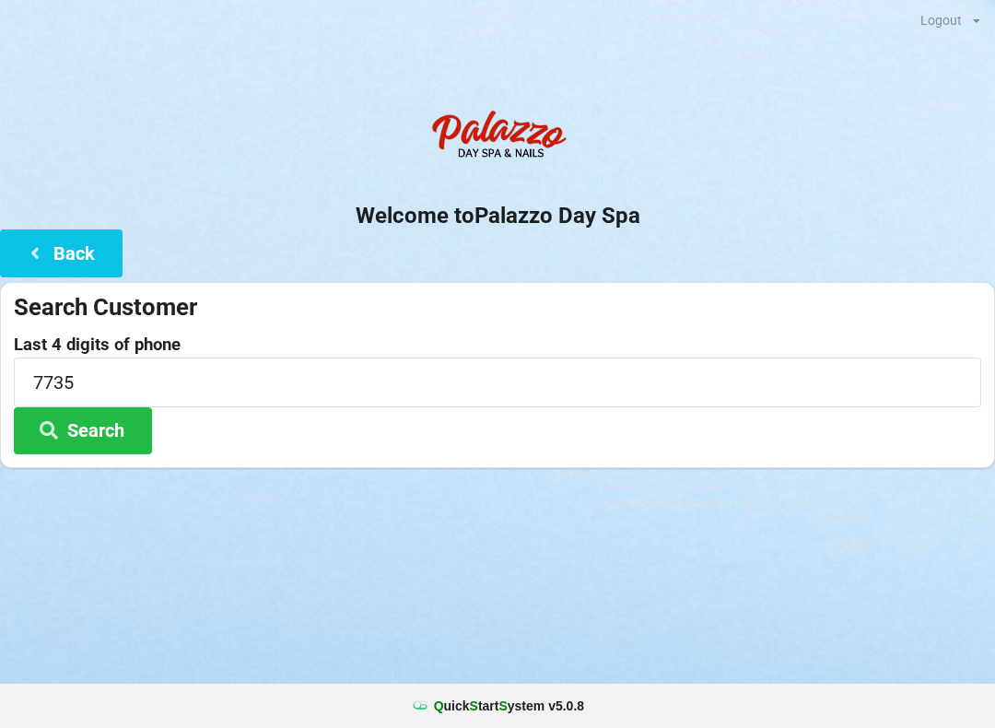
click at [761, 457] on div "Search Customer Last 4 digits of phone 7735 Search" at bounding box center [497, 375] width 995 height 186
click at [113, 443] on button "Search" at bounding box center [83, 430] width 138 height 47
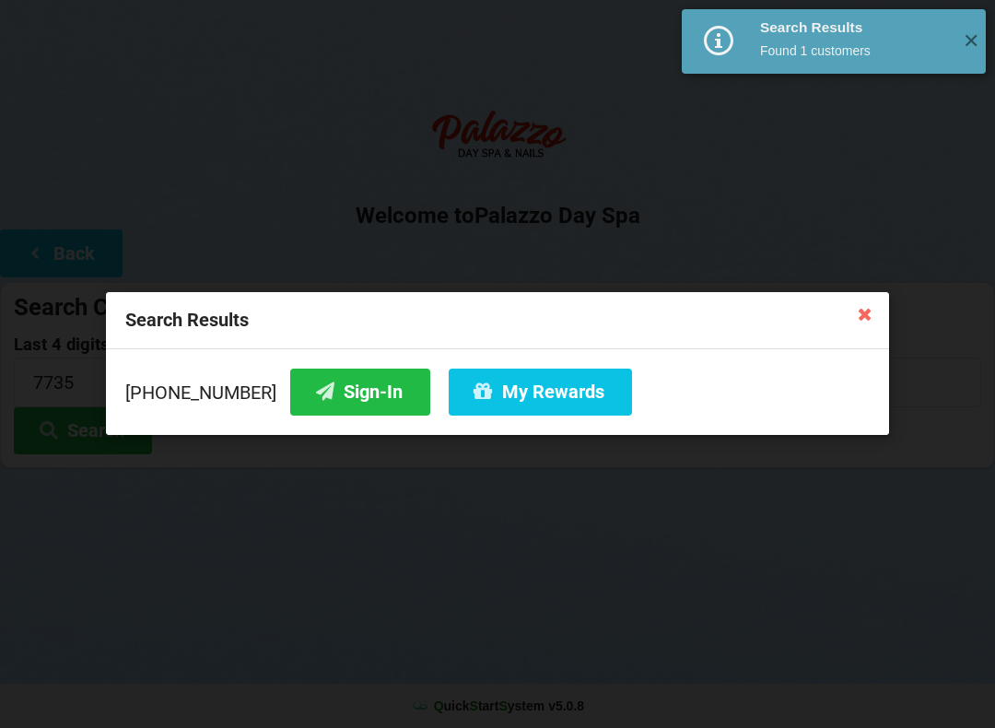
click at [533, 387] on button "My Rewards" at bounding box center [540, 392] width 183 height 47
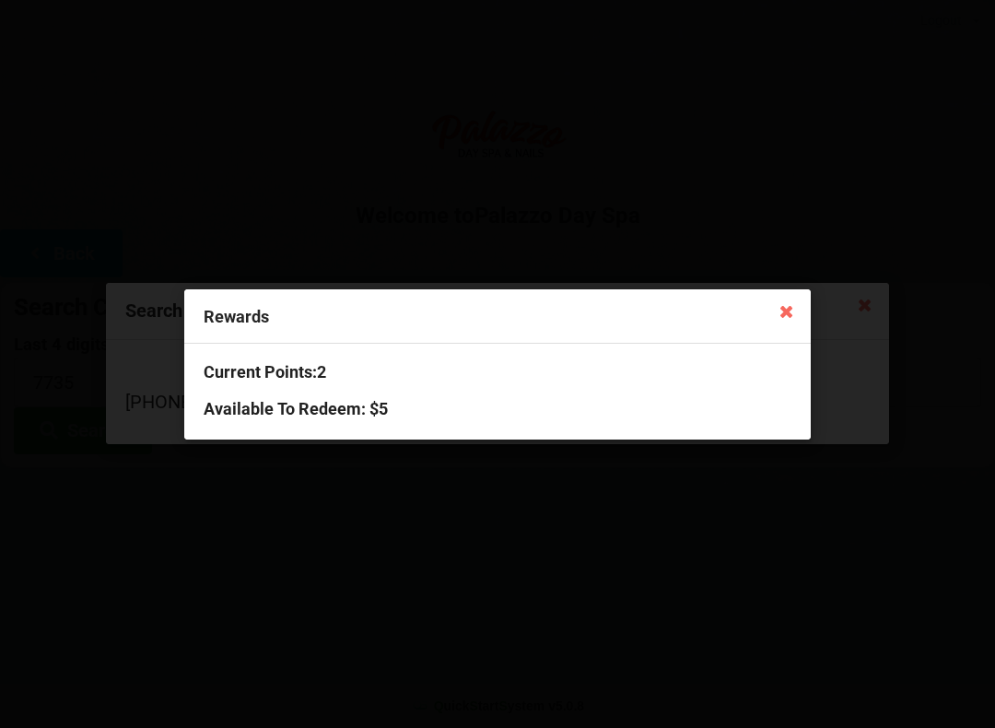
click at [788, 324] on icon at bounding box center [786, 310] width 29 height 29
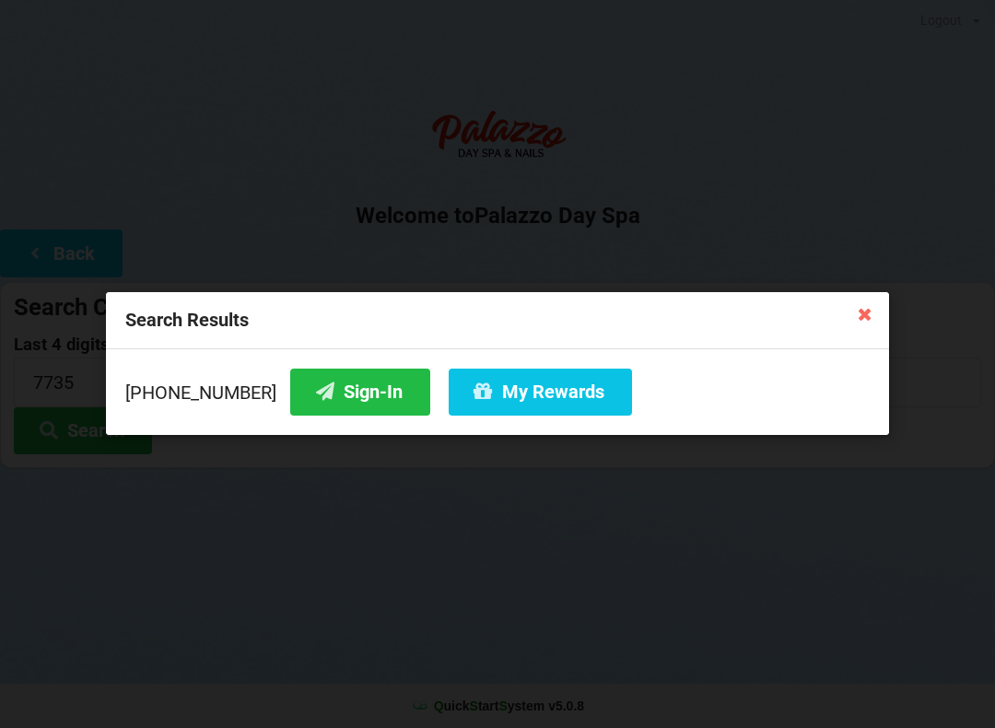
click at [354, 391] on button "Sign-In" at bounding box center [360, 392] width 140 height 47
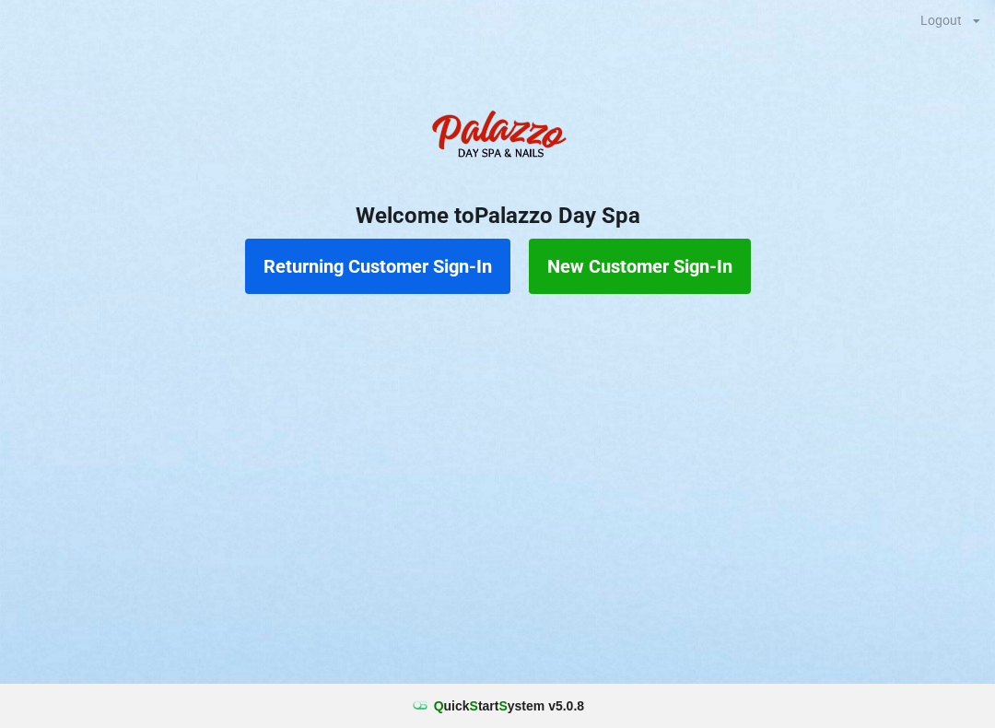
click at [360, 263] on button "Returning Customer Sign-In" at bounding box center [377, 266] width 265 height 55
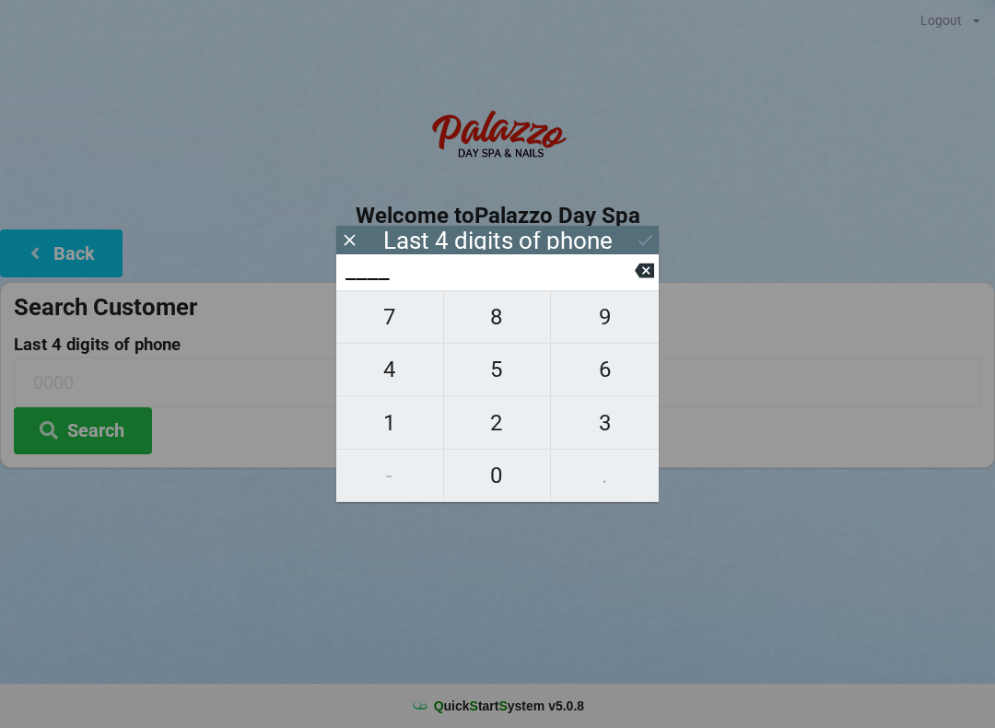
click at [613, 318] on span "9" at bounding box center [605, 317] width 108 height 39
type input "9___"
click at [400, 324] on span "7" at bounding box center [389, 317] width 107 height 39
type input "97__"
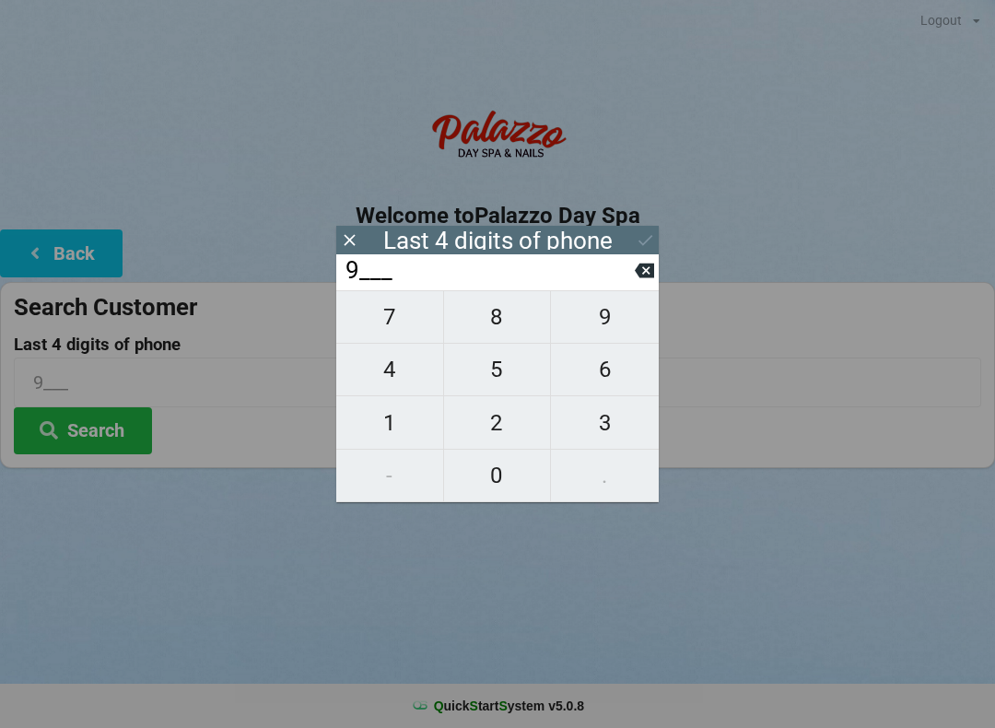
type input "97__"
click at [498, 427] on span "2" at bounding box center [497, 423] width 107 height 39
type input "972_"
click at [489, 310] on span "8" at bounding box center [497, 317] width 107 height 39
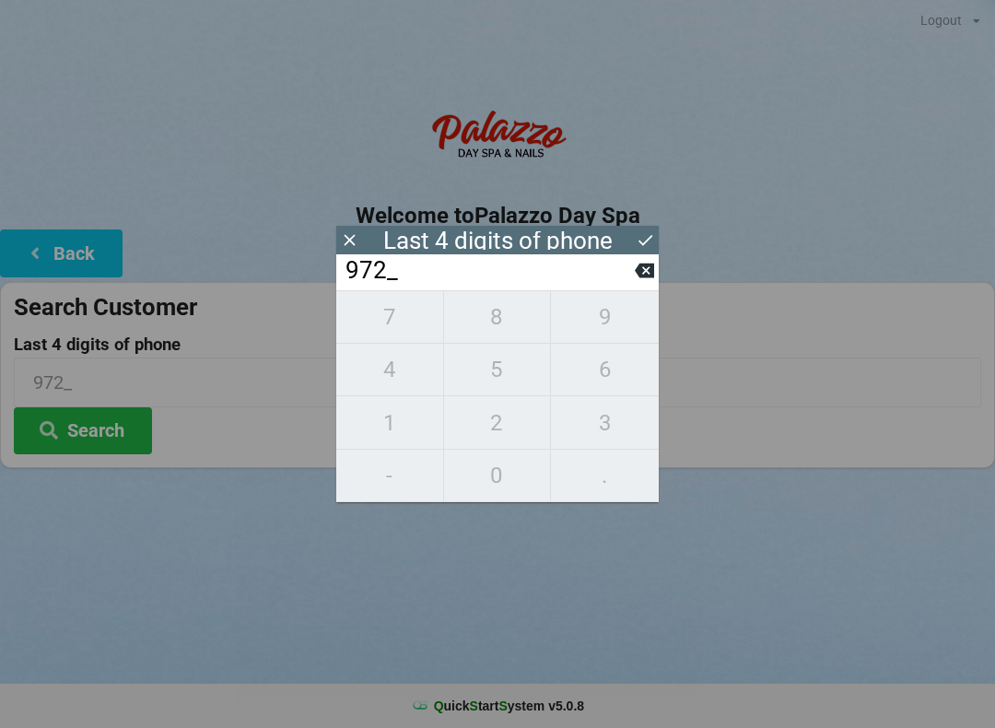
type input "9728"
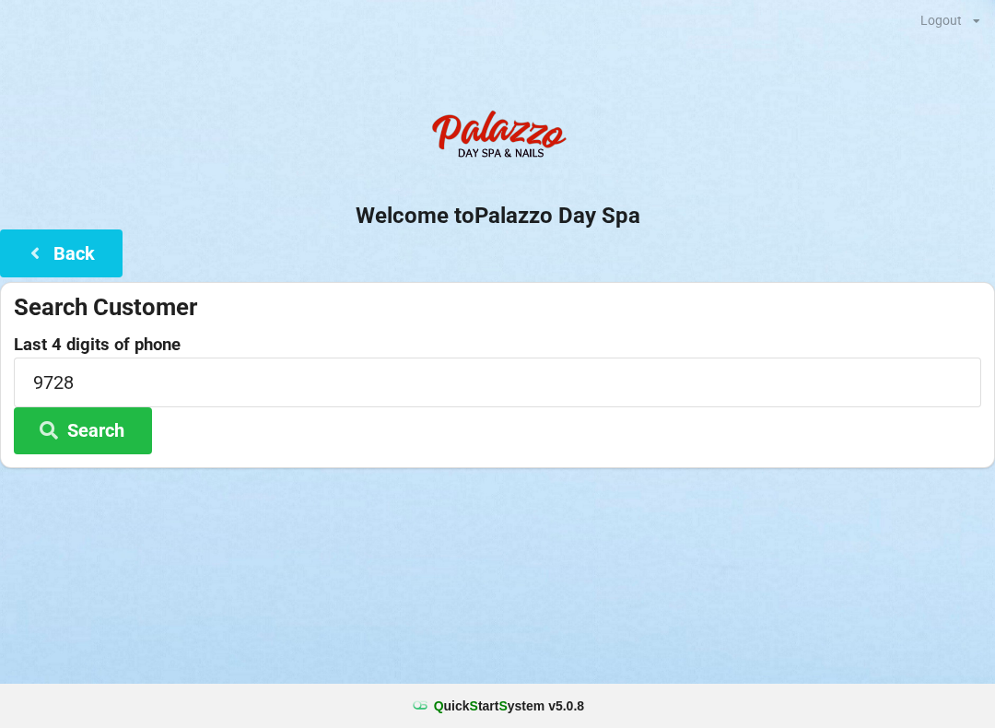
click at [767, 225] on h2 "Welcome to [GEOGRAPHIC_DATA]" at bounding box center [497, 216] width 995 height 29
click at [101, 428] on button "Search" at bounding box center [83, 430] width 138 height 47
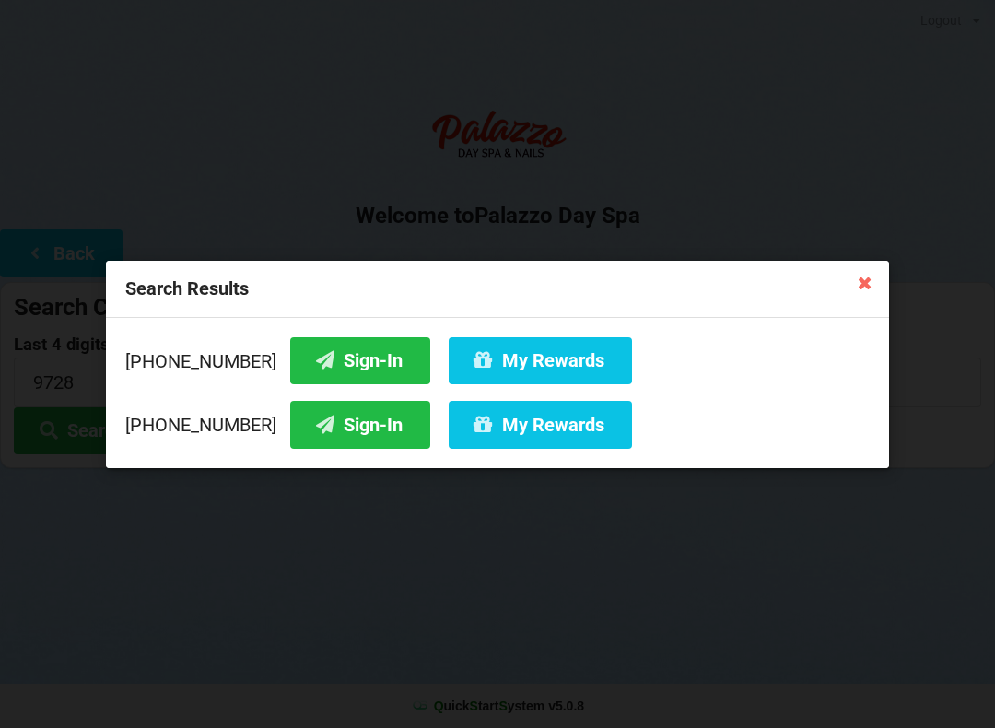
click at [501, 428] on button "My Rewards" at bounding box center [540, 424] width 183 height 47
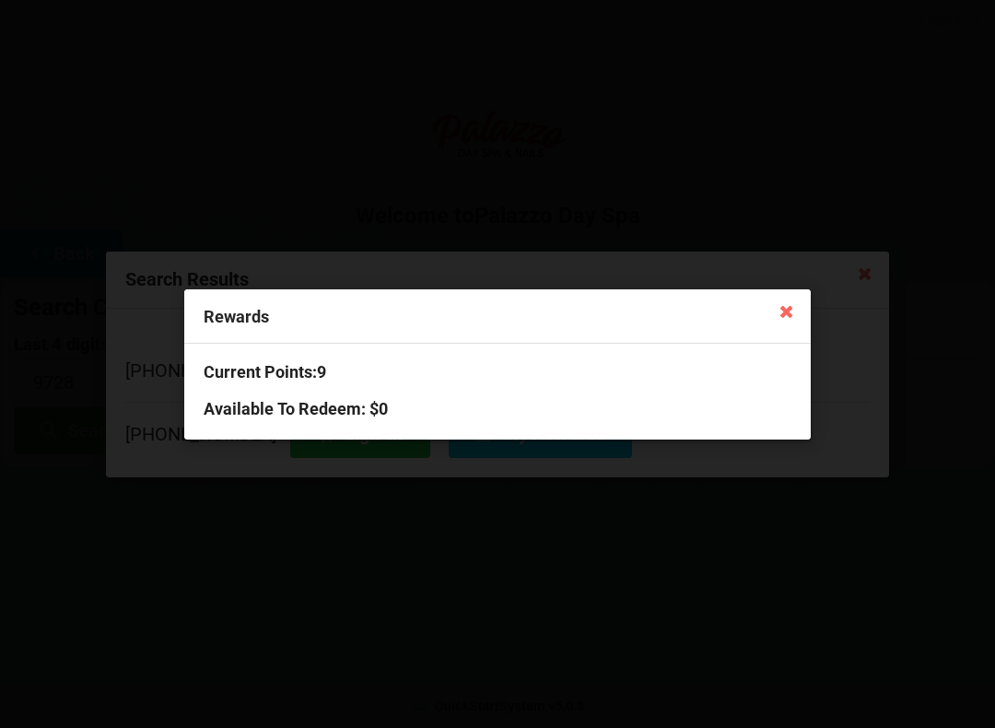
click at [783, 313] on icon at bounding box center [786, 310] width 29 height 29
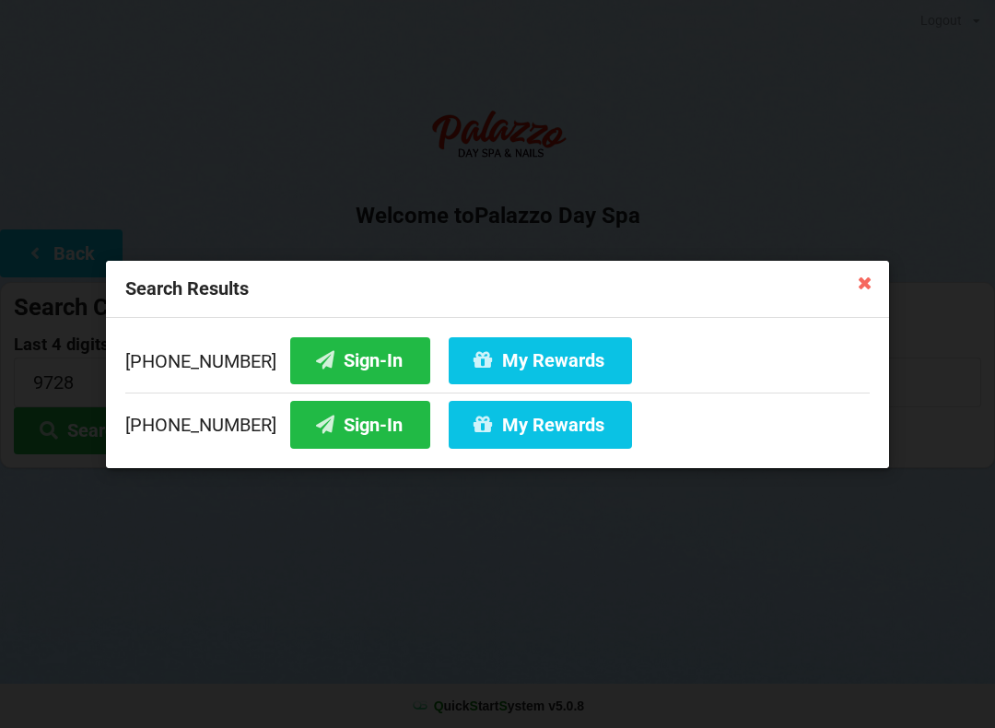
click at [859, 285] on icon at bounding box center [864, 281] width 29 height 29
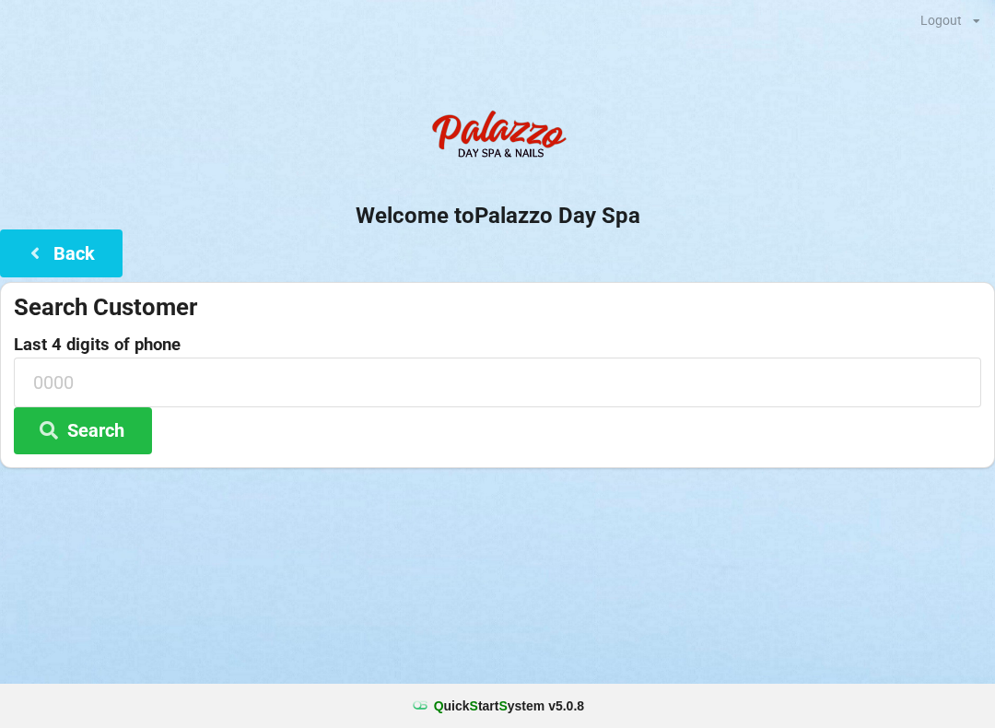
click at [96, 372] on input at bounding box center [497, 381] width 967 height 49
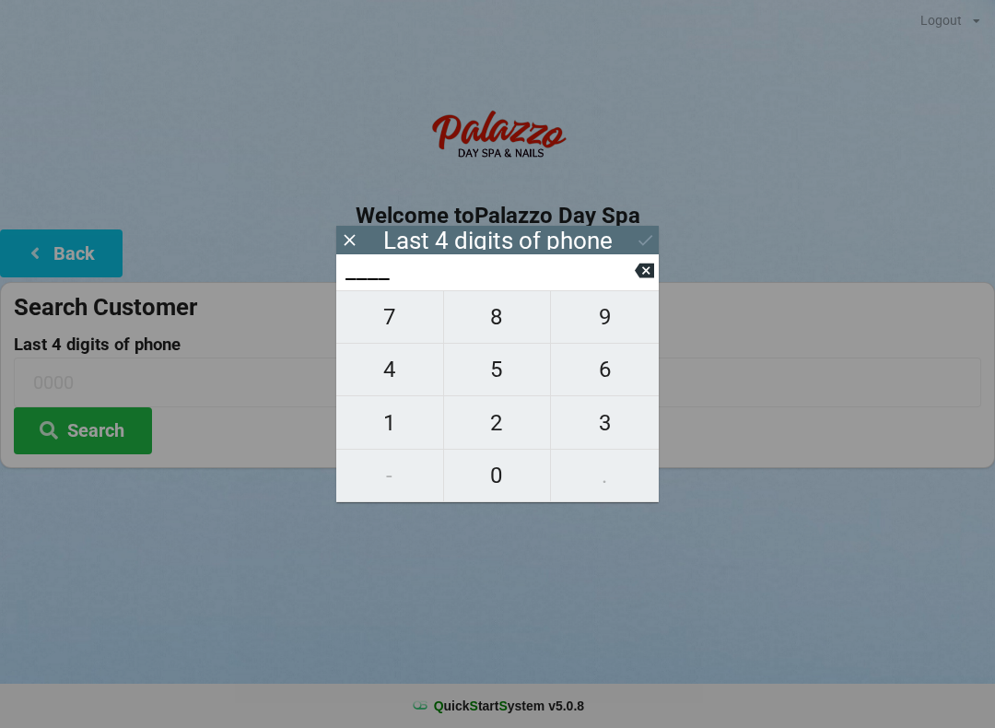
click at [396, 429] on span "1" at bounding box center [389, 423] width 107 height 39
type input "1___"
click at [394, 422] on span "1" at bounding box center [389, 423] width 107 height 39
type input "11__"
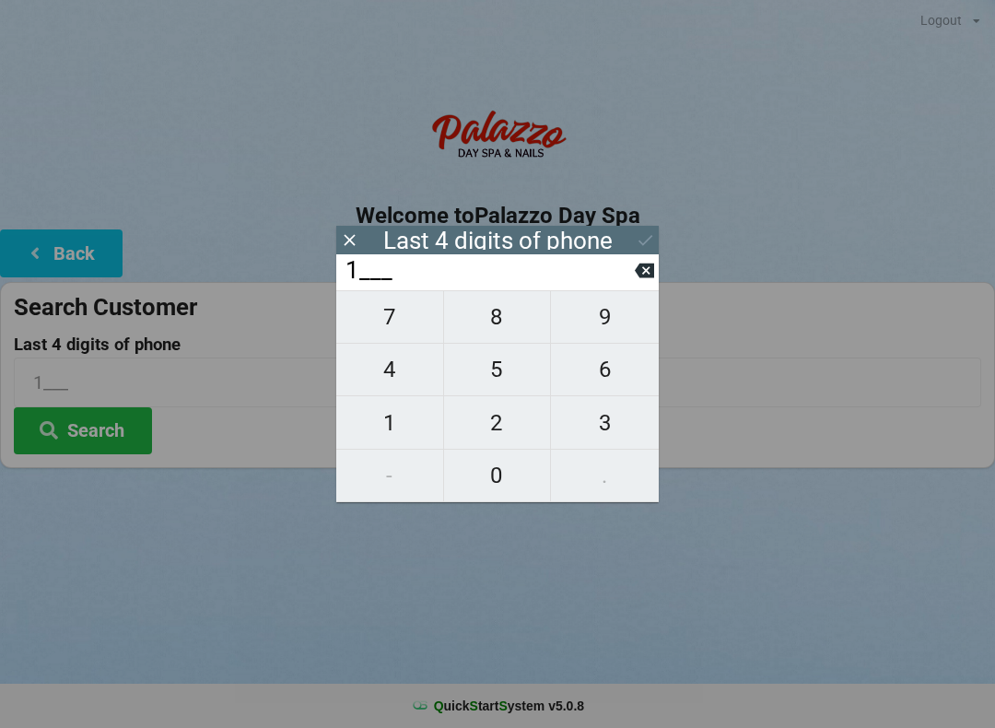
type input "11__"
click at [501, 426] on span "2" at bounding box center [497, 423] width 107 height 39
type input "112_"
click at [605, 334] on span "9" at bounding box center [605, 317] width 108 height 39
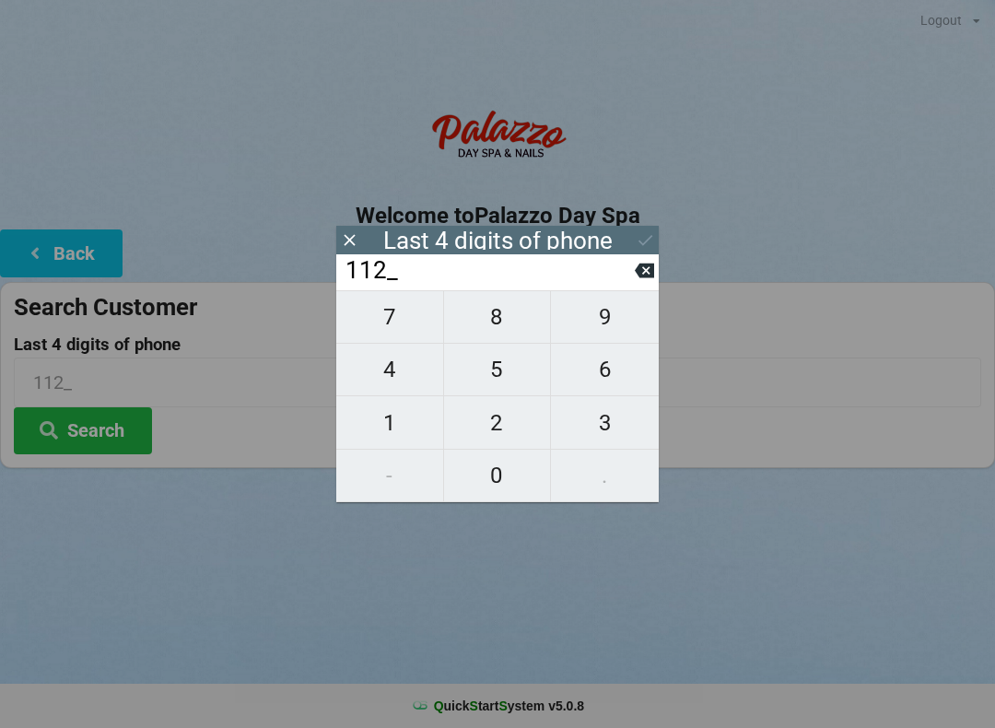
type input "1129"
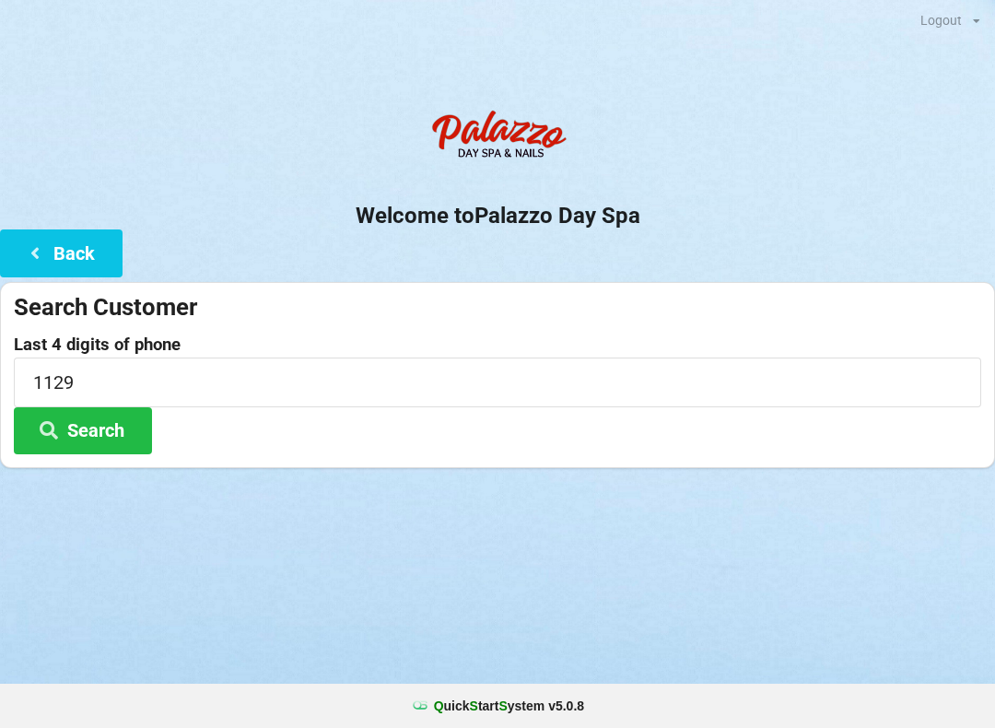
click at [86, 426] on button "Search" at bounding box center [83, 430] width 138 height 47
click at [45, 250] on icon at bounding box center [35, 252] width 22 height 16
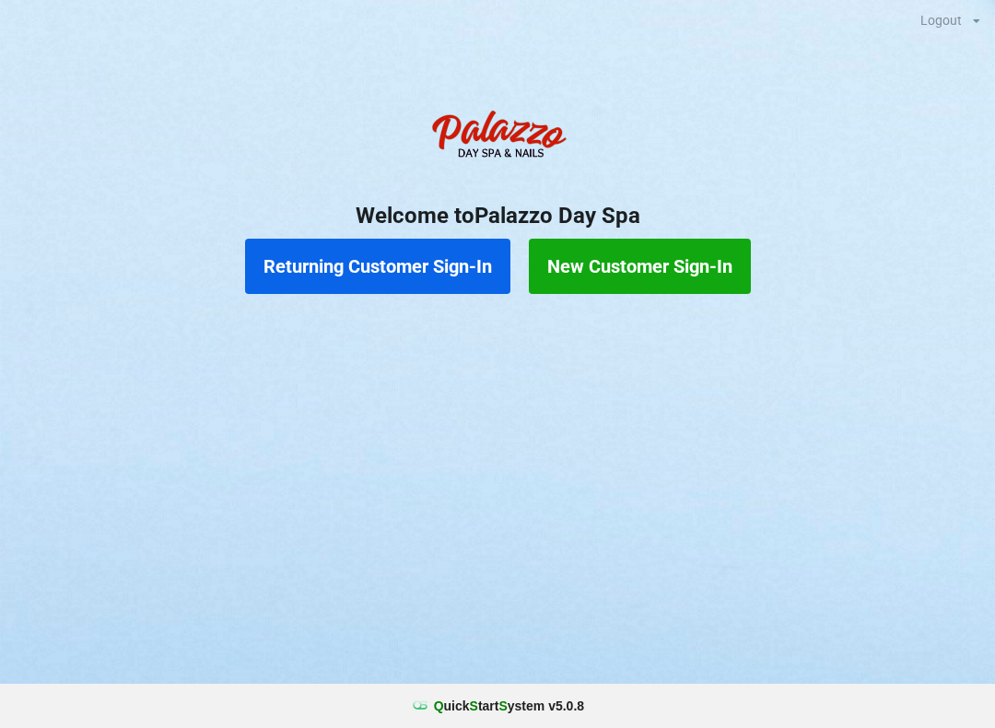
click at [662, 264] on button "New Customer Sign-In" at bounding box center [640, 266] width 222 height 55
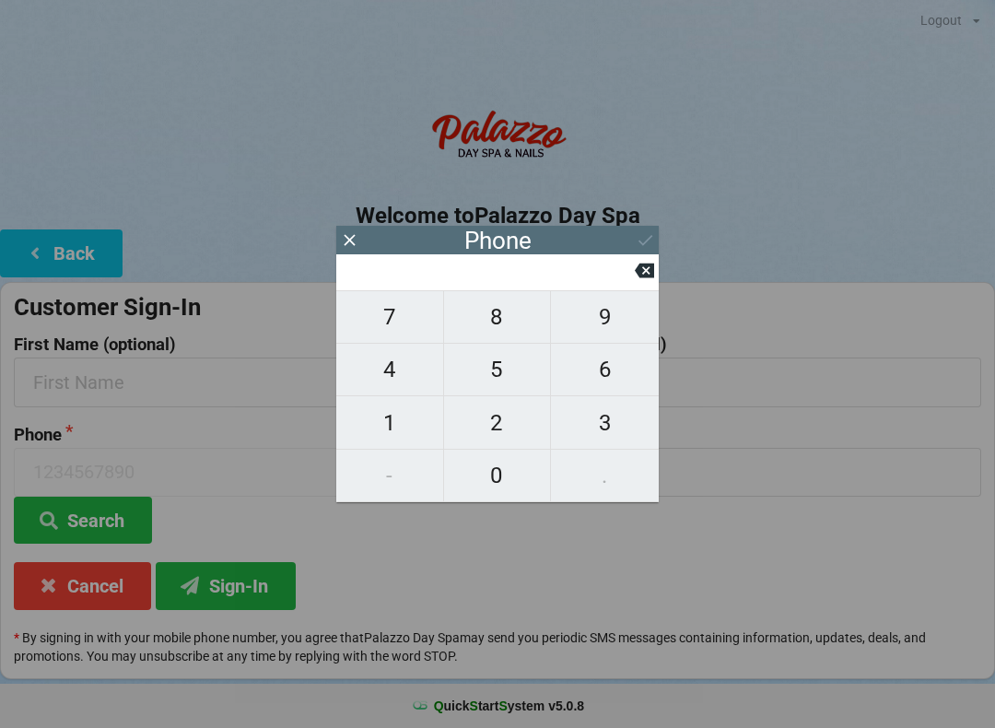
click at [395, 369] on span "4" at bounding box center [389, 369] width 107 height 39
type input "4"
click at [517, 478] on span "0" at bounding box center [497, 475] width 107 height 39
type input "40"
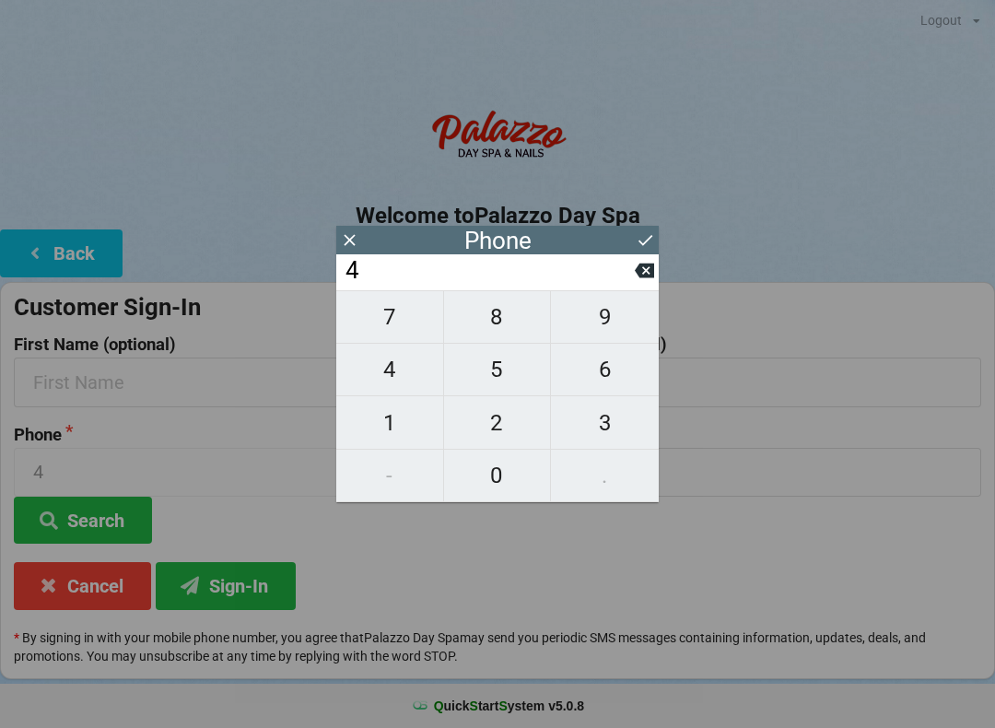
type input "40"
click at [401, 323] on span "7" at bounding box center [389, 317] width 107 height 39
type input "407"
click at [510, 428] on span "2" at bounding box center [497, 423] width 107 height 39
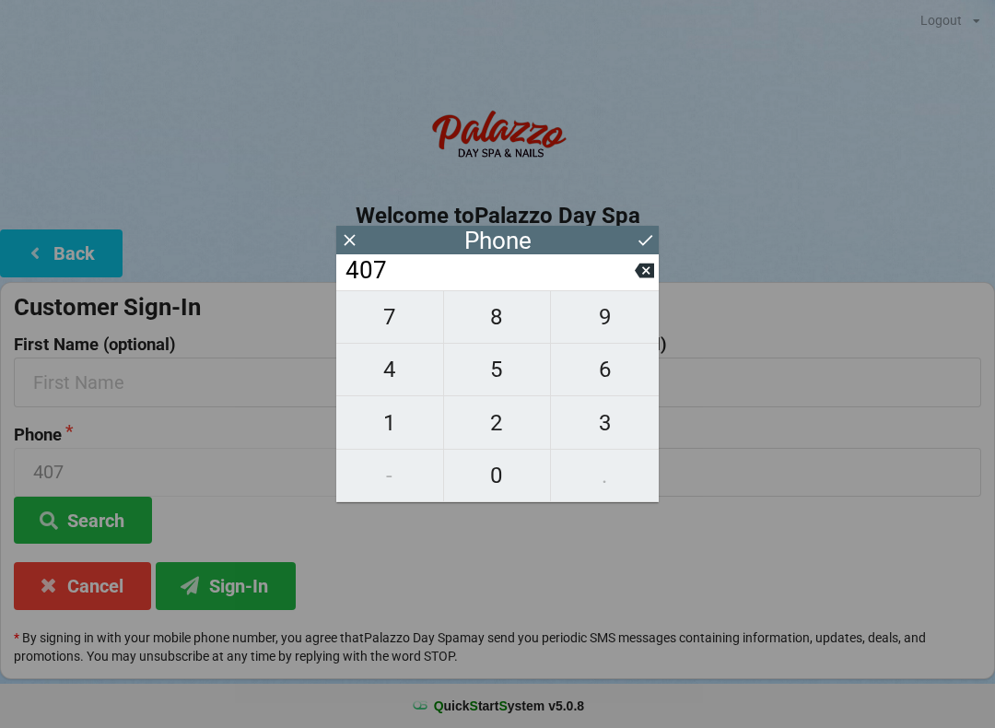
type input "4072"
click at [399, 320] on span "7" at bounding box center [389, 317] width 107 height 39
type input "40727"
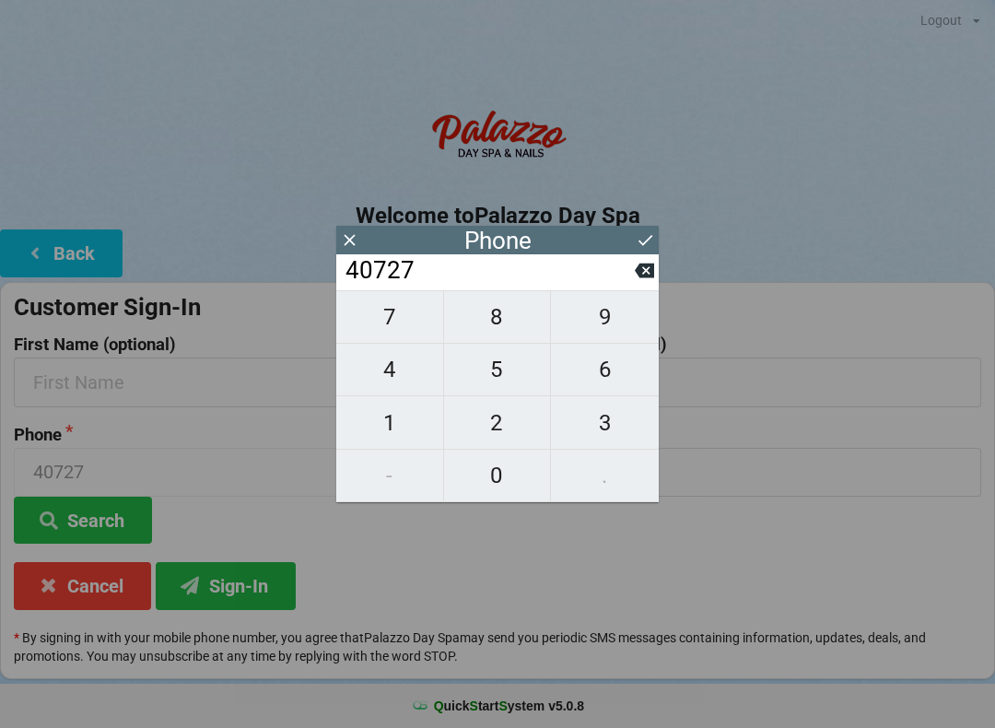
click at [622, 386] on span "6" at bounding box center [605, 369] width 108 height 39
type input "407276"
click at [404, 428] on span "1" at bounding box center [389, 423] width 107 height 39
type input "4072761"
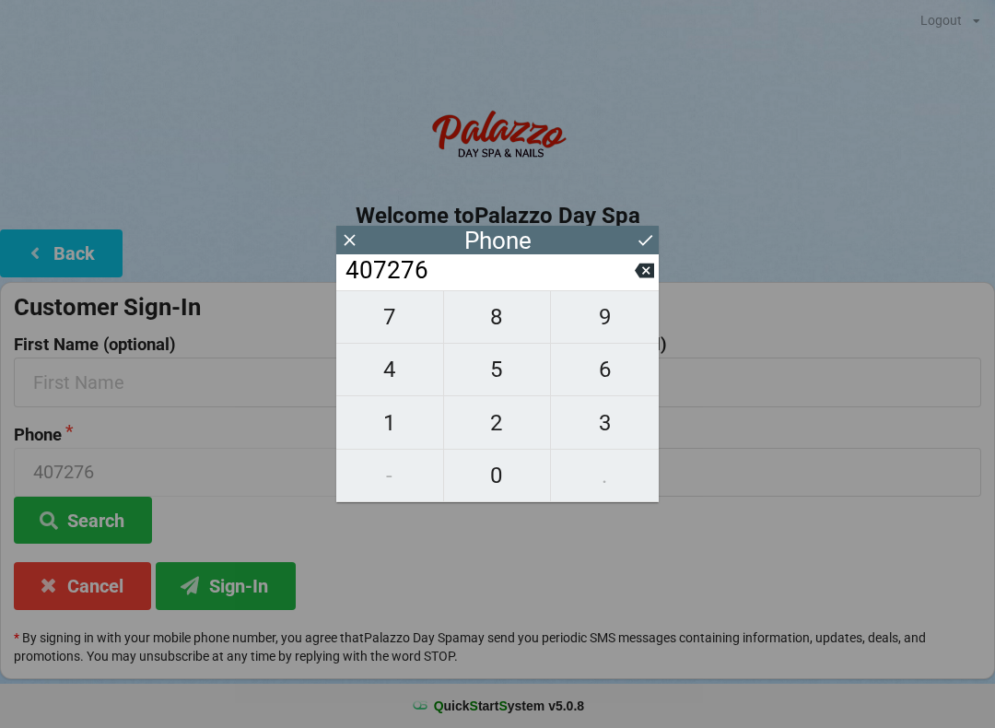
type input "4072761"
click at [405, 428] on span "1" at bounding box center [389, 423] width 107 height 39
type input "40727611"
click at [505, 432] on span "2" at bounding box center [497, 423] width 107 height 39
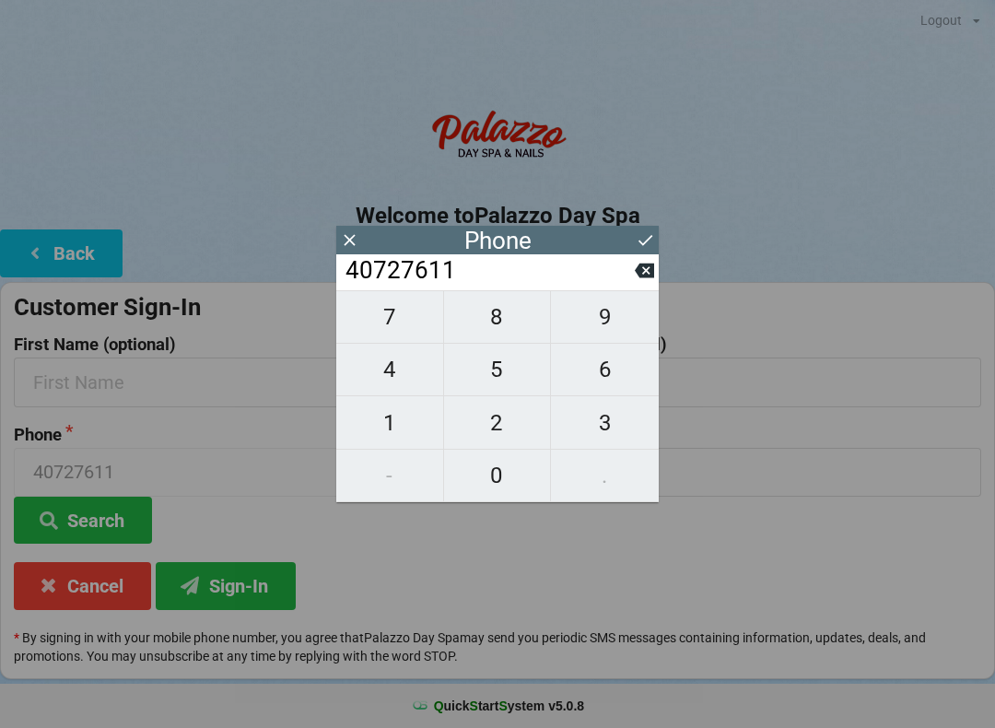
type input "407276112"
click at [611, 325] on span "9" at bounding box center [605, 317] width 108 height 39
type input "4072761129"
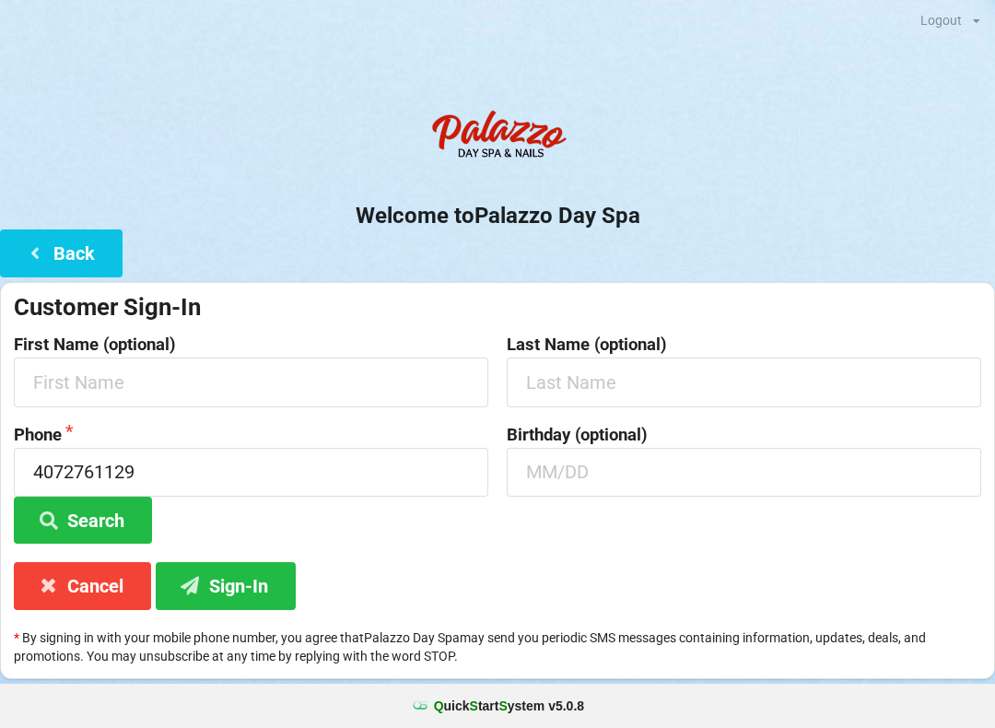
click at [55, 511] on icon at bounding box center [49, 519] width 22 height 16
click at [61, 378] on input "text" at bounding box center [251, 381] width 474 height 49
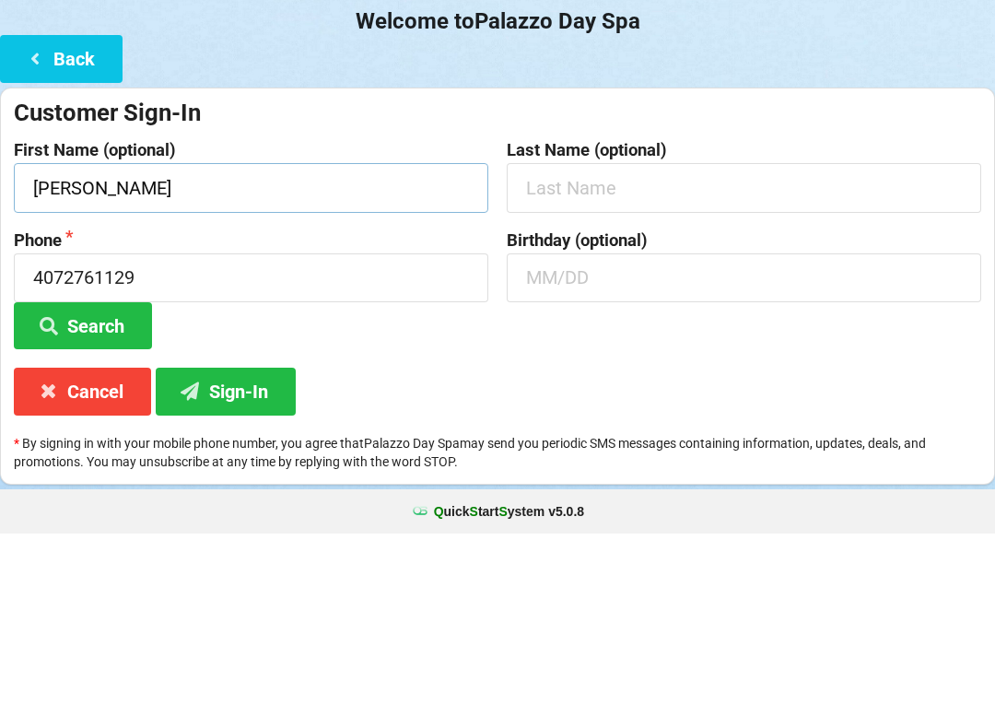
type input "[PERSON_NAME]"
click at [730, 357] on input "text" at bounding box center [744, 381] width 474 height 49
type input "Morcillo"
click at [566, 448] on input "text" at bounding box center [744, 472] width 474 height 49
type input "07/23"
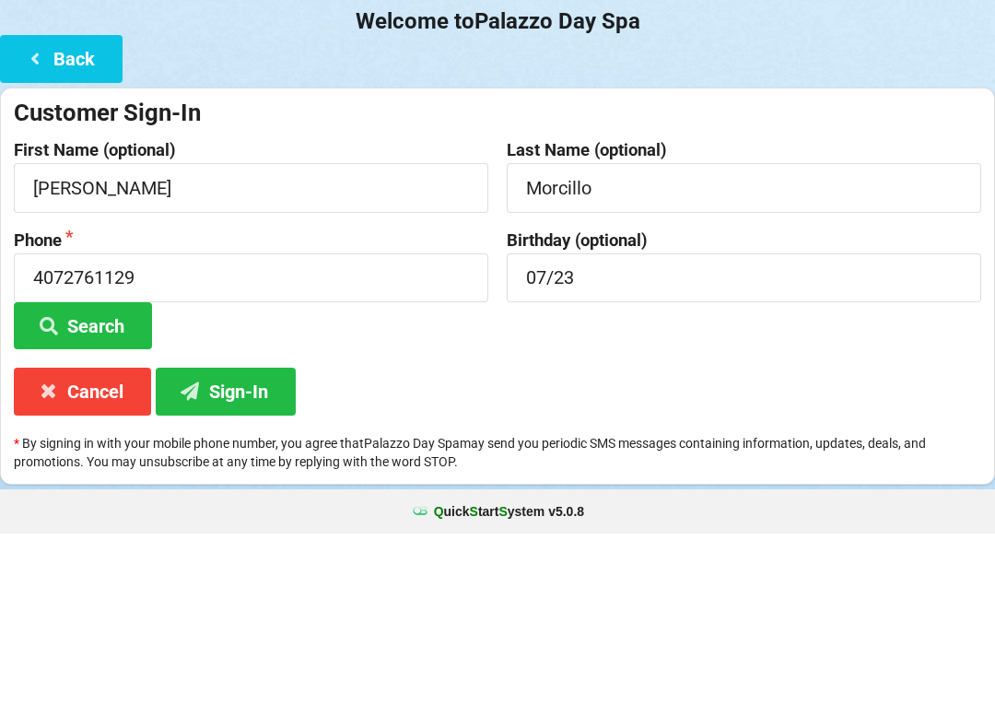
click at [84, 497] on button "Search" at bounding box center [83, 520] width 138 height 47
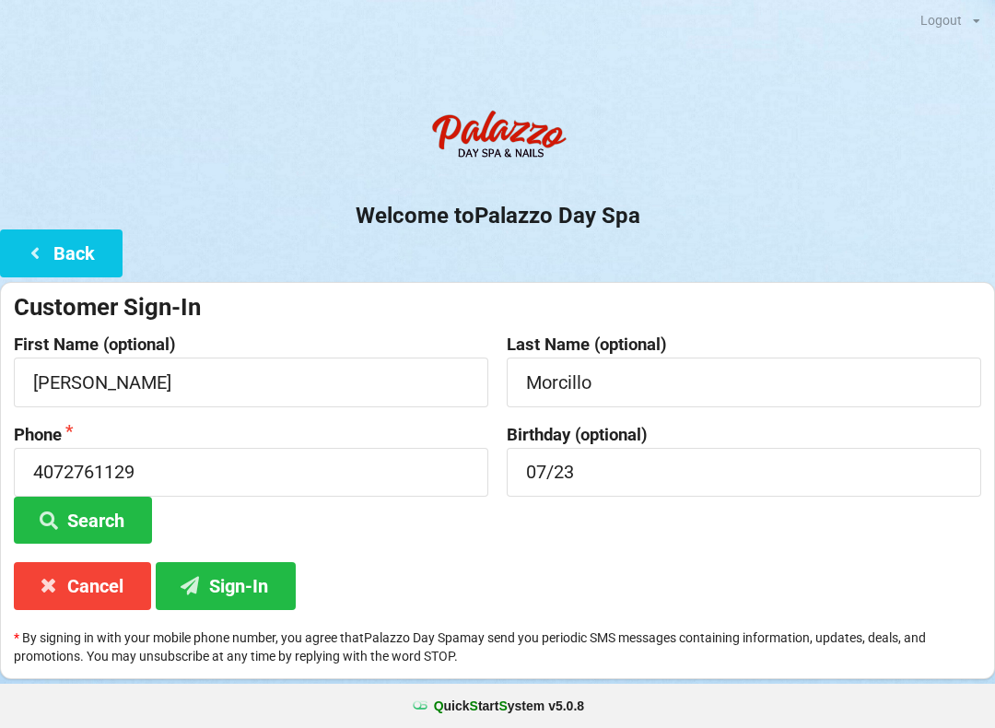
click at [225, 595] on button "Sign-In" at bounding box center [226, 585] width 140 height 47
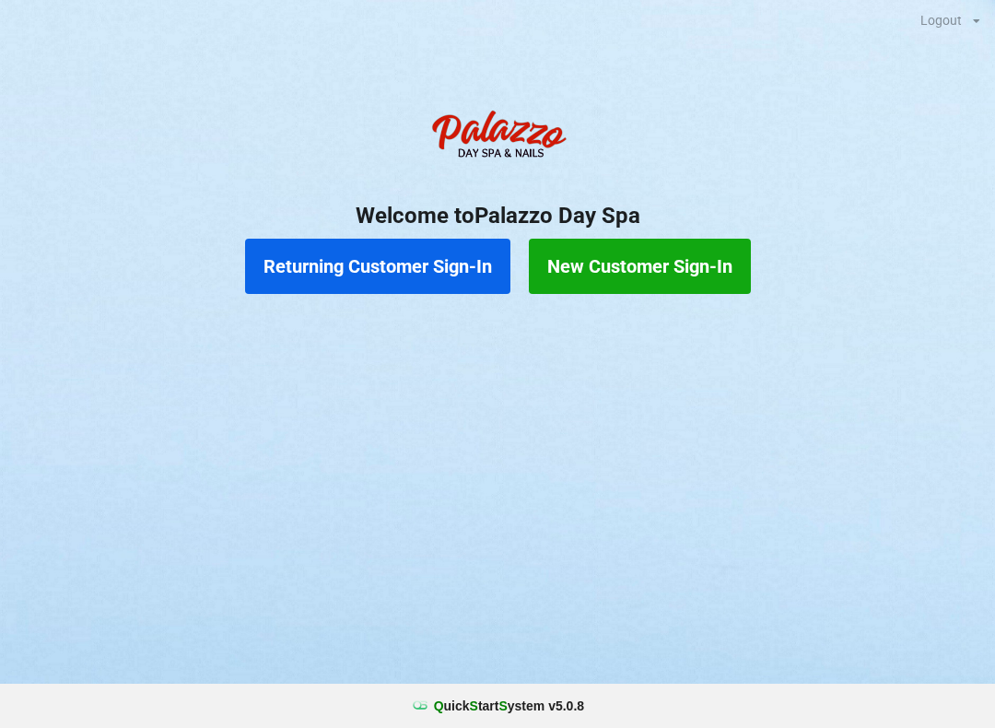
click at [353, 276] on button "Returning Customer Sign-In" at bounding box center [377, 266] width 265 height 55
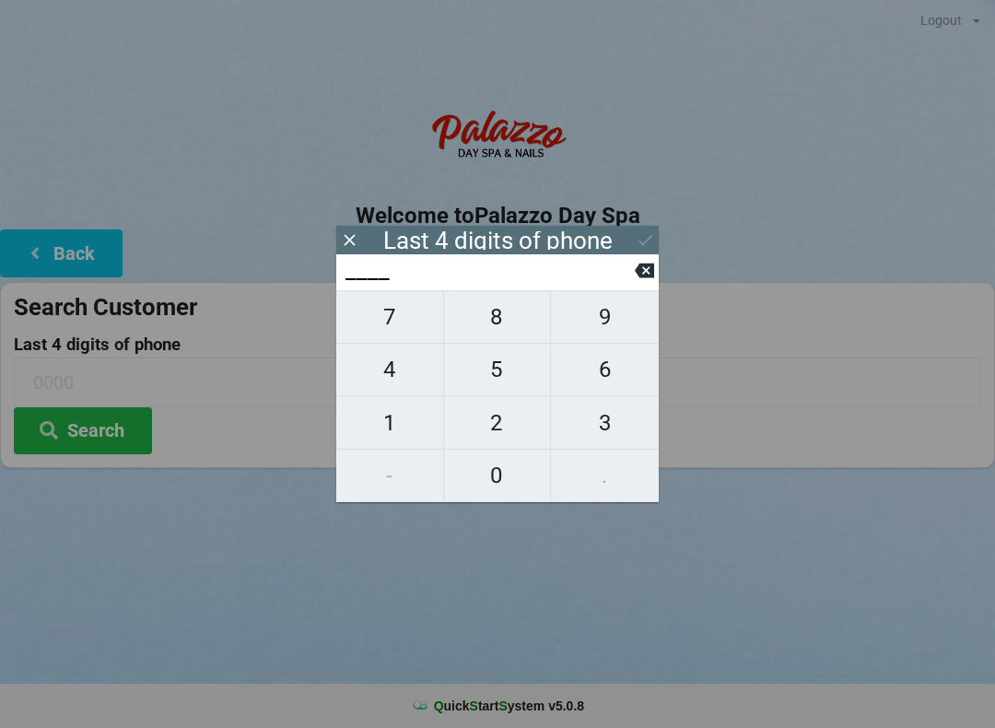
click at [55, 257] on button "Back" at bounding box center [61, 252] width 123 height 47
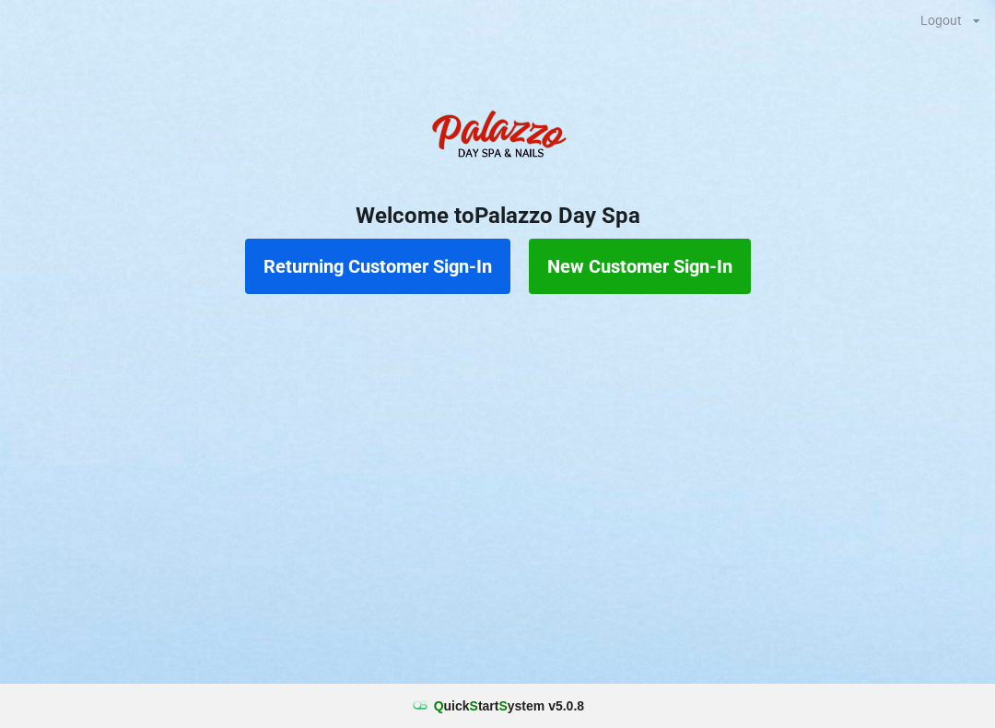
click at [393, 288] on button "Returning Customer Sign-In" at bounding box center [377, 266] width 265 height 55
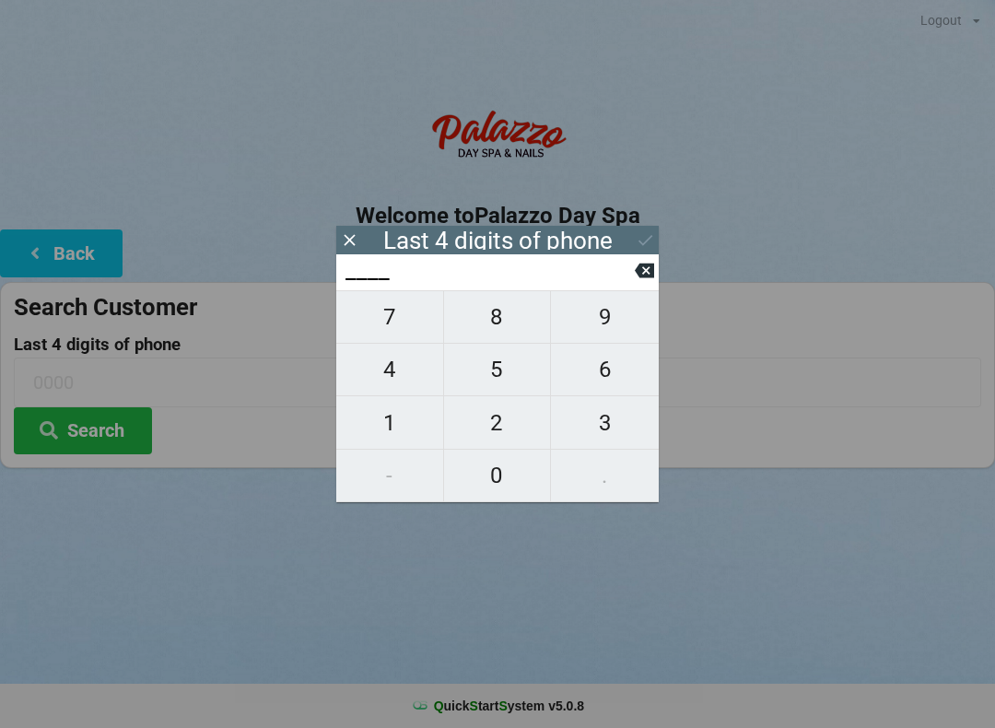
click at [404, 320] on span "7" at bounding box center [389, 317] width 107 height 39
type input "7___"
click at [399, 413] on span "1" at bounding box center [389, 423] width 107 height 39
type input "71__"
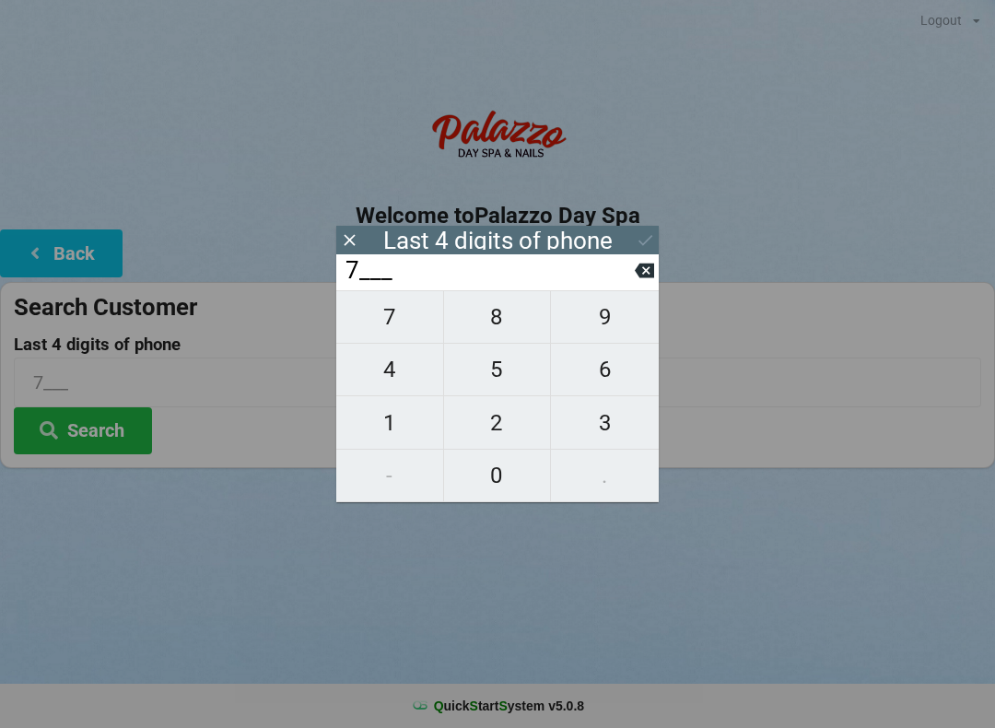
type input "71__"
click at [490, 475] on span "0" at bounding box center [497, 475] width 107 height 39
type input "710_"
click at [408, 432] on span "1" at bounding box center [389, 423] width 107 height 39
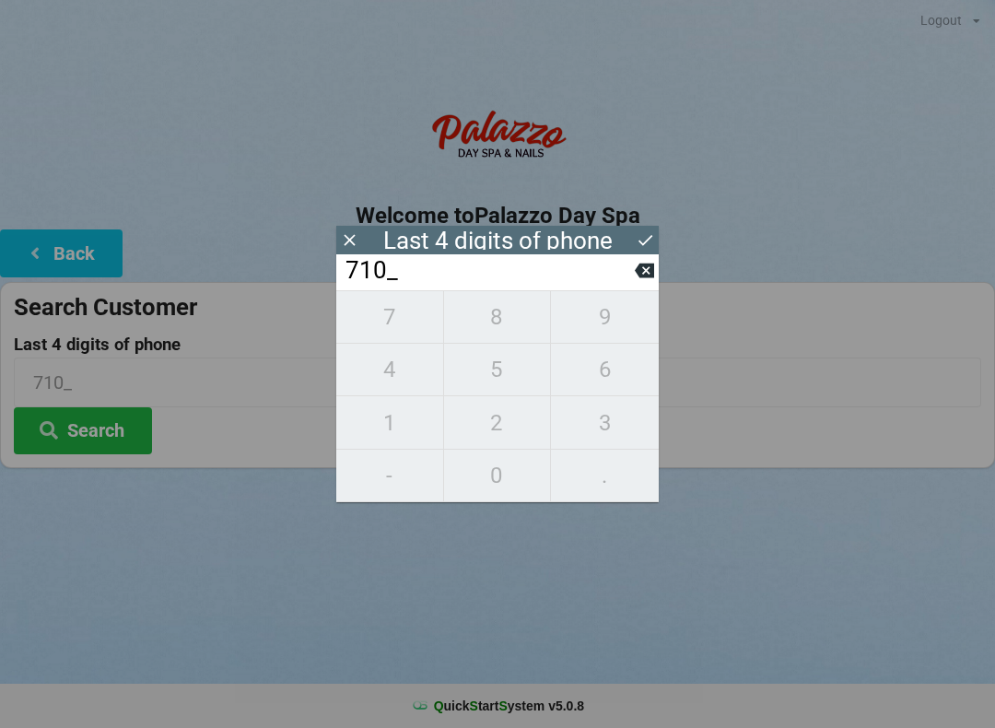
type input "7101"
click at [654, 233] on icon at bounding box center [645, 239] width 19 height 19
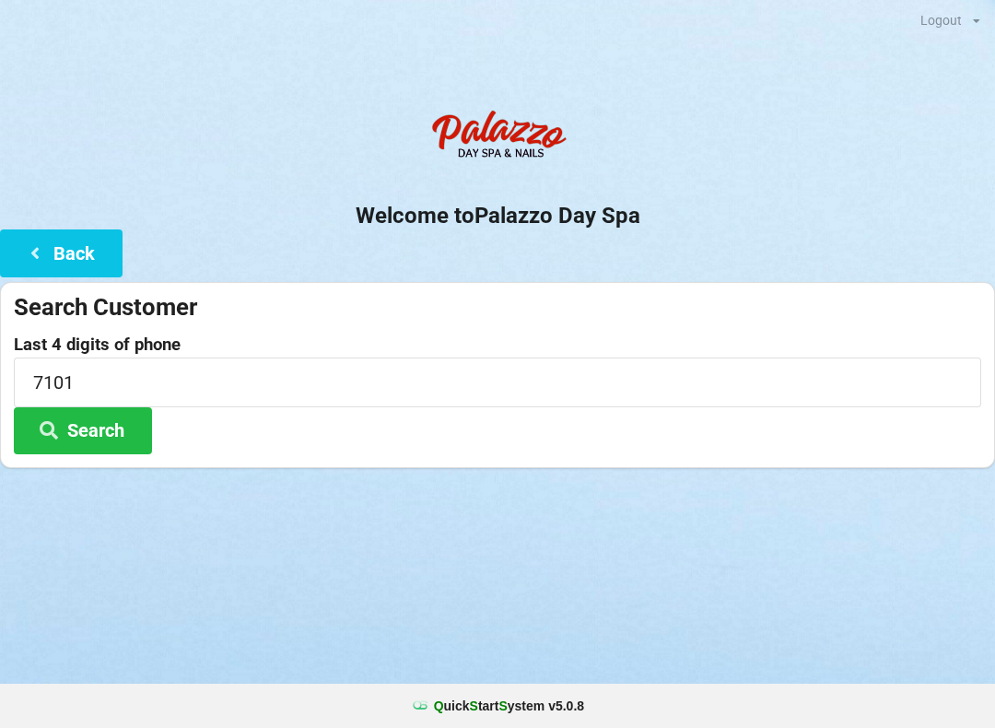
click at [97, 416] on button "Search" at bounding box center [83, 430] width 138 height 47
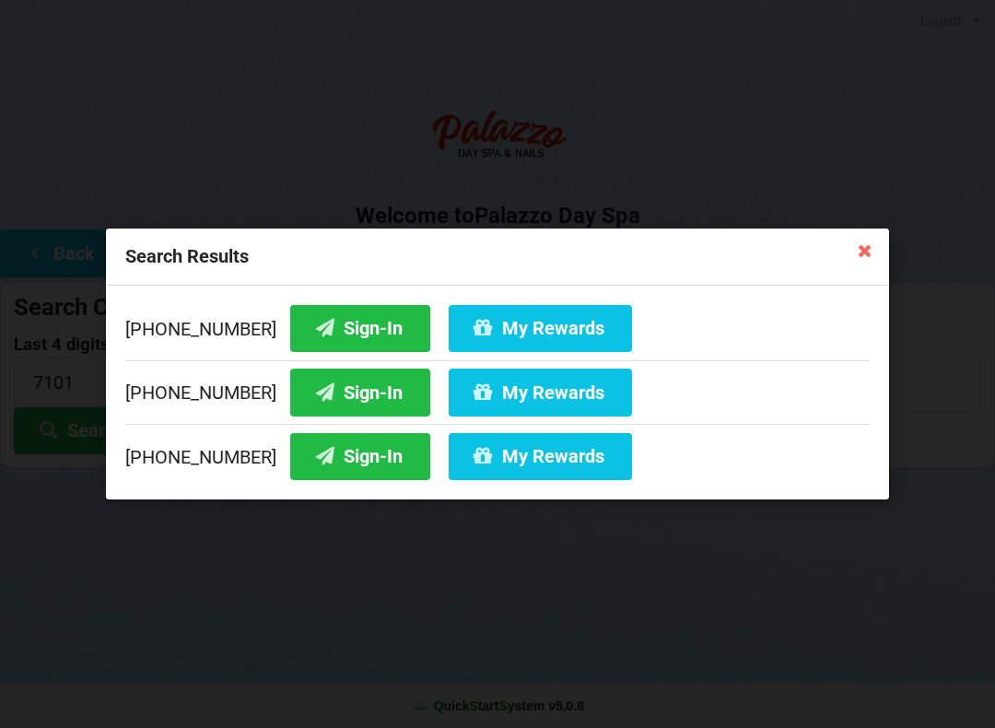
click at [335, 400] on button "Sign-In" at bounding box center [360, 392] width 140 height 47
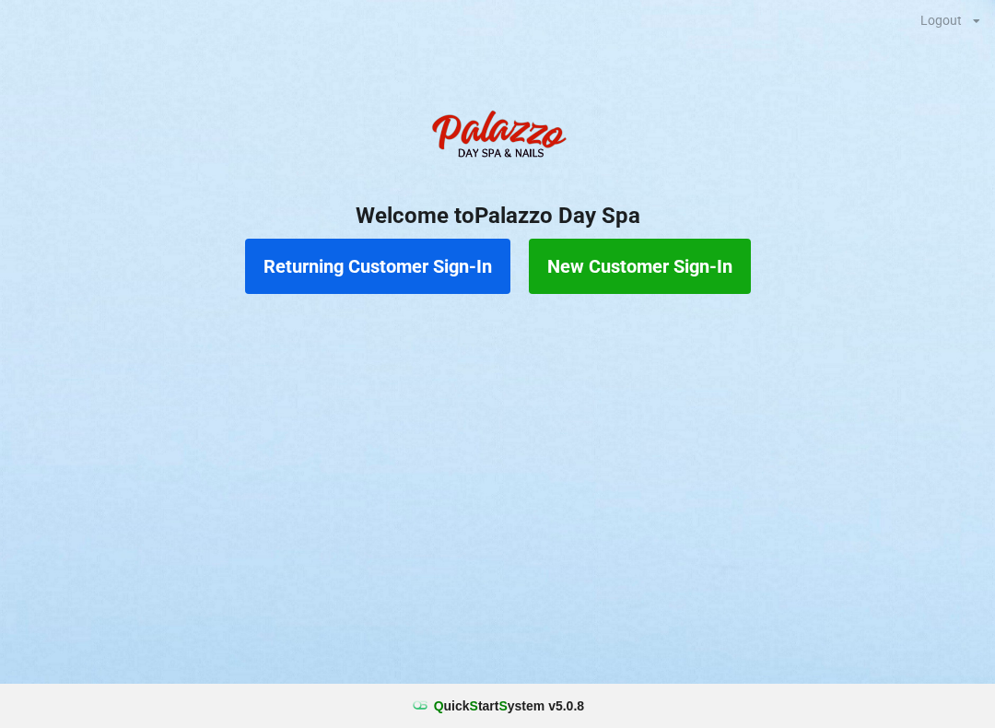
click at [424, 276] on button "Returning Customer Sign-In" at bounding box center [377, 266] width 265 height 55
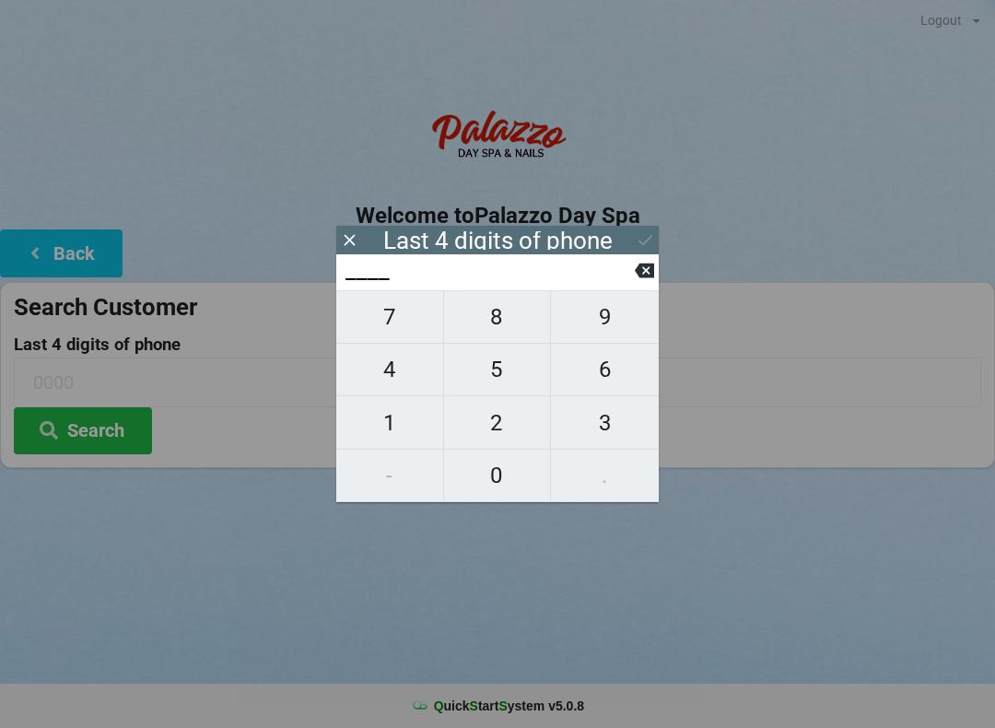
click at [390, 336] on span "7" at bounding box center [389, 317] width 107 height 39
type input "7___"
click at [404, 385] on span "4" at bounding box center [389, 369] width 107 height 39
type input "74__"
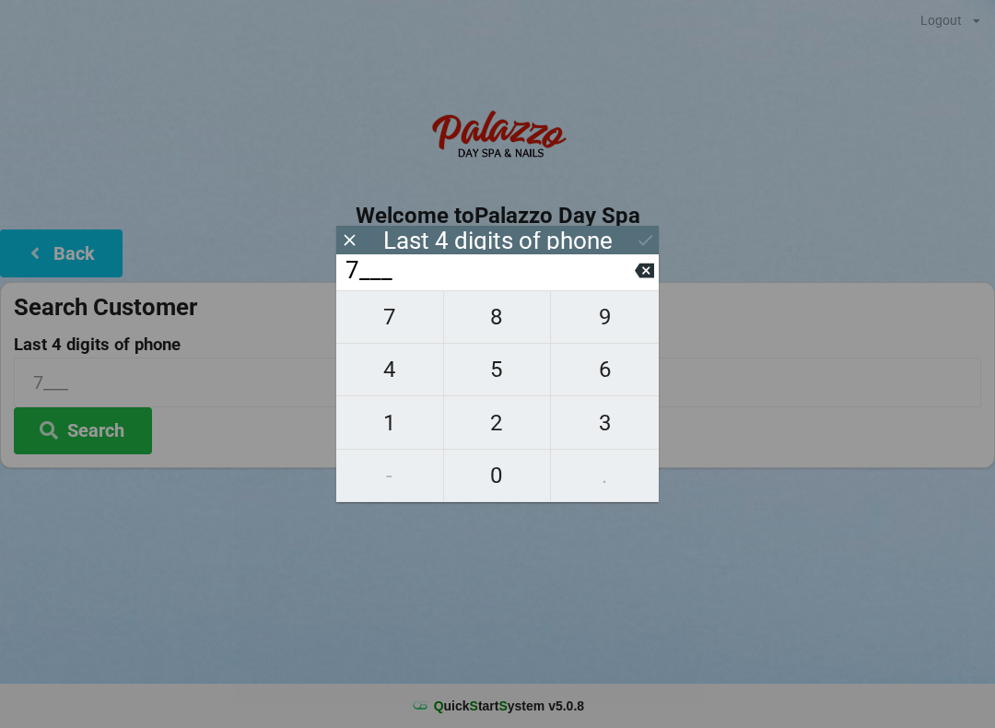
type input "74__"
click at [605, 324] on span "9" at bounding box center [605, 317] width 108 height 39
type input "749_"
click at [504, 333] on span "8" at bounding box center [497, 317] width 107 height 39
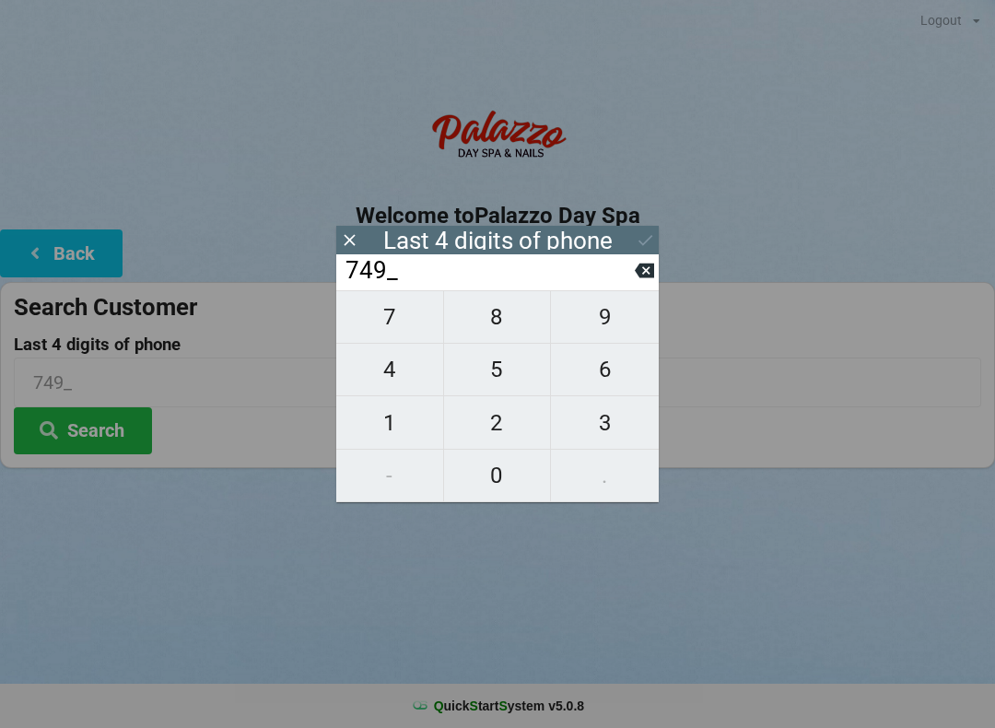
type input "7498"
click at [129, 438] on button "Search" at bounding box center [83, 430] width 138 height 47
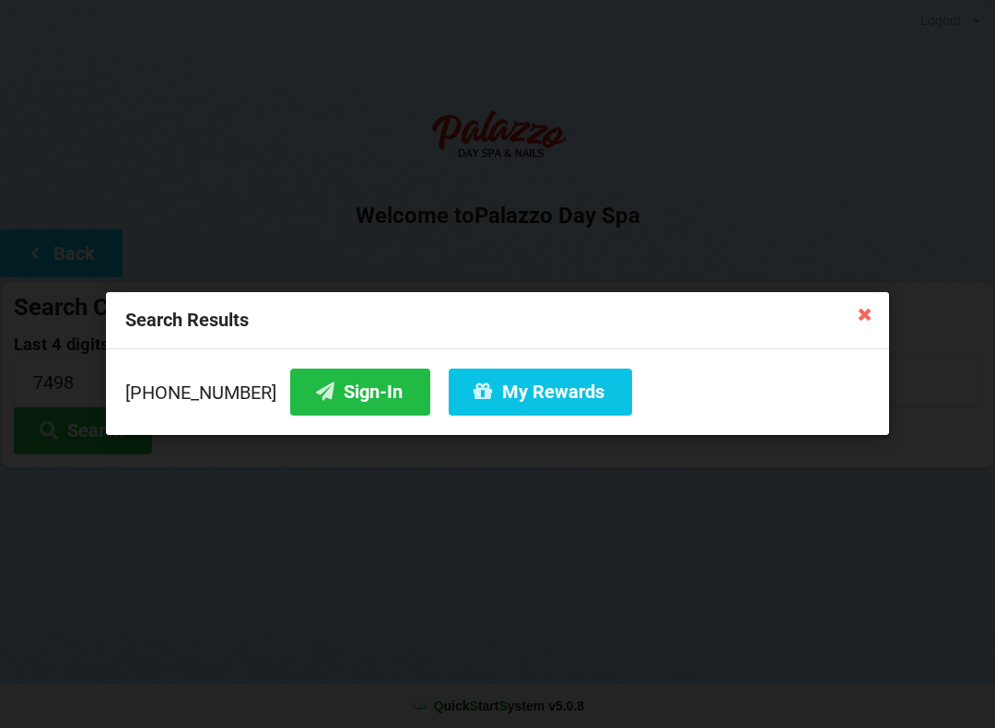
click at [346, 400] on button "Sign-In" at bounding box center [360, 392] width 140 height 47
